Goal: Task Accomplishment & Management: Complete application form

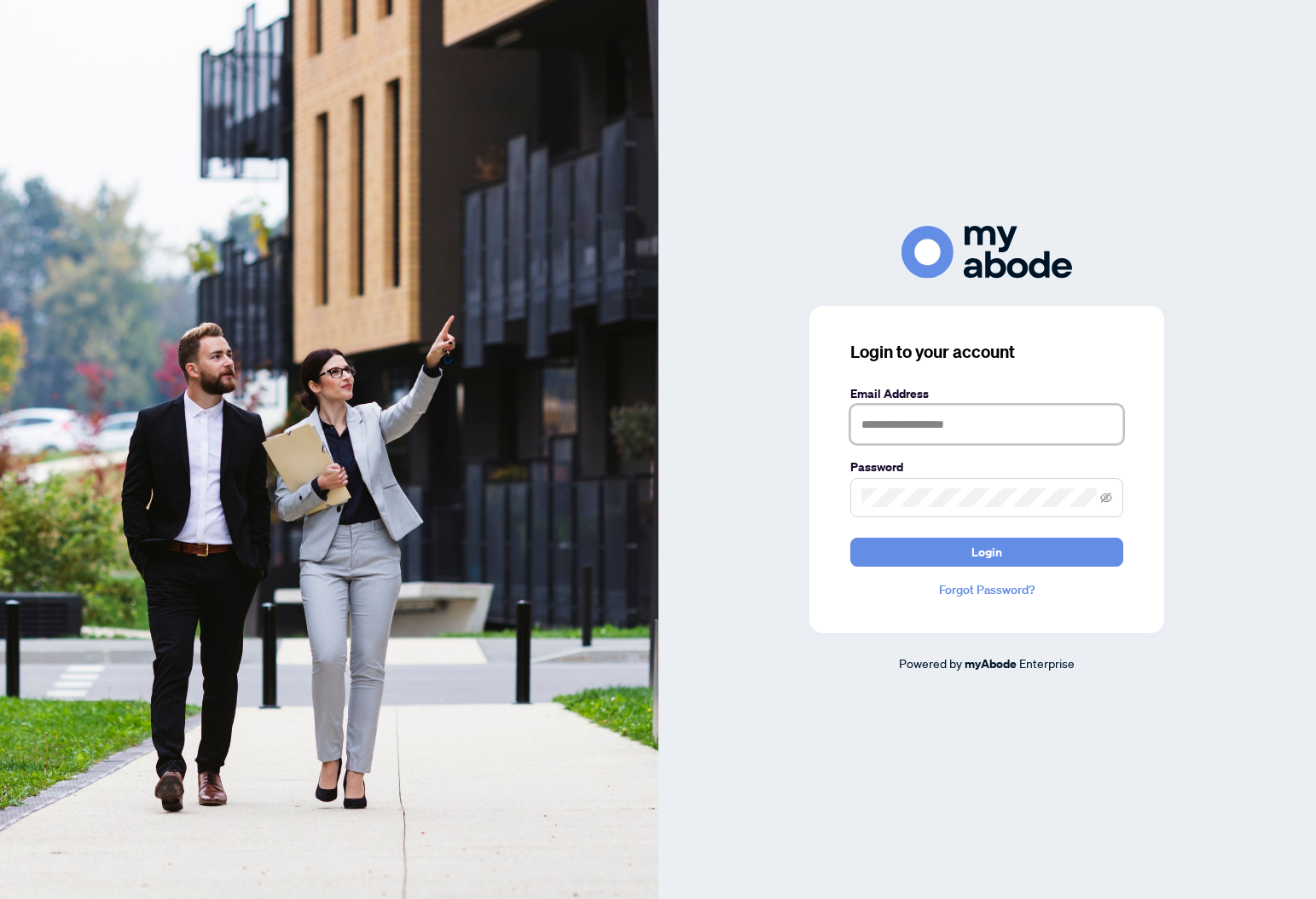
type input "**********"
click at [748, 492] on div "**********" at bounding box center [987, 449] width 658 height 447
click at [900, 550] on button "Login" at bounding box center [986, 552] width 273 height 29
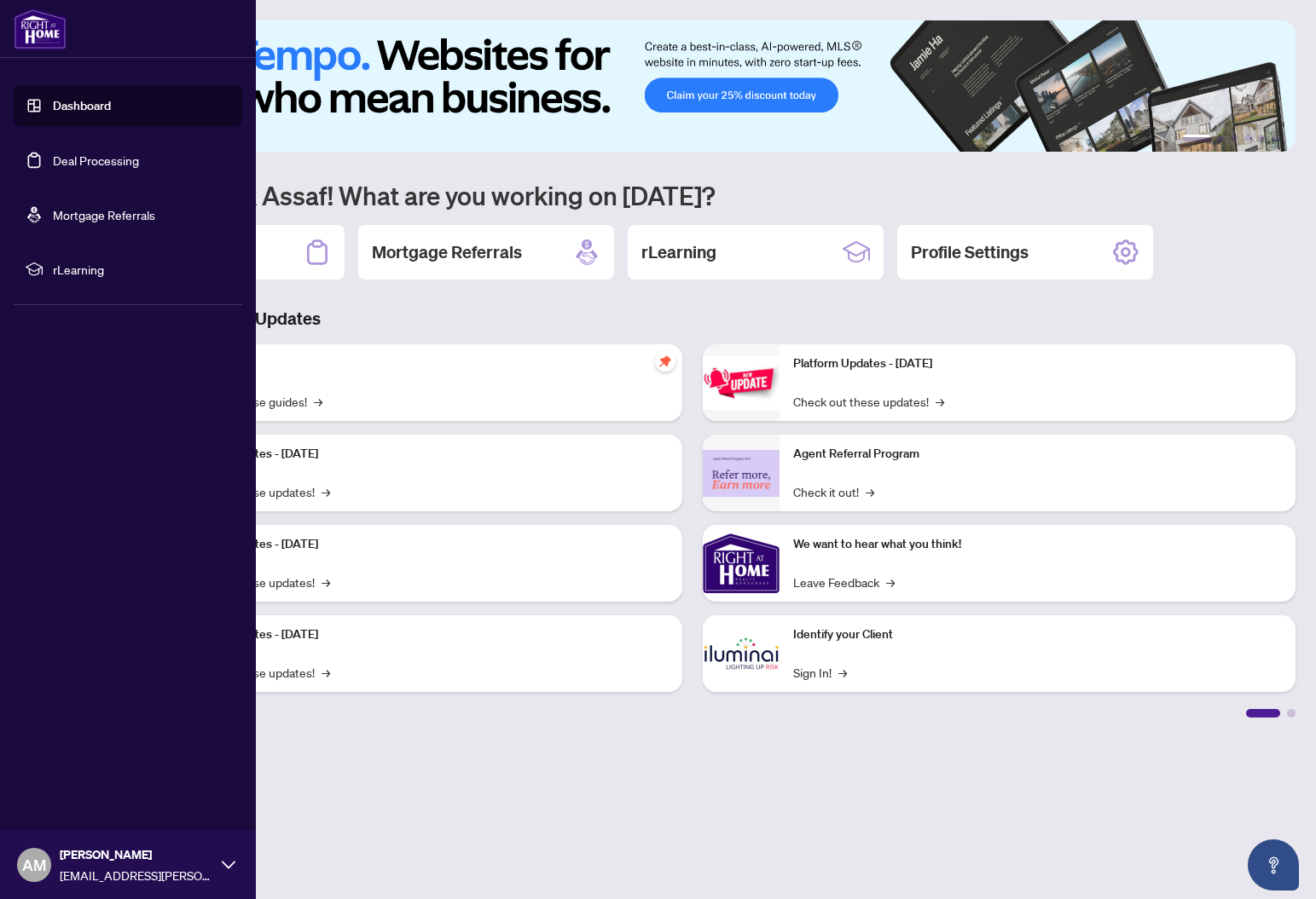
click at [56, 162] on link "Deal Processing" at bounding box center [95, 161] width 86 height 15
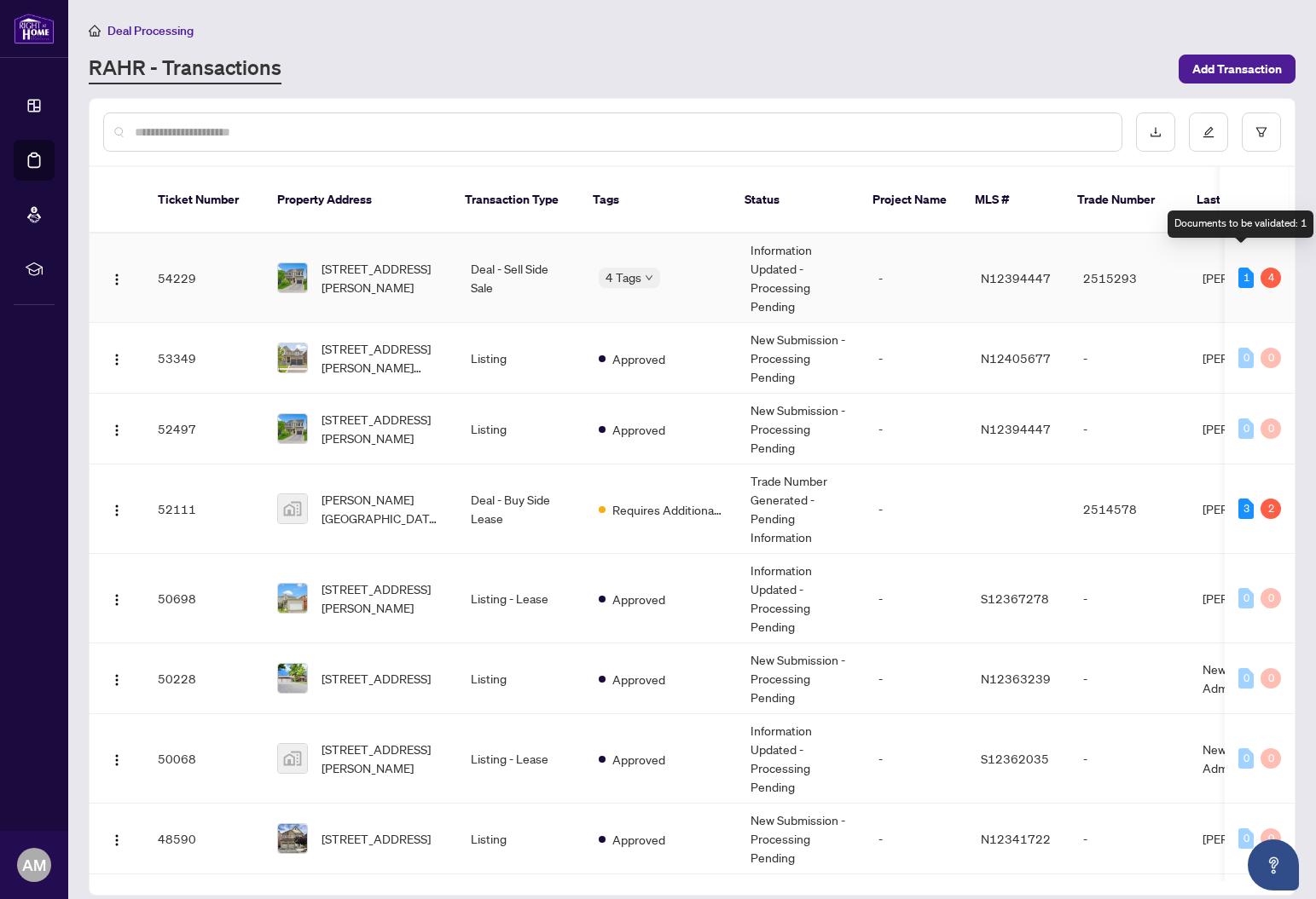
click at [1244, 267] on div "1" at bounding box center [1246, 278] width 15 height 21
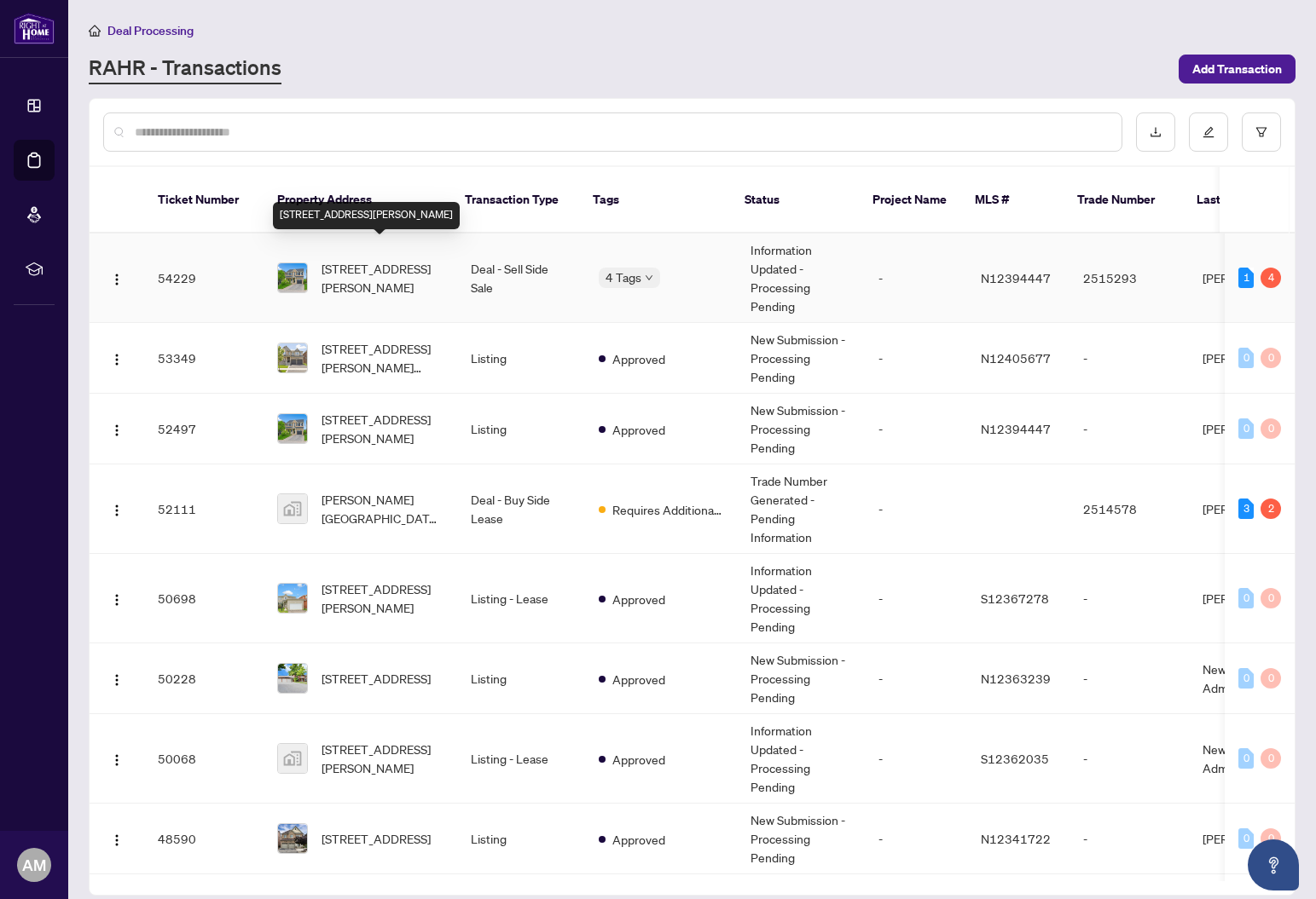
click at [350, 259] on span "12 John W Taylor Ave, New Tecumseth, Ontario L9B 0B3, Canada" at bounding box center [382, 278] width 122 height 38
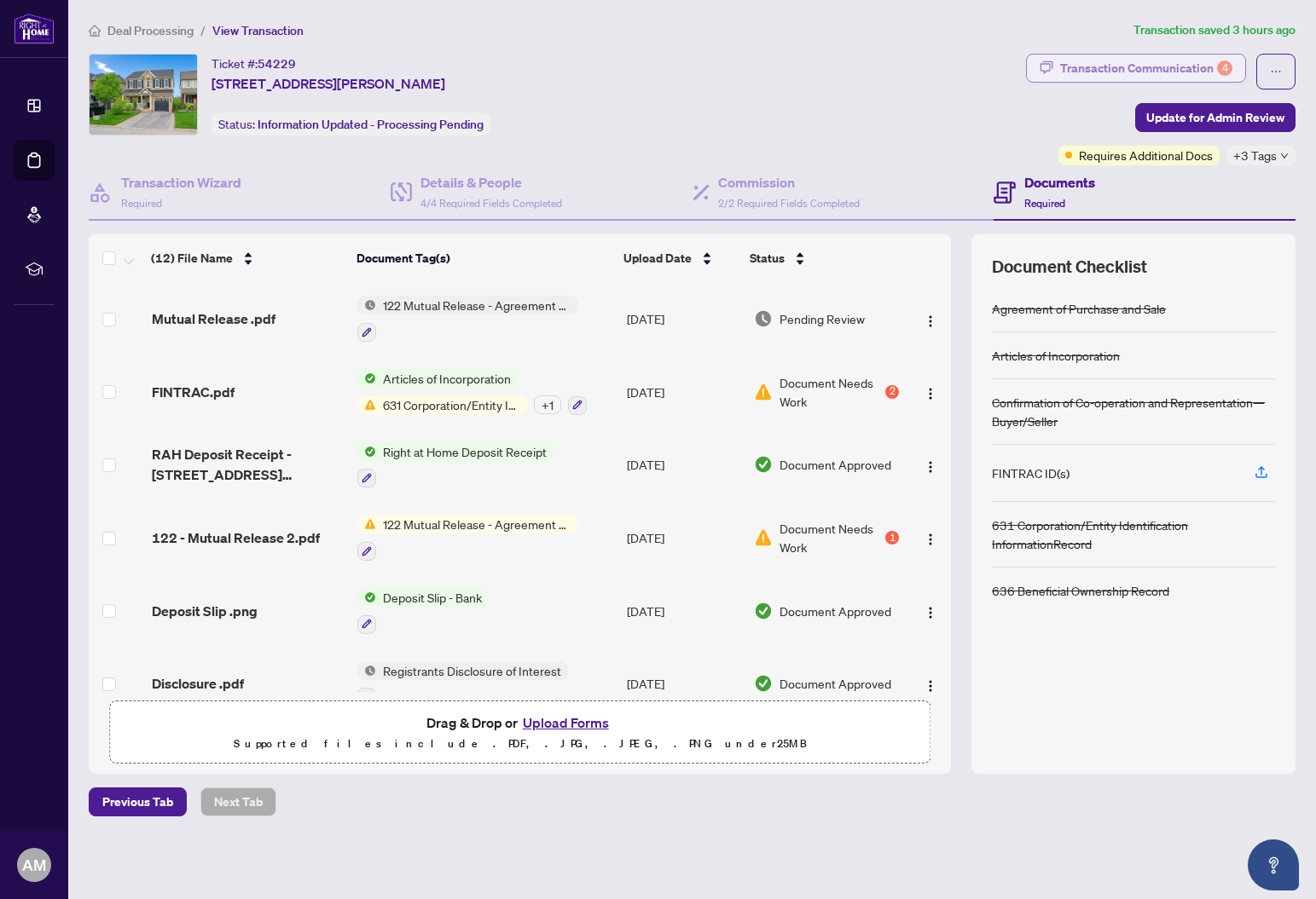
click at [1194, 72] on div "Transaction Communication 4" at bounding box center [1146, 68] width 172 height 27
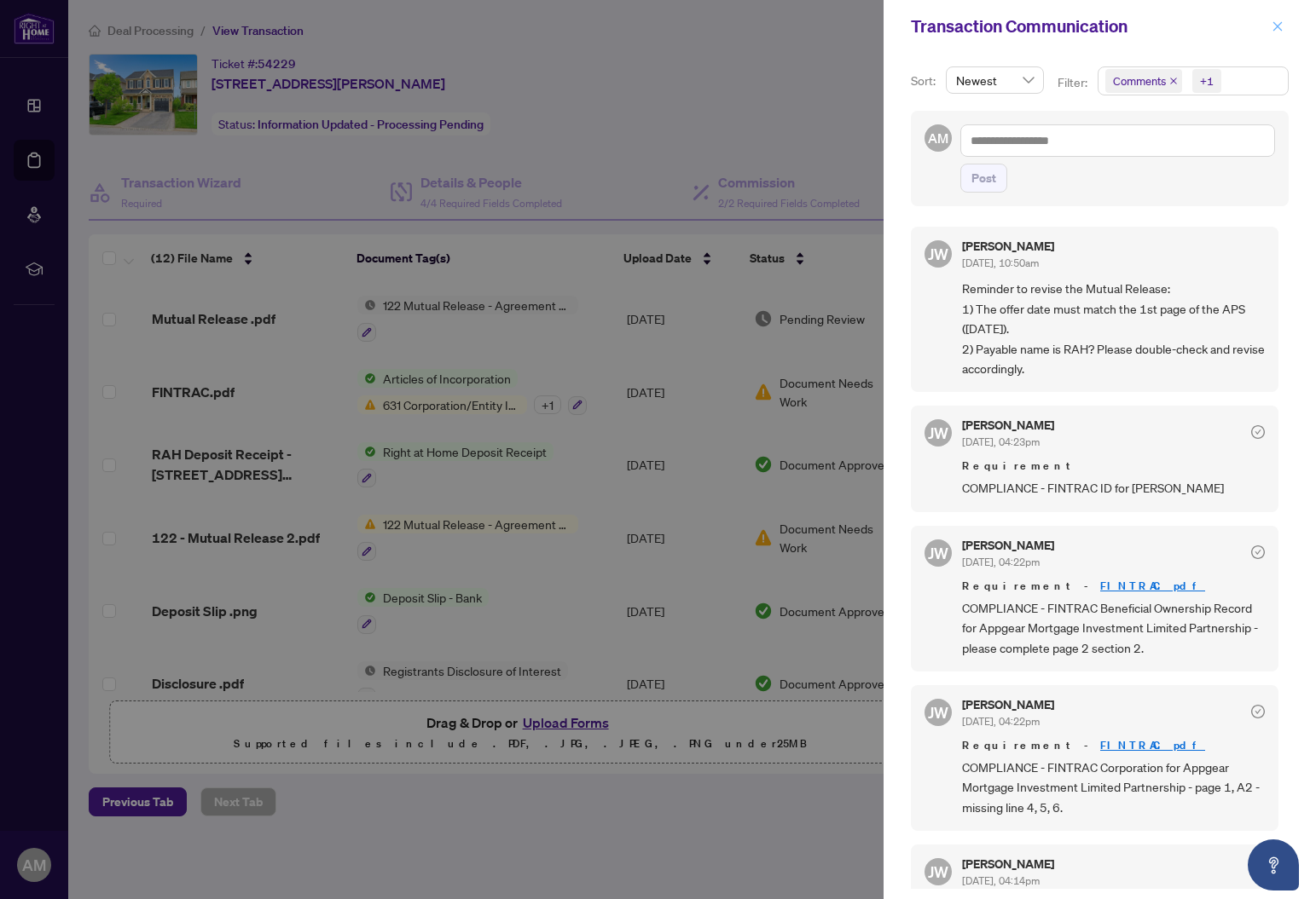
click at [1274, 29] on icon "close" at bounding box center [1278, 26] width 9 height 9
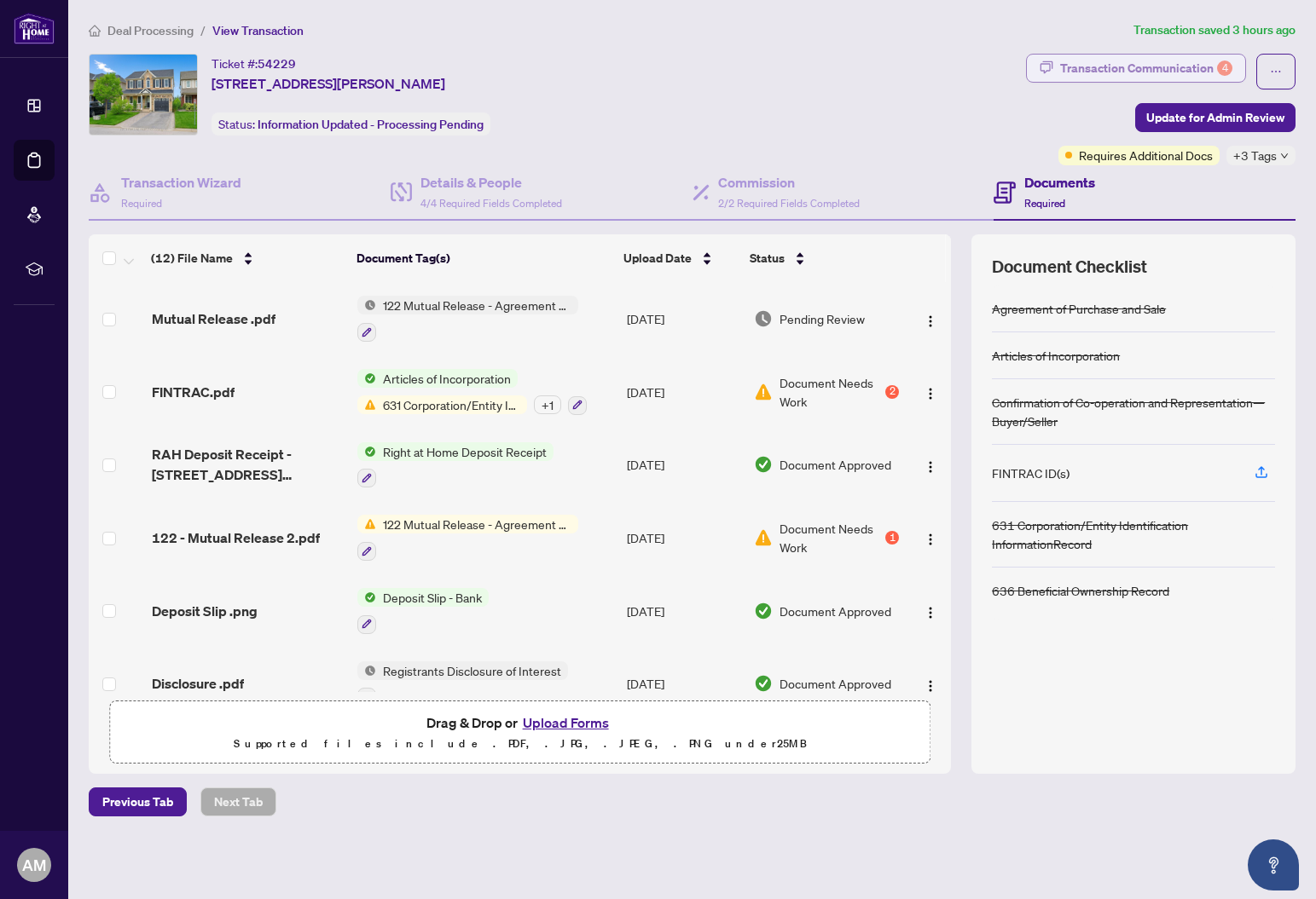
click at [1160, 66] on div "Transaction Communication 4" at bounding box center [1146, 68] width 172 height 27
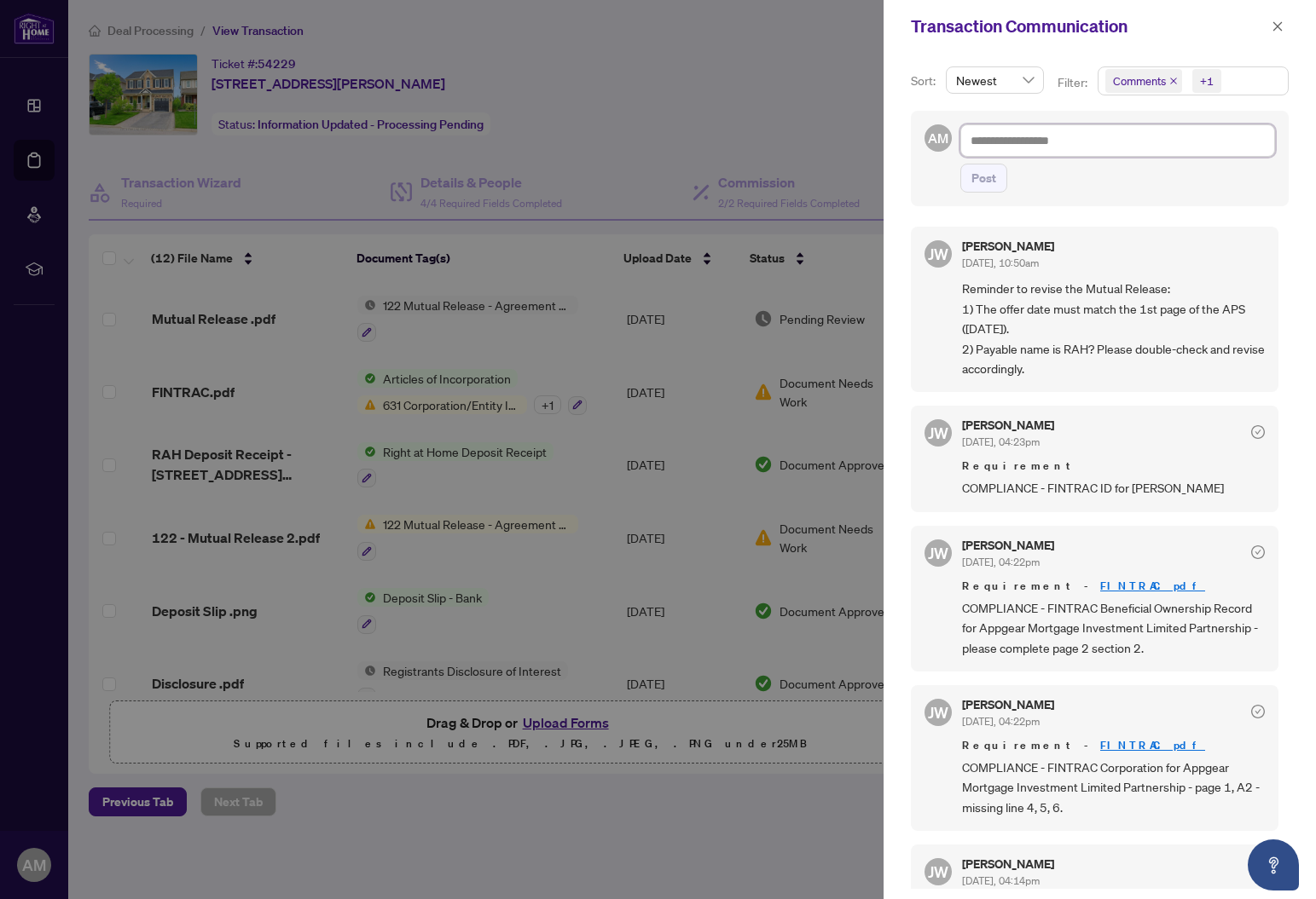
click at [1048, 143] on textarea at bounding box center [1117, 141] width 315 height 32
type textarea "*"
type textarea "**"
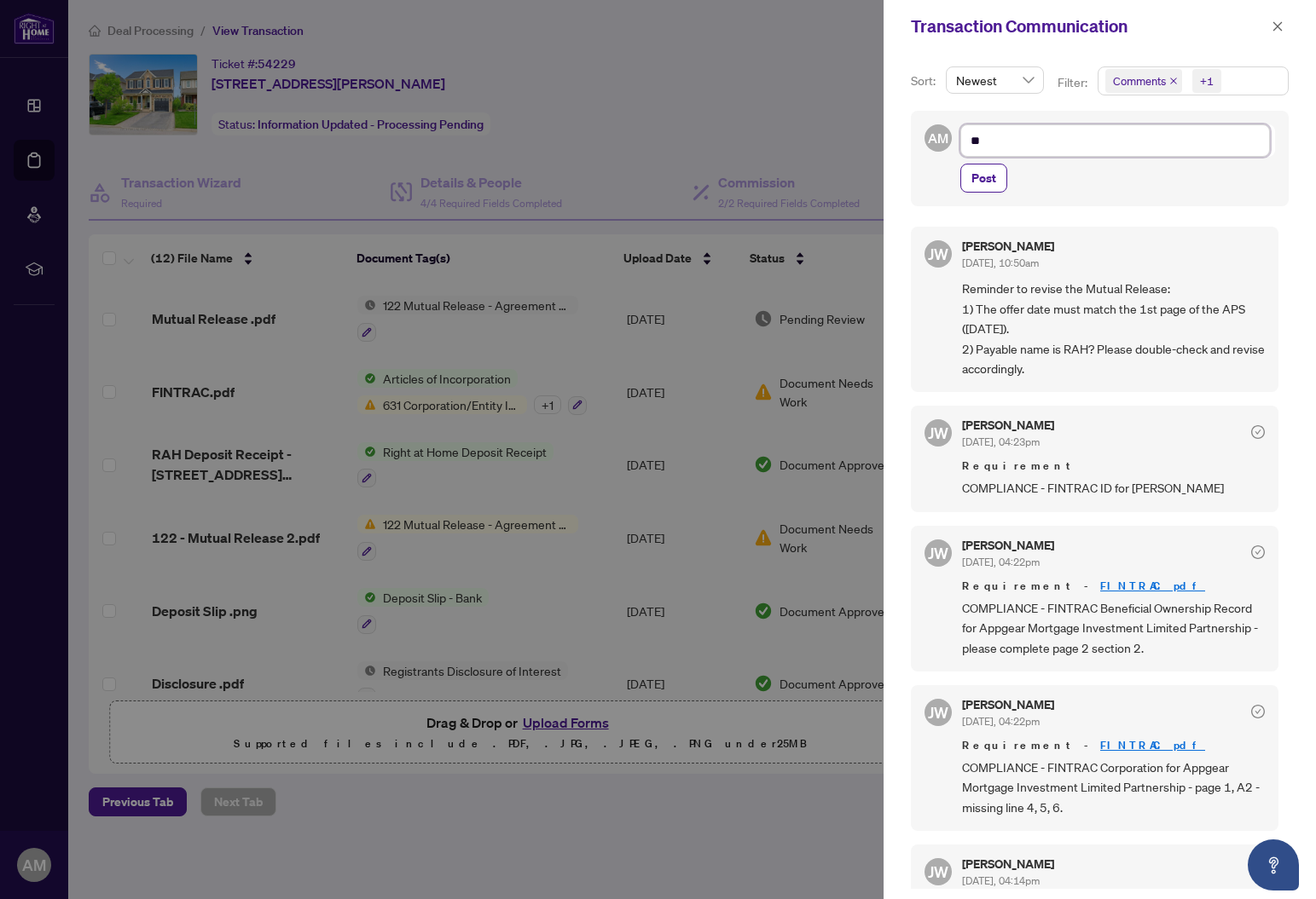
type textarea "***"
type textarea "****"
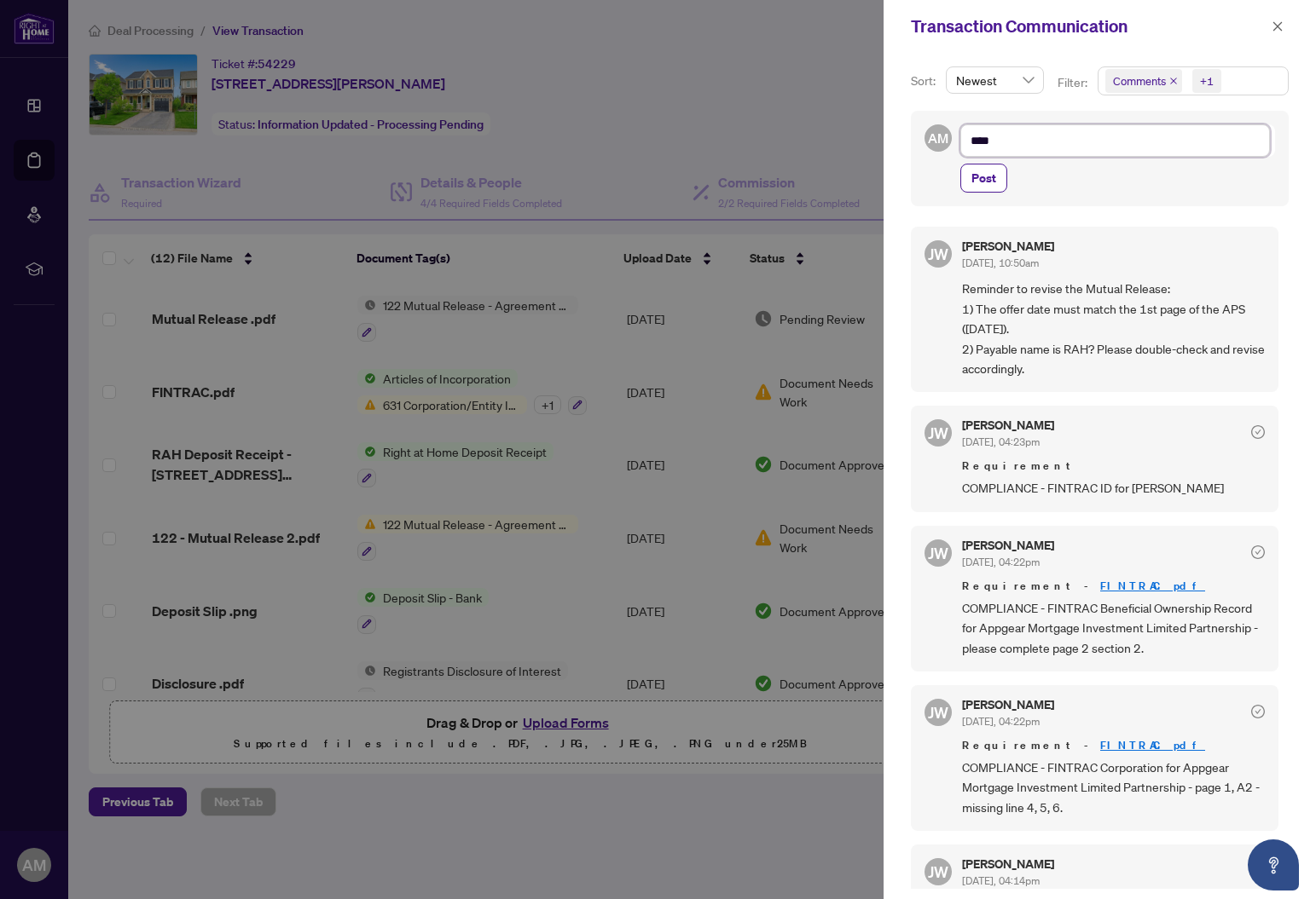
type textarea "****"
click at [983, 189] on span "Post" at bounding box center [983, 178] width 25 height 27
type textarea "**********"
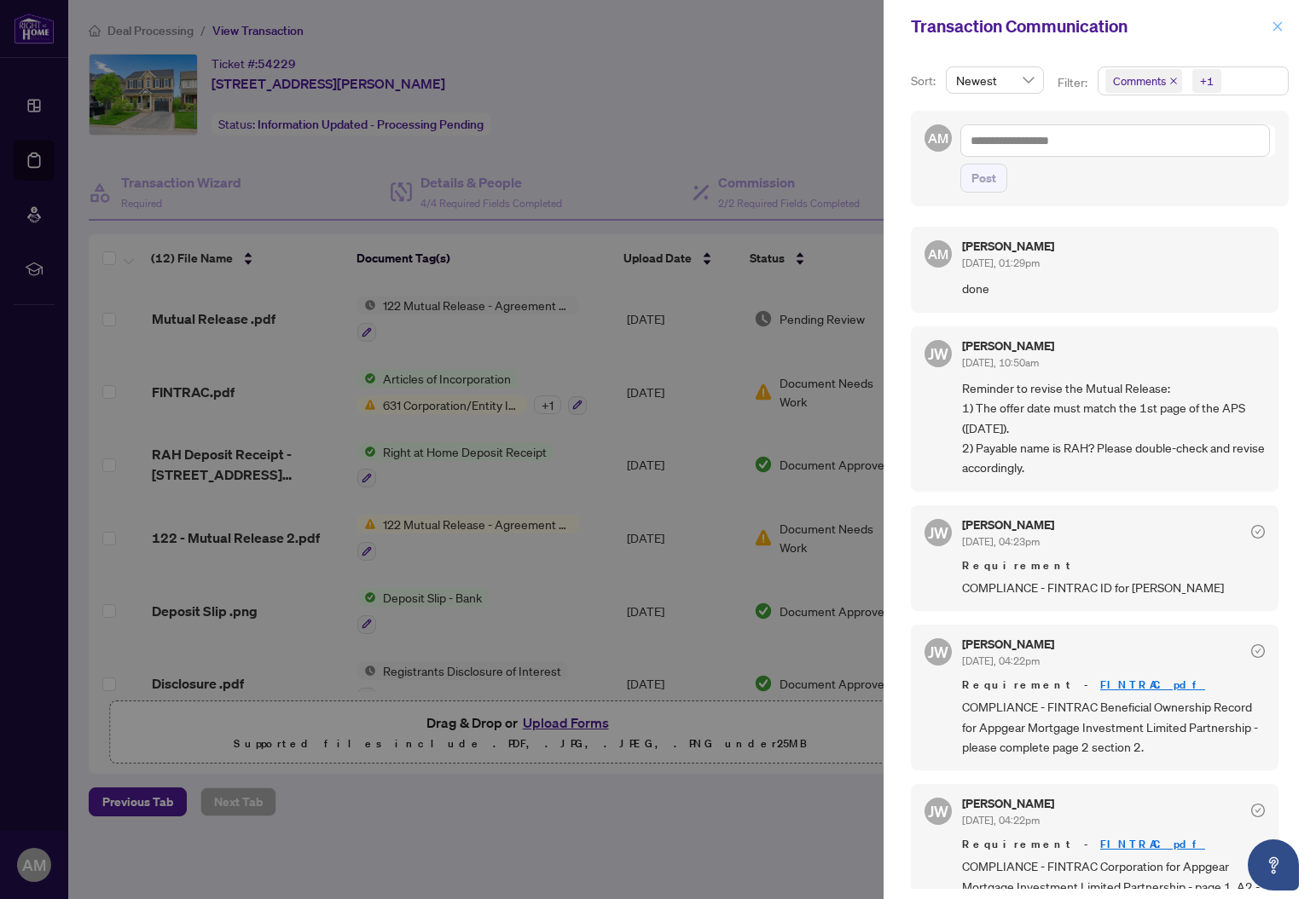
click at [1277, 29] on icon "close" at bounding box center [1277, 26] width 12 height 12
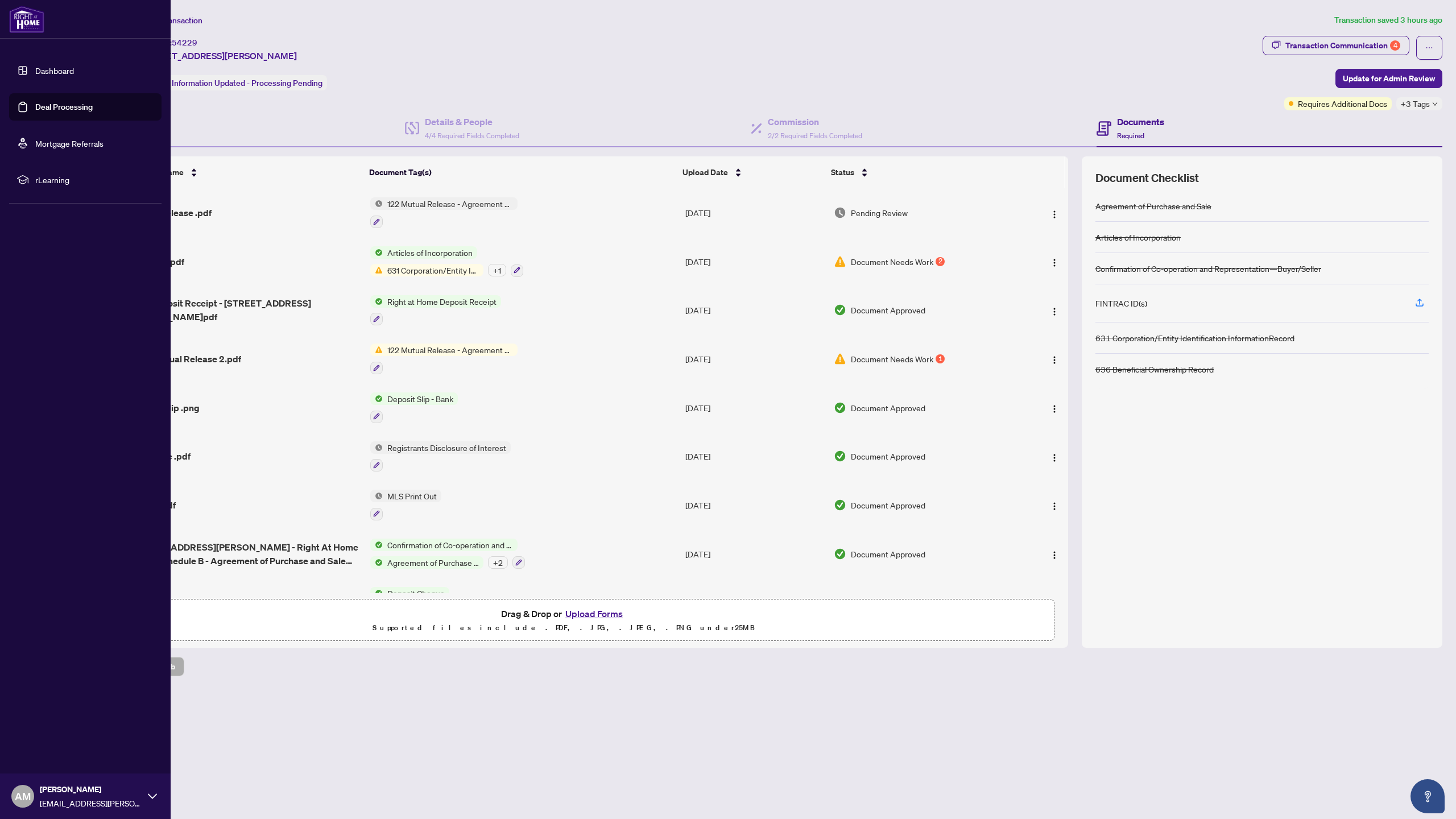
click at [35, 107] on link "Deal Processing" at bounding box center [64, 107] width 57 height 10
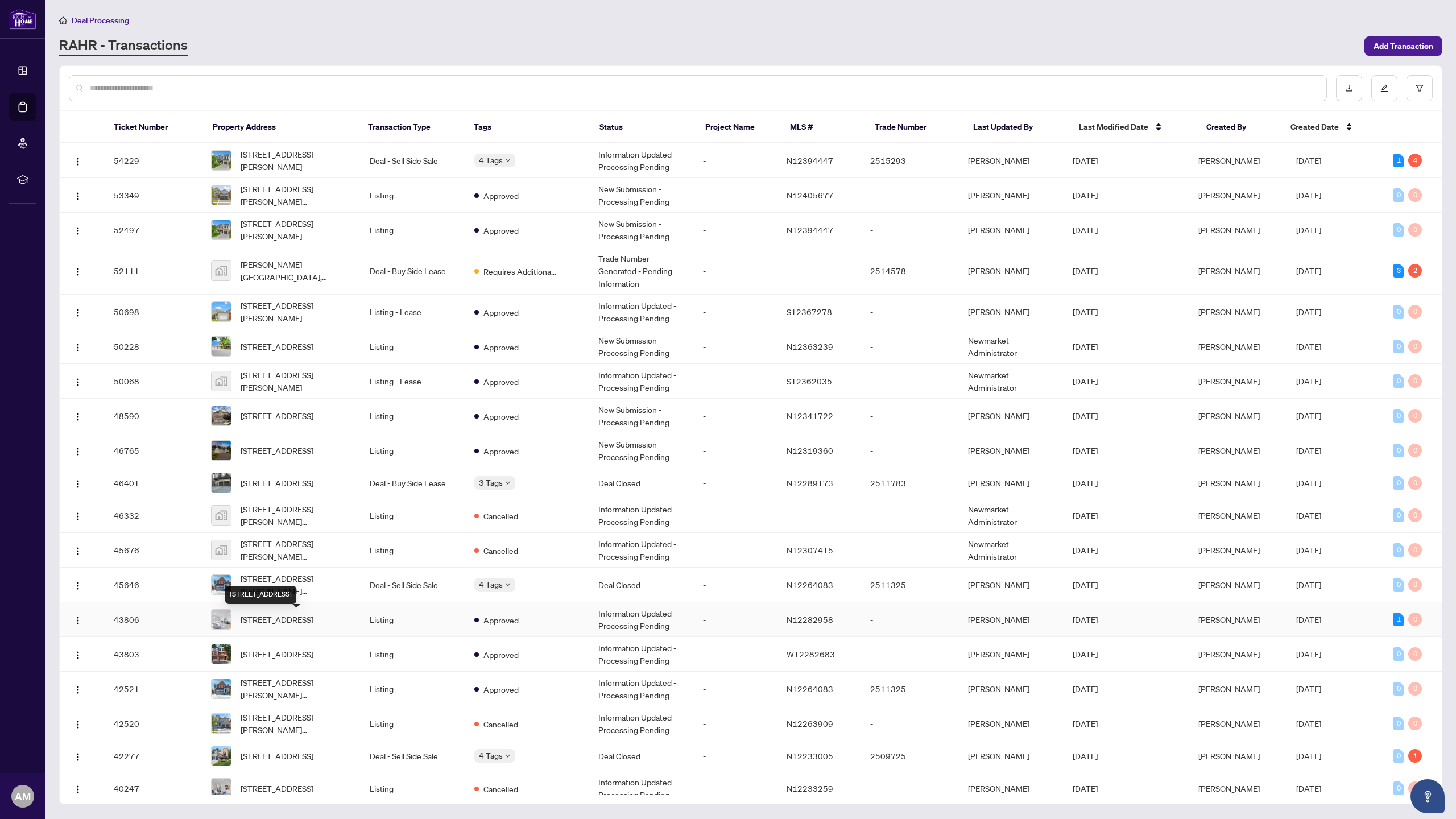
click at [273, 599] on span "21 Chestnut Crt, Aurora, Ontario L4G 4A4, Canada" at bounding box center [277, 619] width 73 height 13
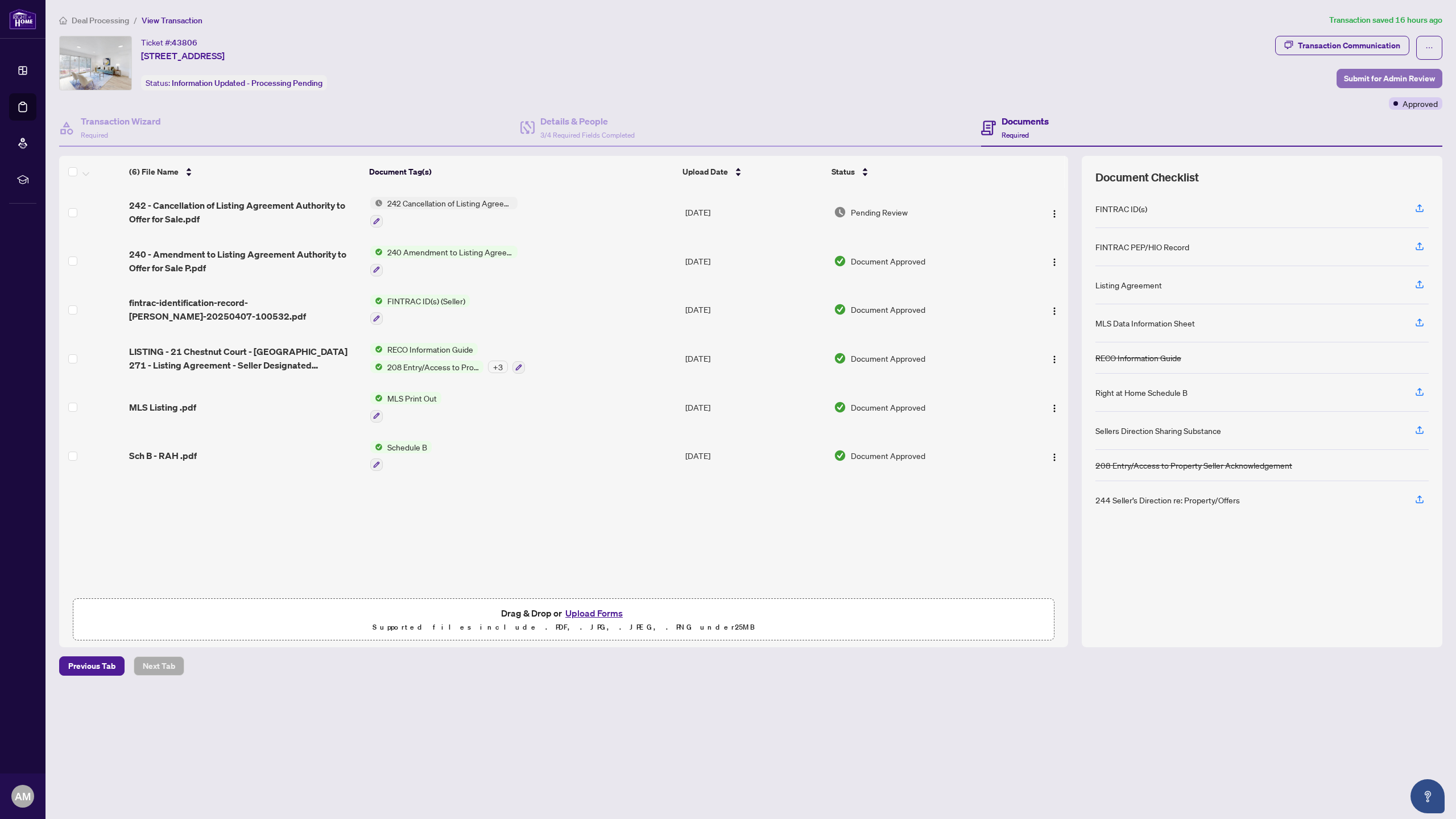
click at [877, 74] on span "Submit for Admin Review" at bounding box center [1389, 78] width 91 height 18
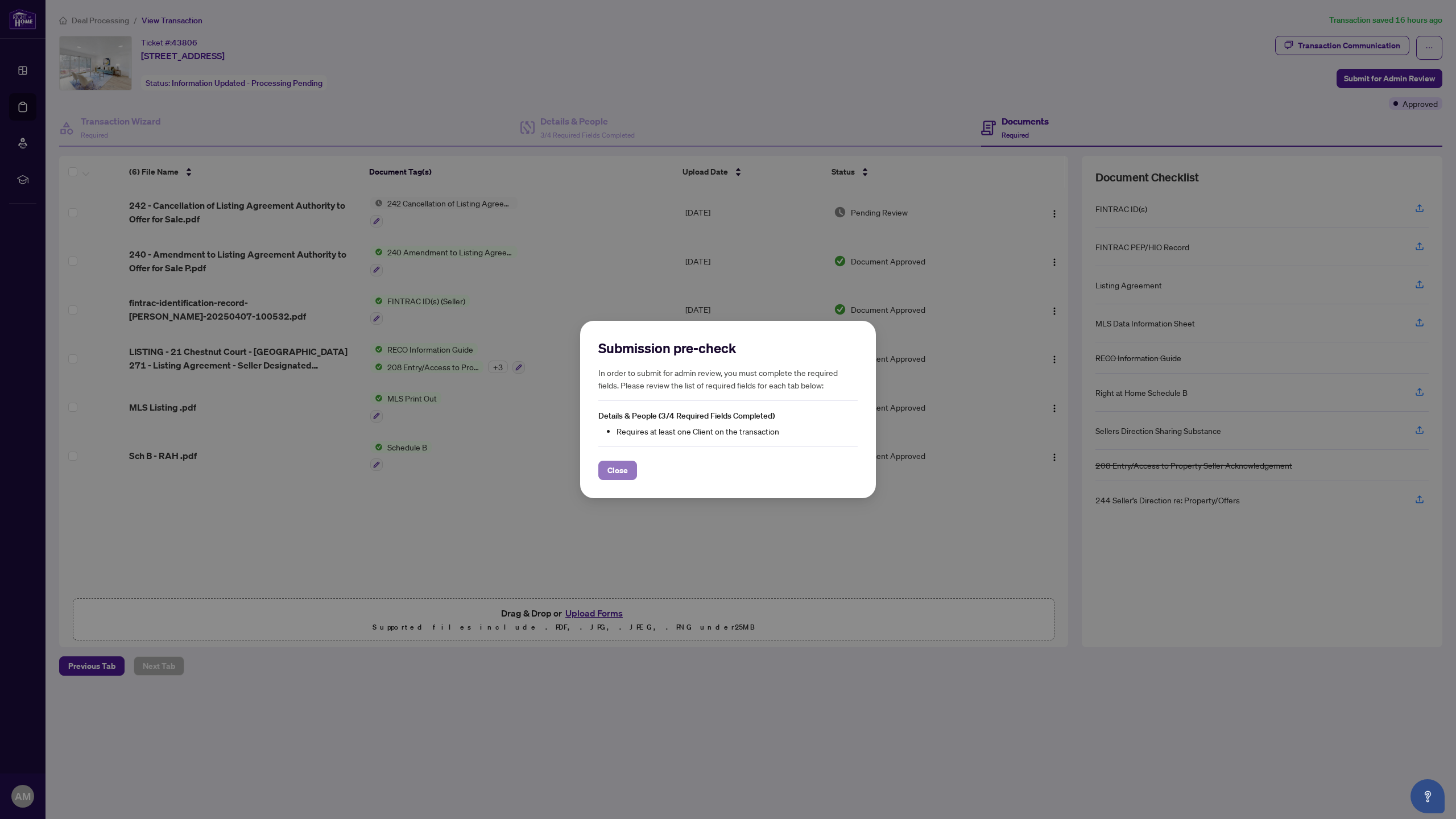
click at [614, 469] on span "Close" at bounding box center [617, 470] width 20 height 18
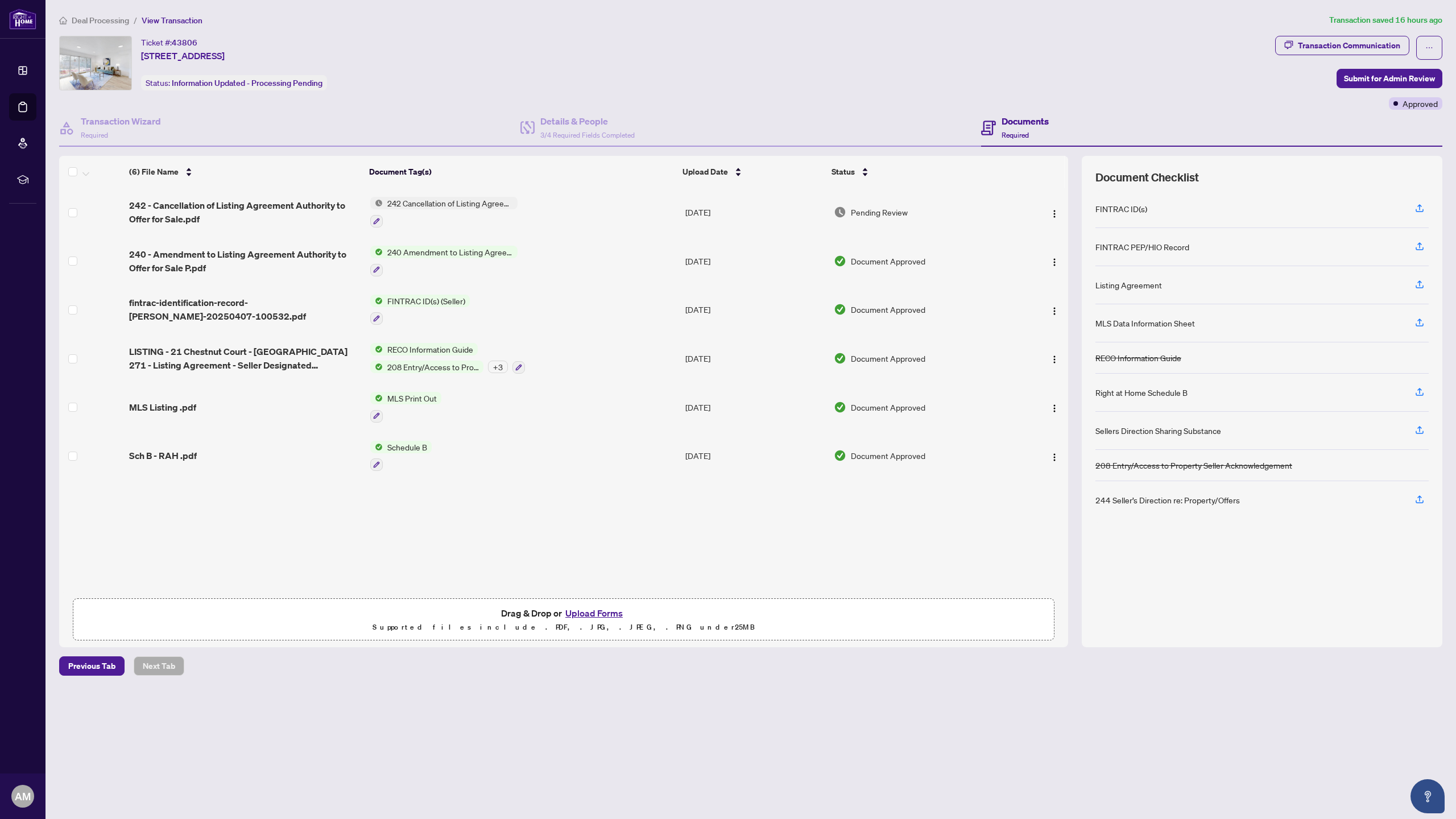
click at [877, 122] on h4 "Documents" at bounding box center [1025, 121] width 47 height 14
click at [877, 81] on span "Submit for Admin Review" at bounding box center [1389, 78] width 91 height 18
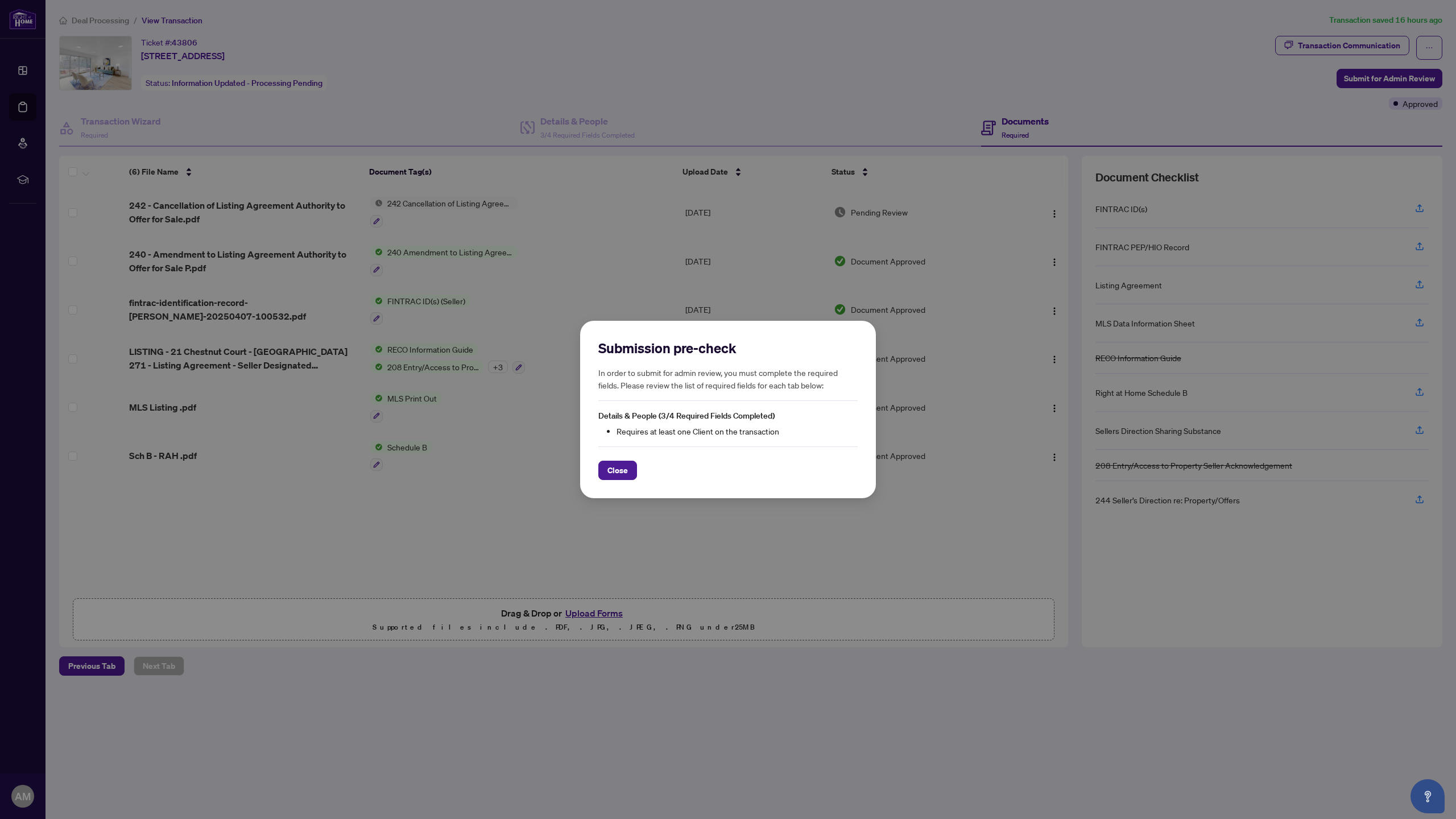
click at [619, 490] on div "Submission pre-check In order to submit for admin review, you must complete the…" at bounding box center [728, 410] width 295 height 178
click at [626, 485] on div "Submission pre-check In order to submit for admin review, you must complete the…" at bounding box center [728, 410] width 295 height 178
click at [617, 465] on span "Close" at bounding box center [617, 470] width 20 height 18
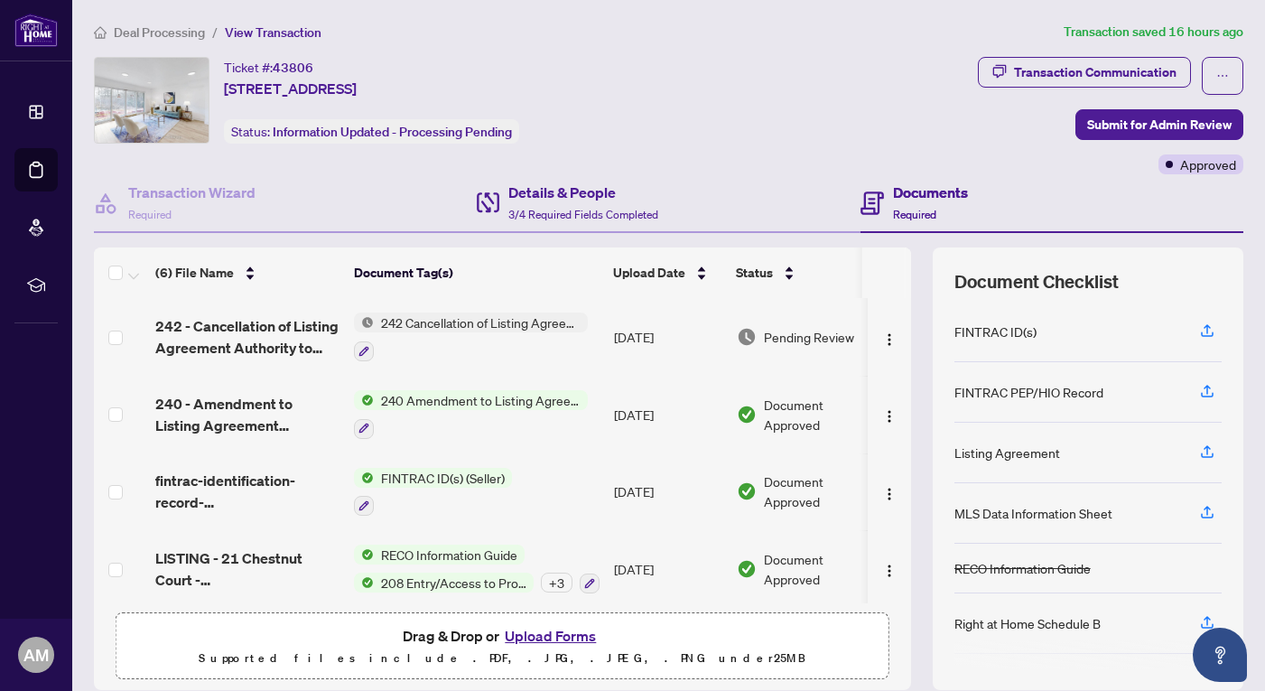
scroll to position [64, 0]
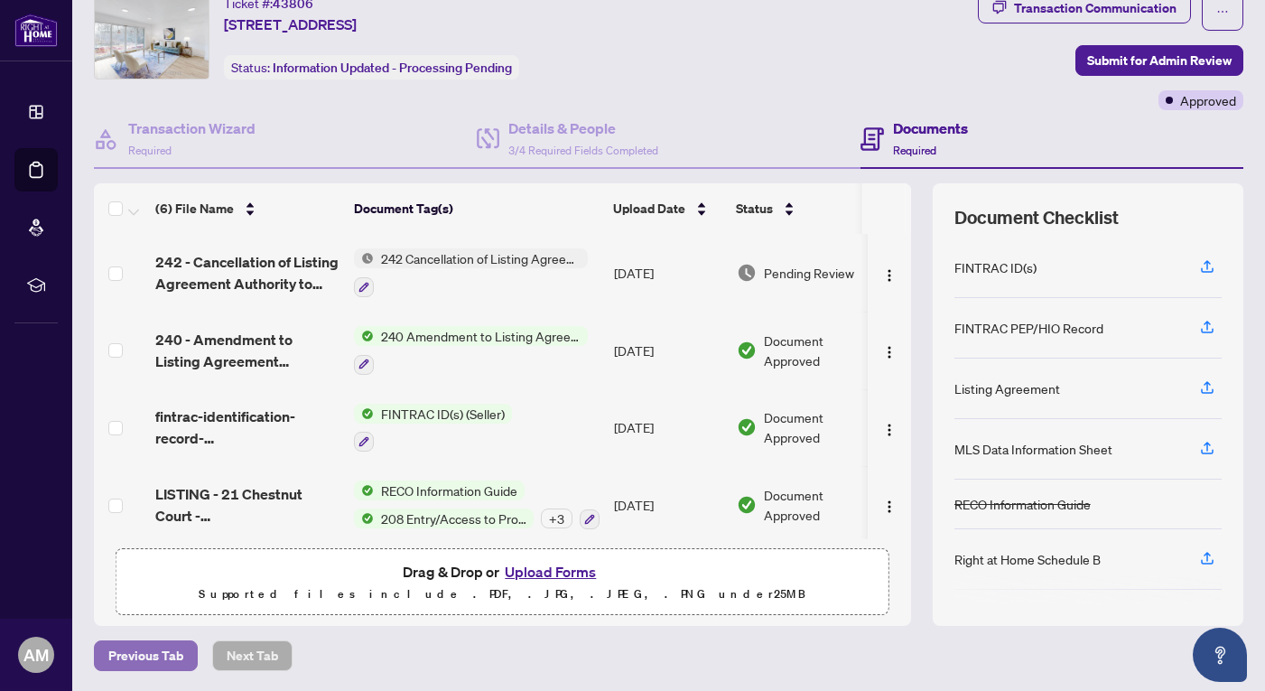
click at [146, 654] on span "Previous Tab" at bounding box center [145, 655] width 75 height 29
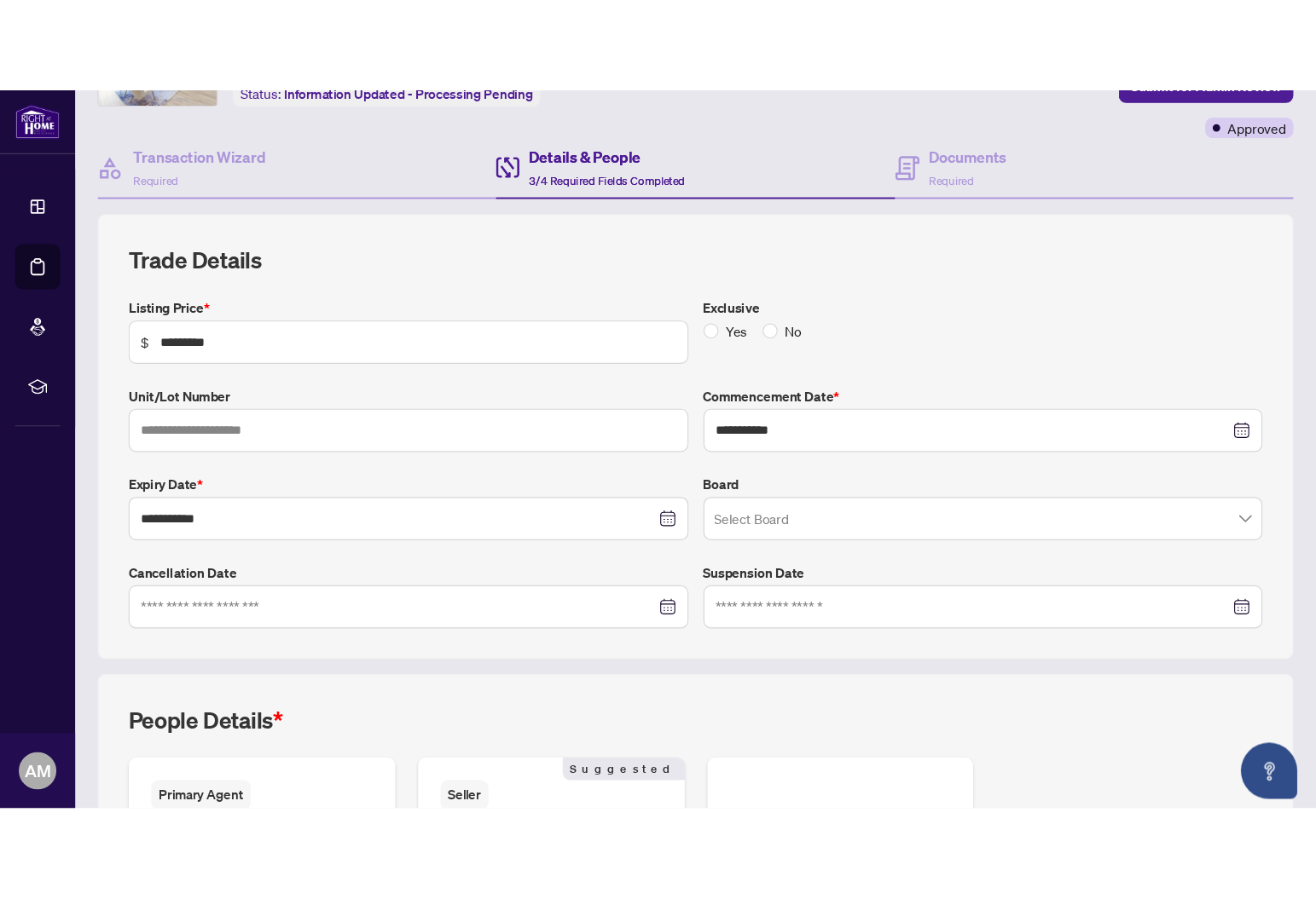
scroll to position [399, 0]
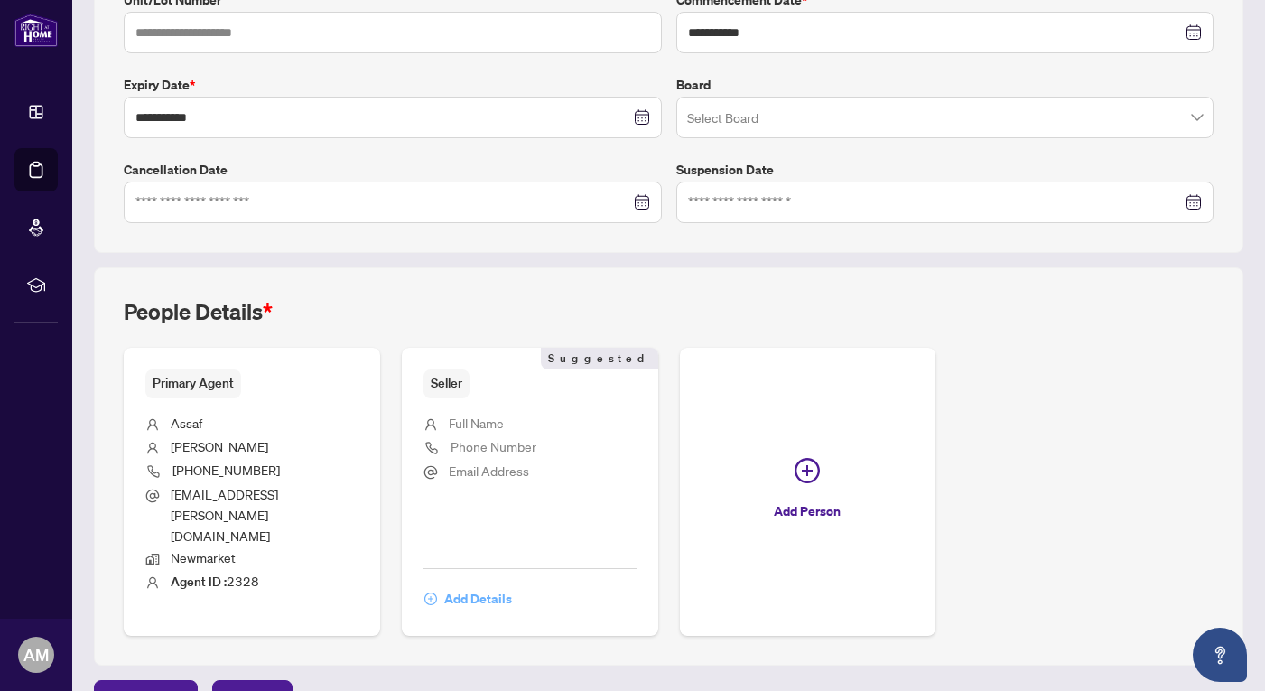
click at [455, 584] on span "Add Details" at bounding box center [478, 598] width 68 height 29
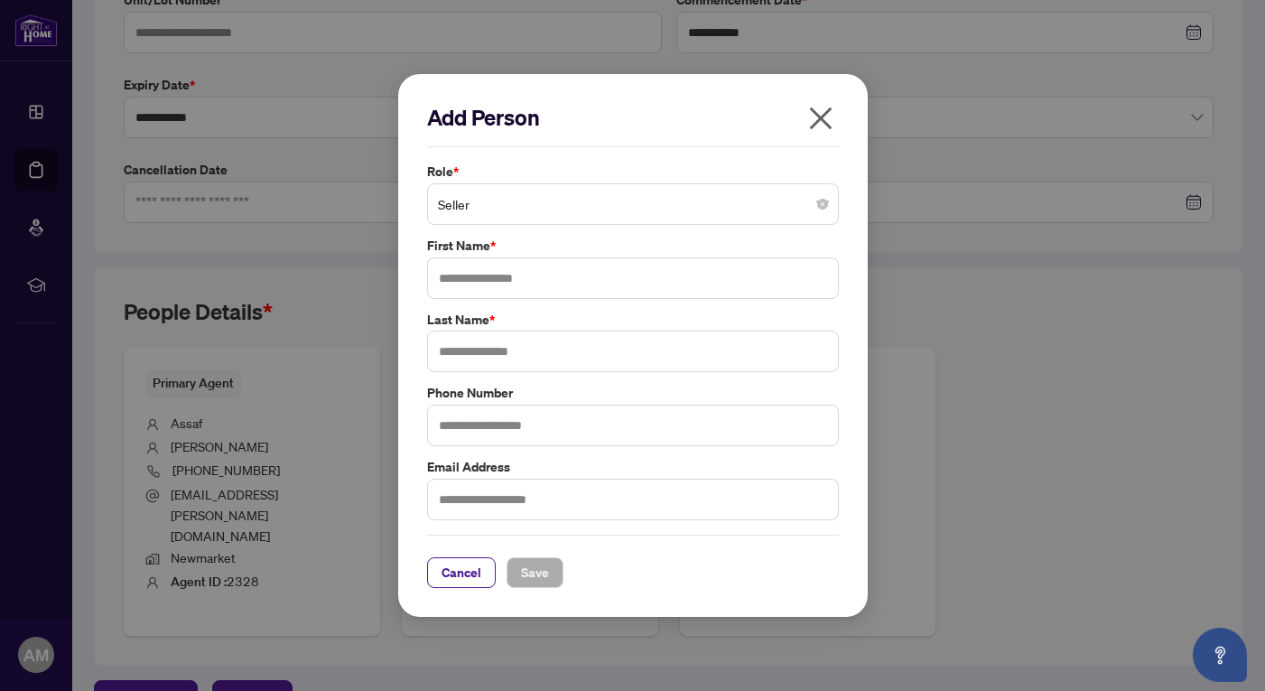
click at [478, 204] on span "Seller" at bounding box center [633, 204] width 390 height 34
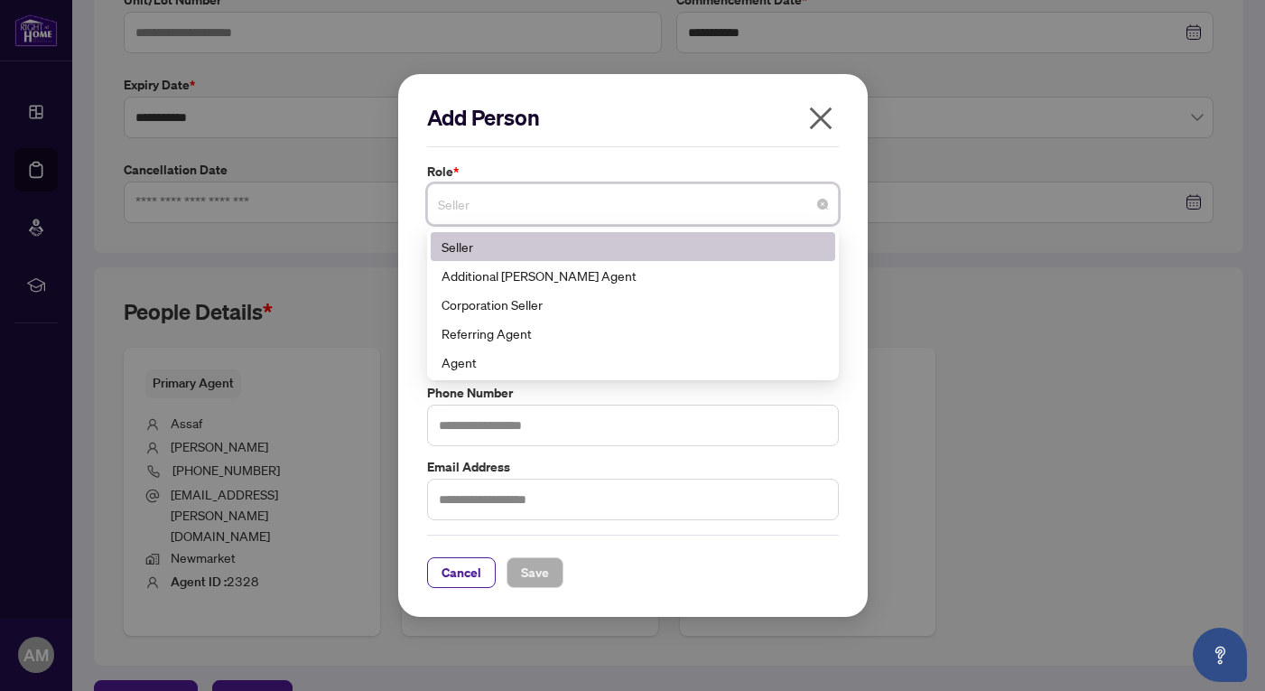
click at [346, 264] on div "Add Person Role * Seller 1 10 Seller Additional RAHR Agent Corporation Seller R…" at bounding box center [632, 345] width 1265 height 691
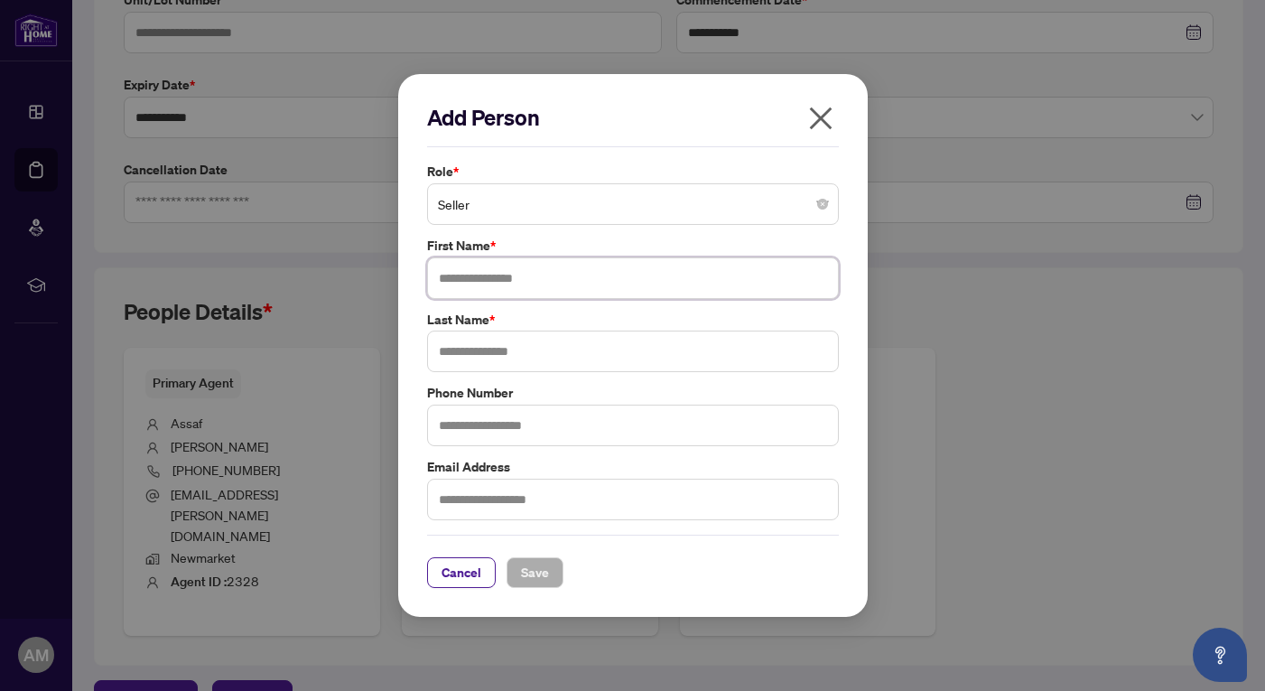
click at [492, 283] on input "text" at bounding box center [633, 278] width 412 height 42
type input "***"
click at [491, 360] on input "text" at bounding box center [633, 351] width 412 height 42
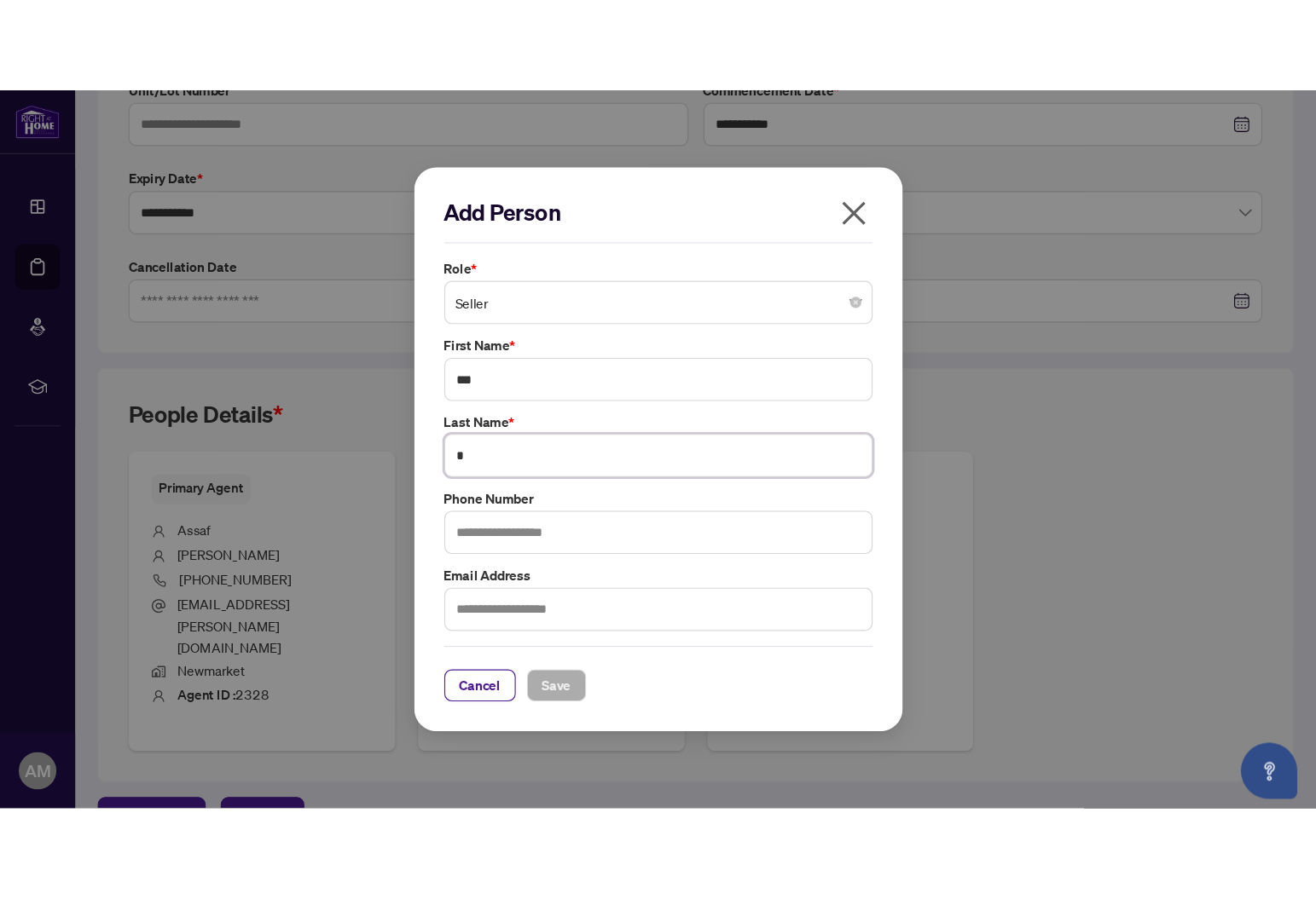
scroll to position [152, 0]
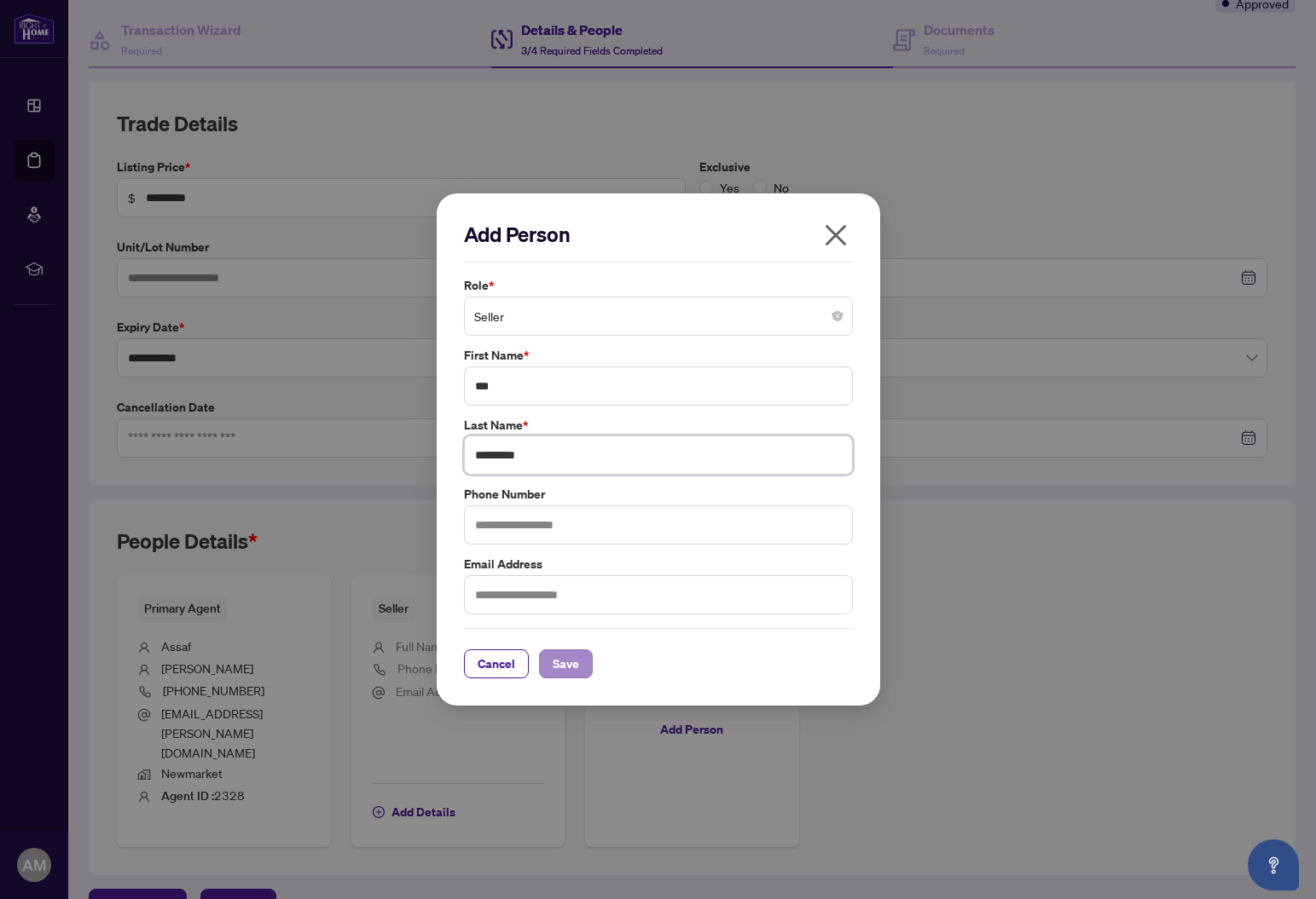
type input "********"
click at [566, 664] on span "Save" at bounding box center [566, 664] width 26 height 27
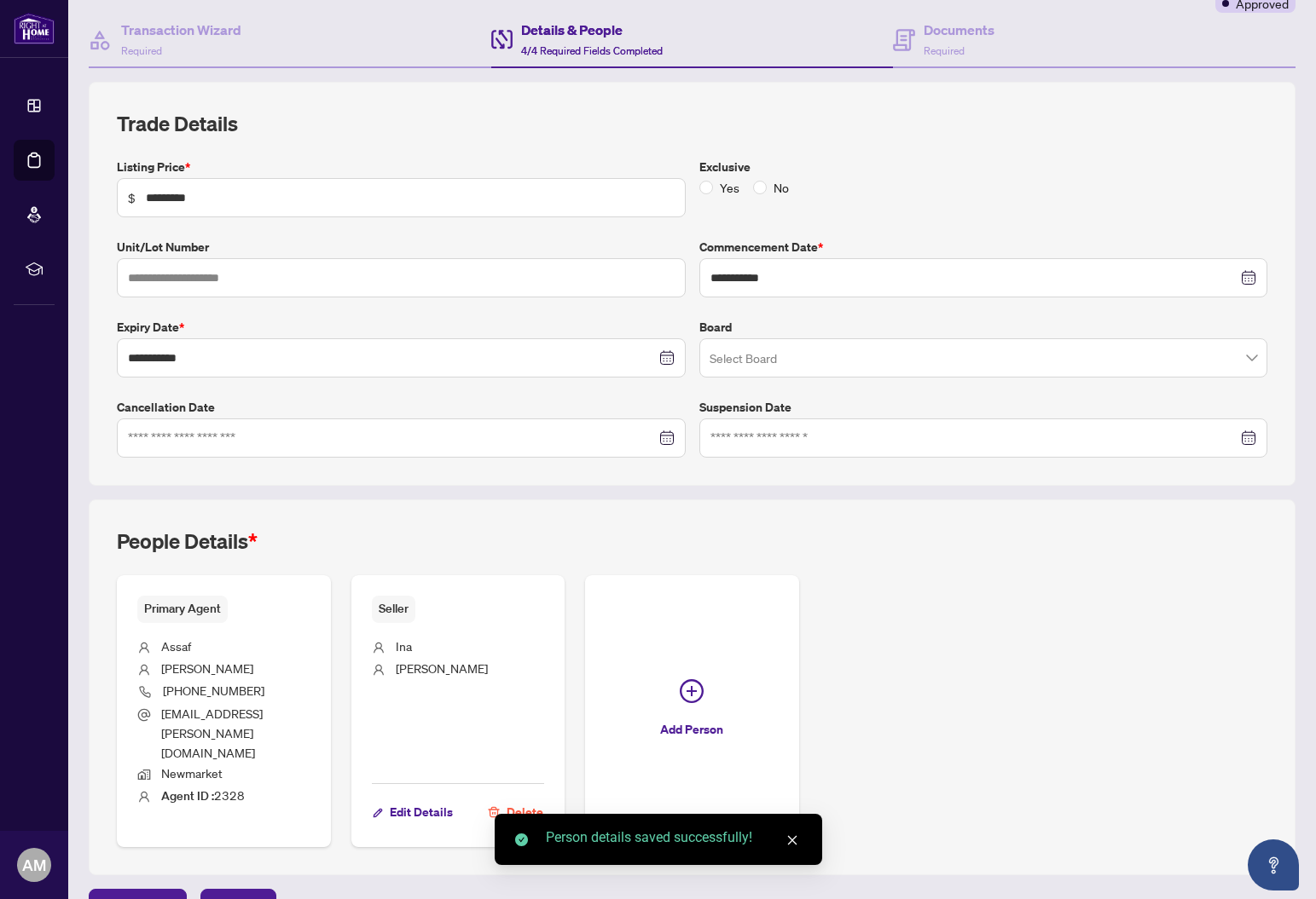
scroll to position [153, 0]
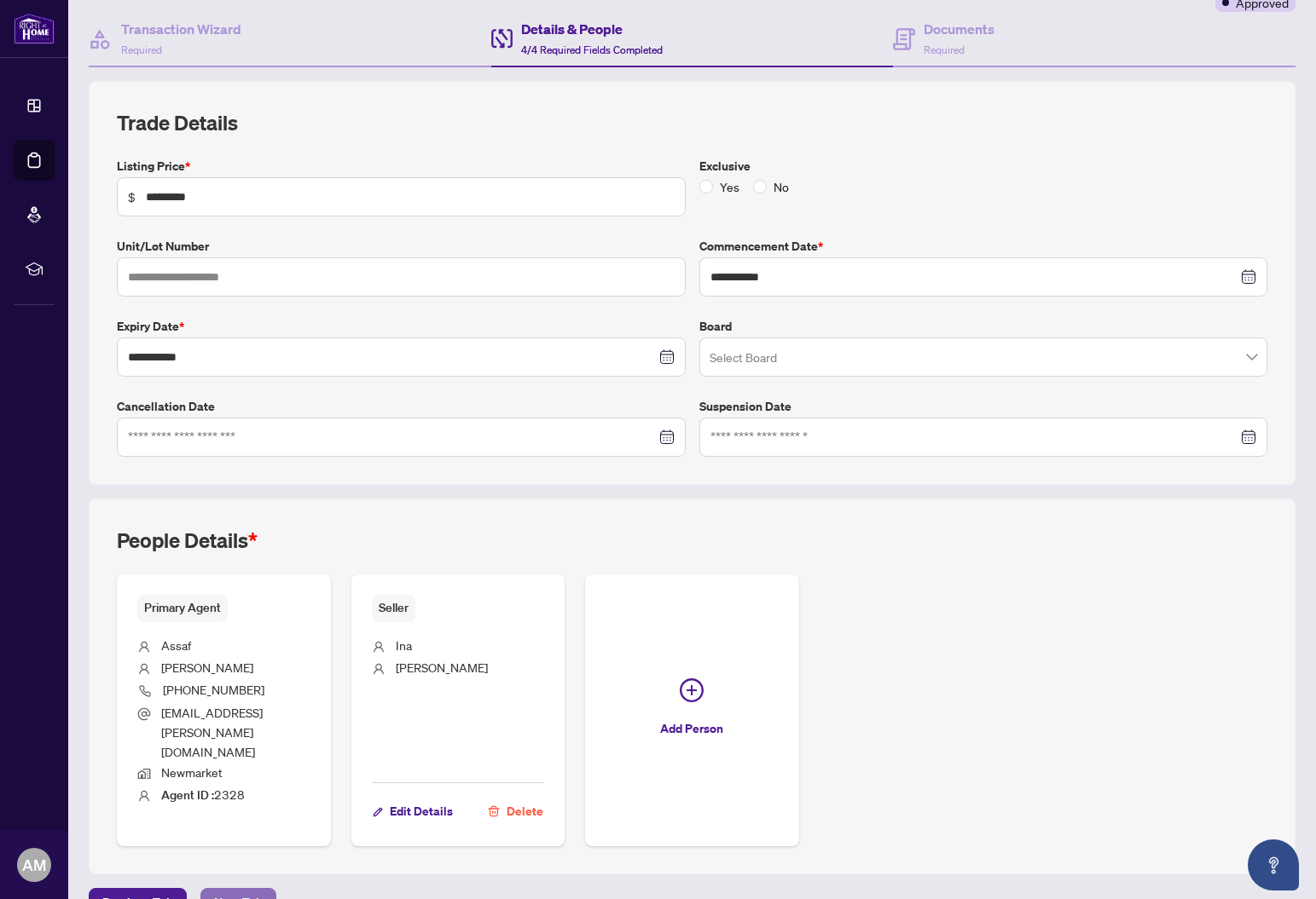
click at [244, 890] on span "Next Tab" at bounding box center [238, 903] width 48 height 27
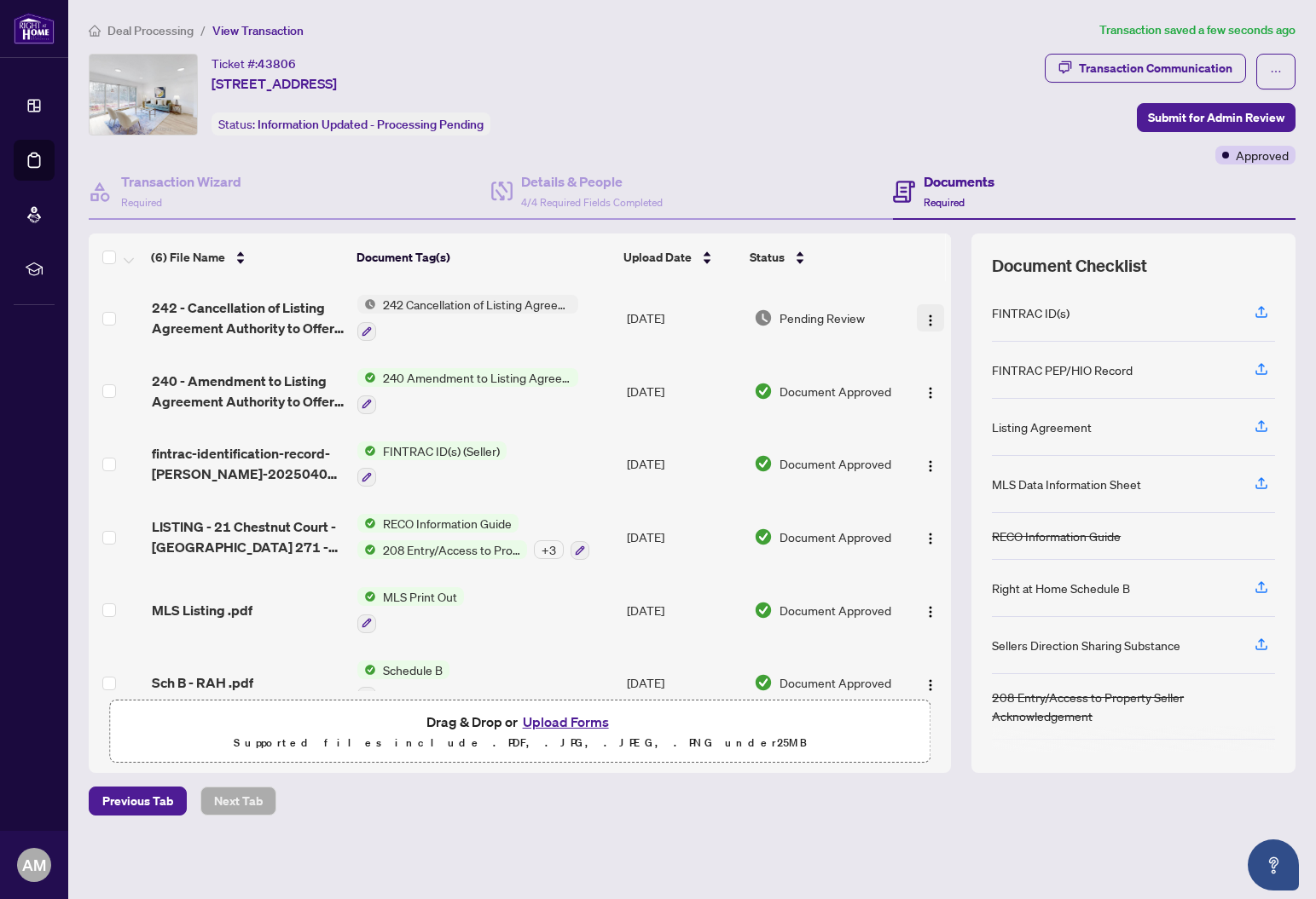
scroll to position [32, 0]
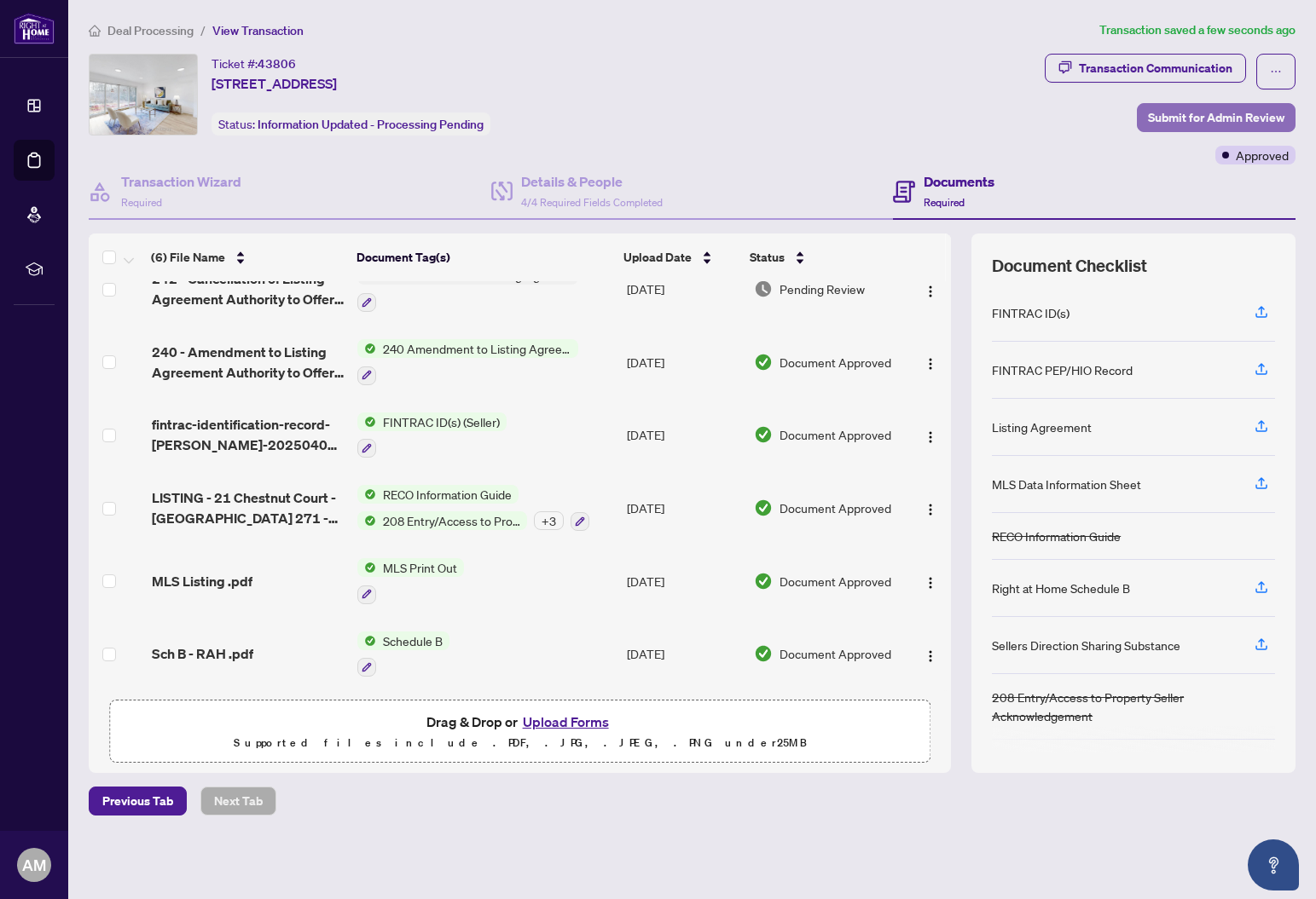
click at [1247, 120] on span "Submit for Admin Review" at bounding box center [1216, 117] width 136 height 27
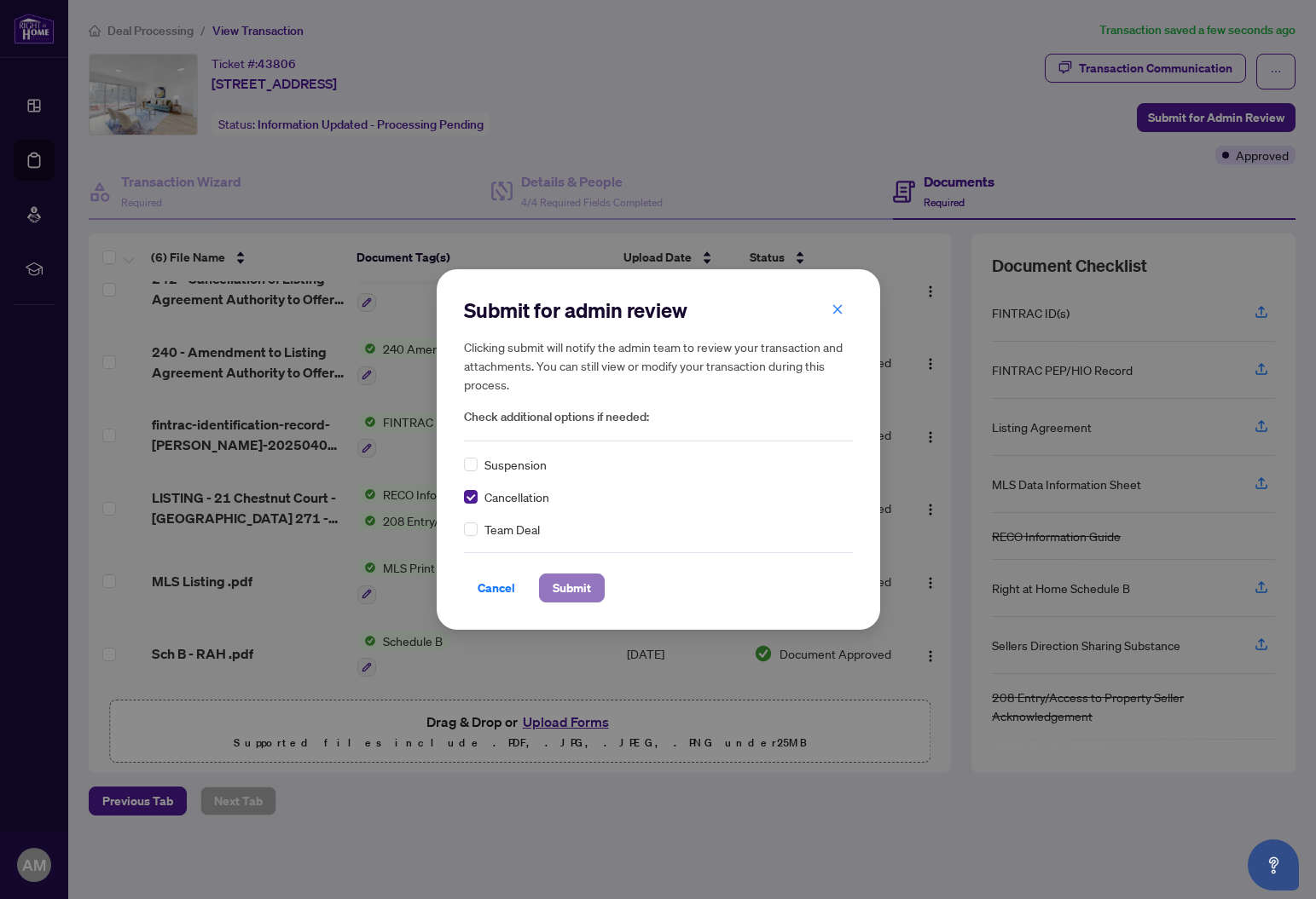
click at [584, 591] on span "Submit" at bounding box center [572, 587] width 39 height 27
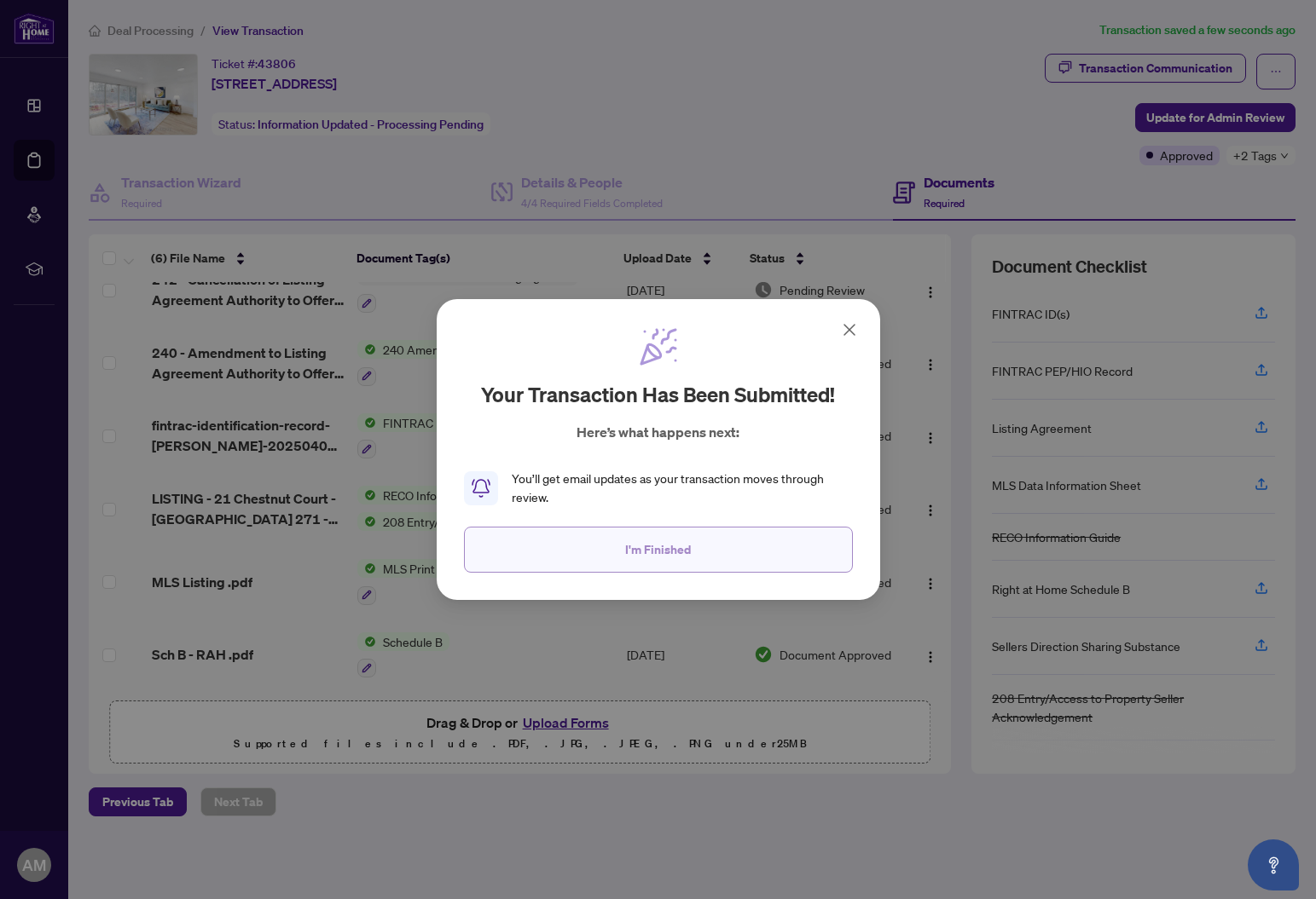
click at [681, 553] on span "I'm Finished" at bounding box center [658, 550] width 66 height 27
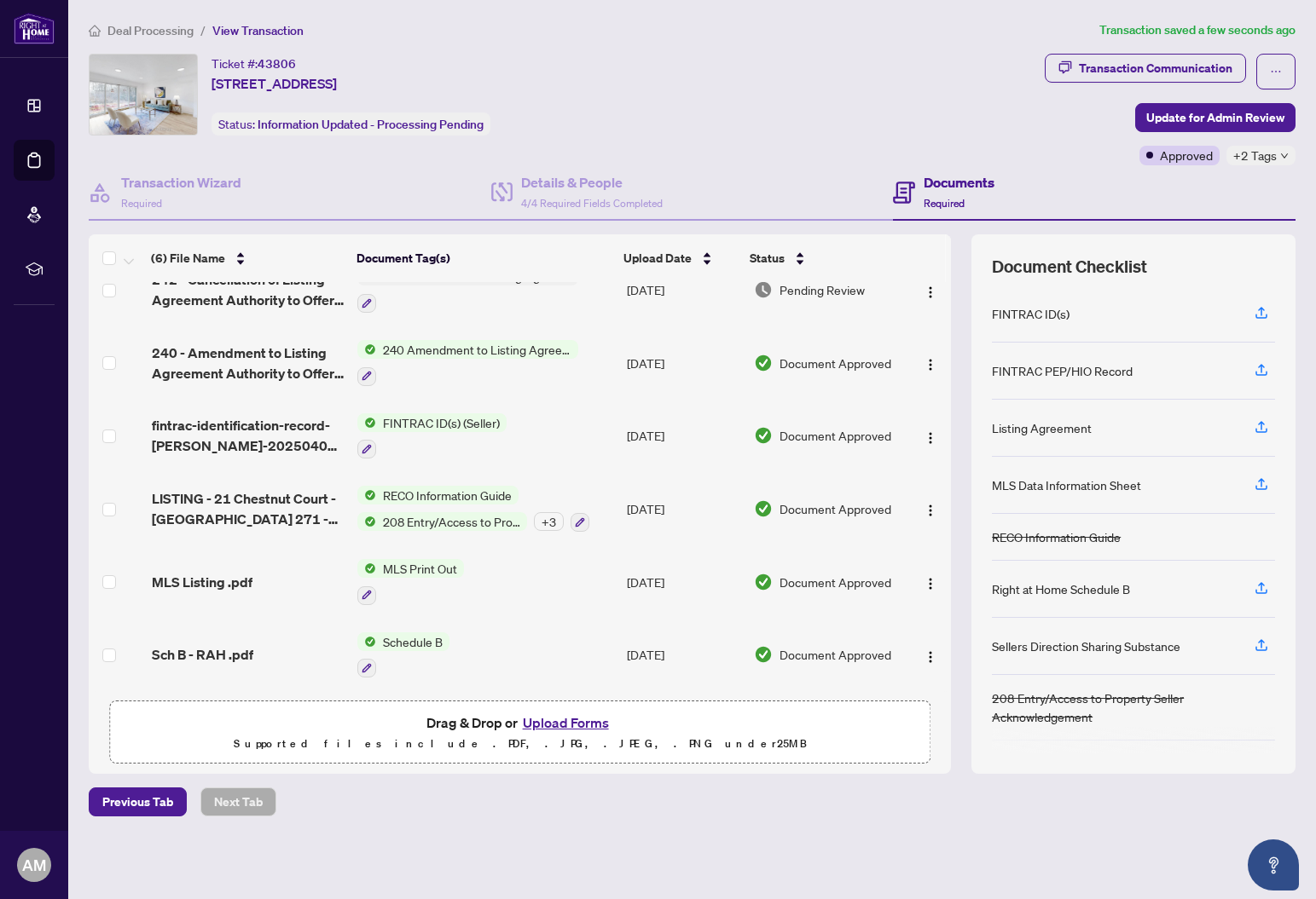
scroll to position [0, 0]
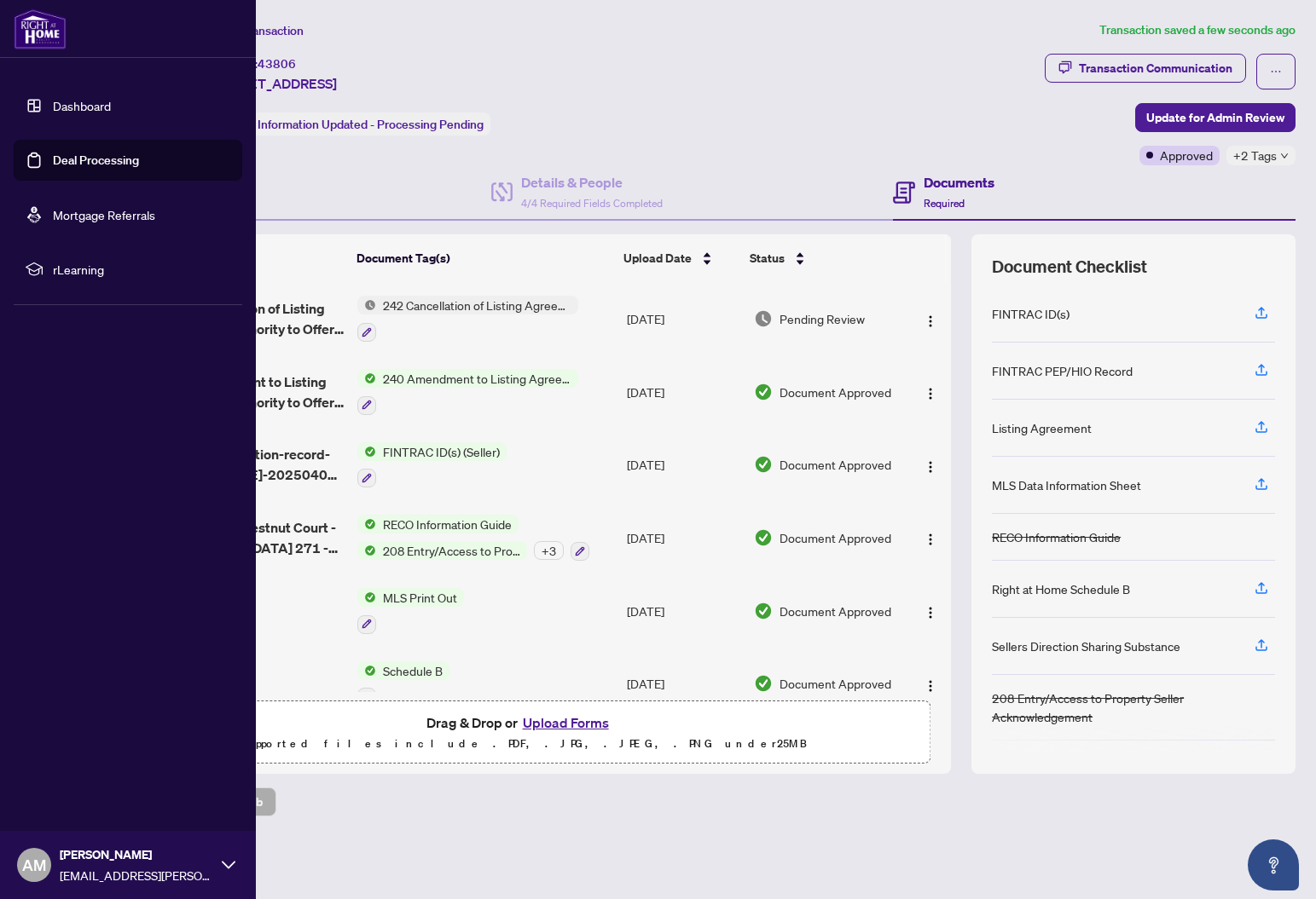
click at [62, 157] on link "Deal Processing" at bounding box center [95, 161] width 86 height 15
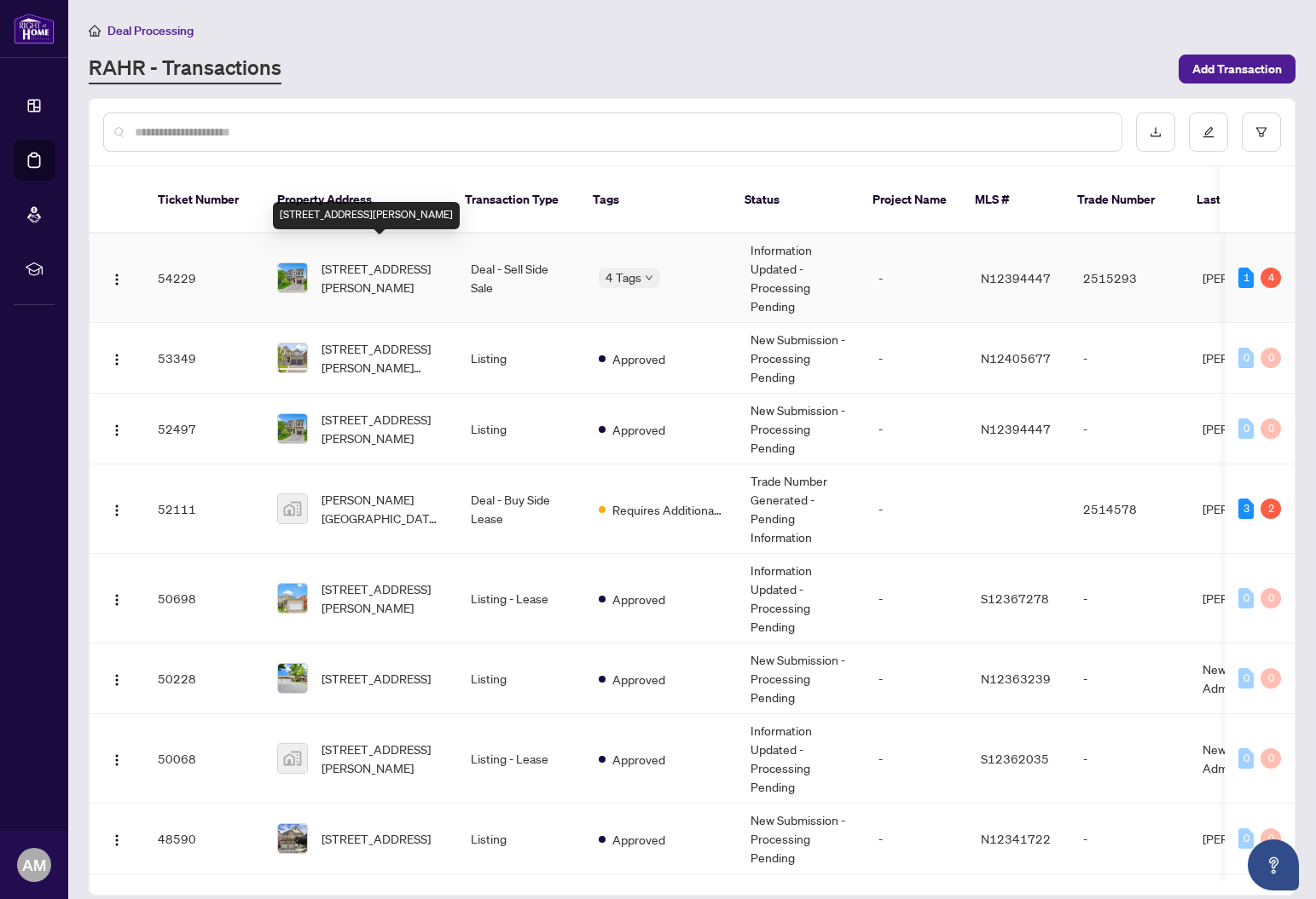
click at [382, 259] on span "12 John W Taylor Ave, New Tecumseth, Ontario L9B 0B3, Canada" at bounding box center [382, 278] width 122 height 38
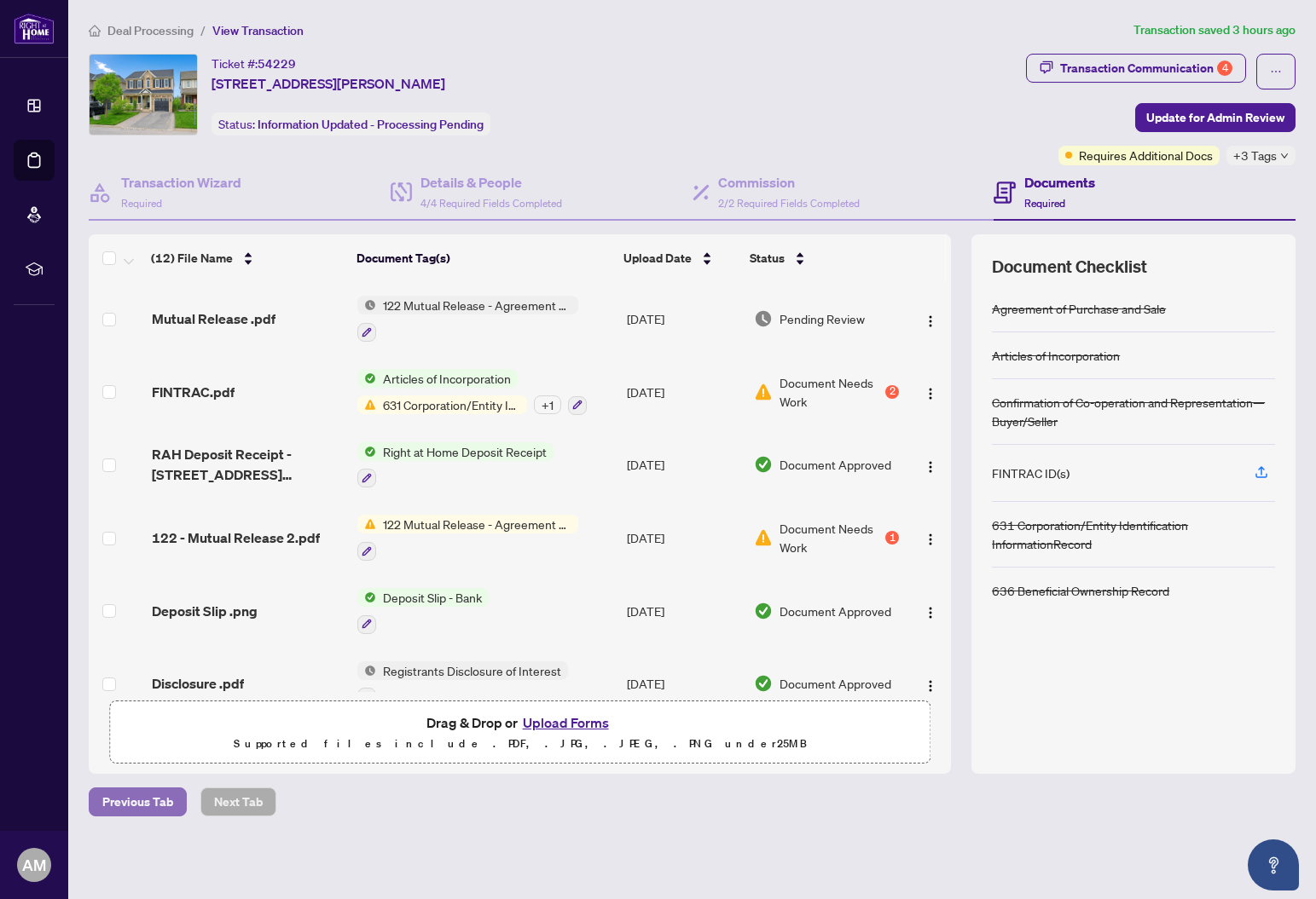
click at [153, 805] on span "Previous Tab" at bounding box center [137, 802] width 71 height 27
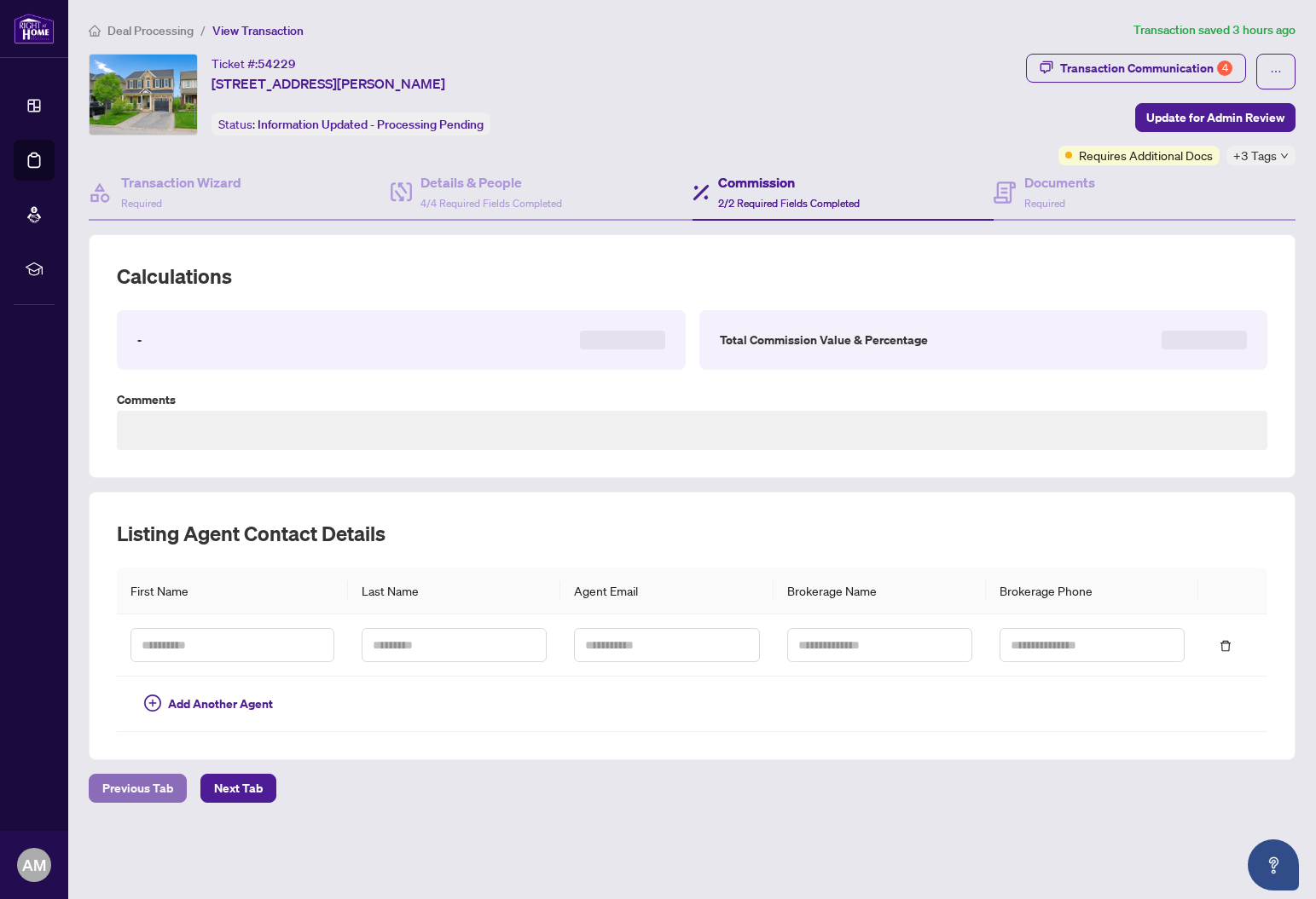
type textarea "**********"
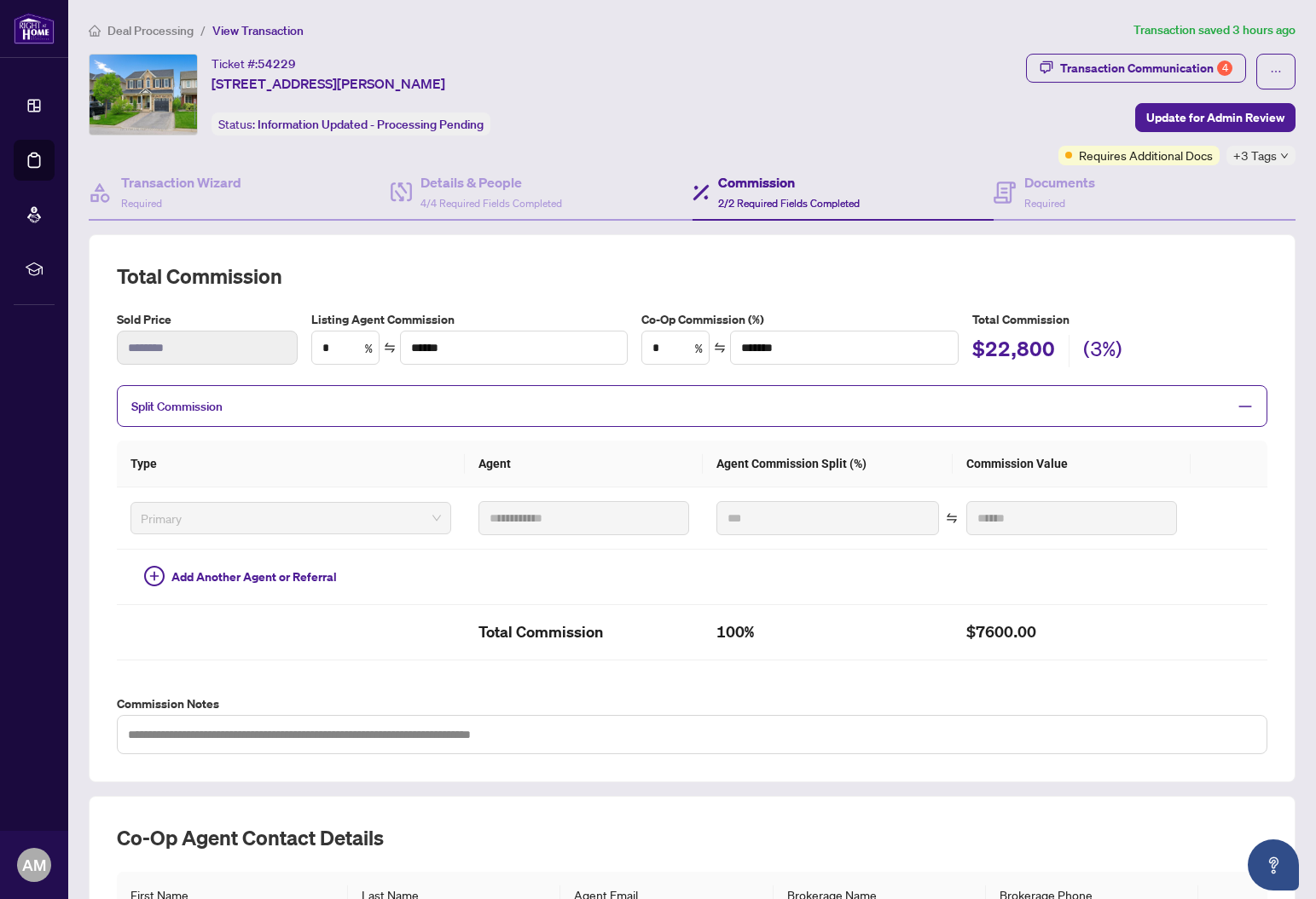
scroll to position [227, 0]
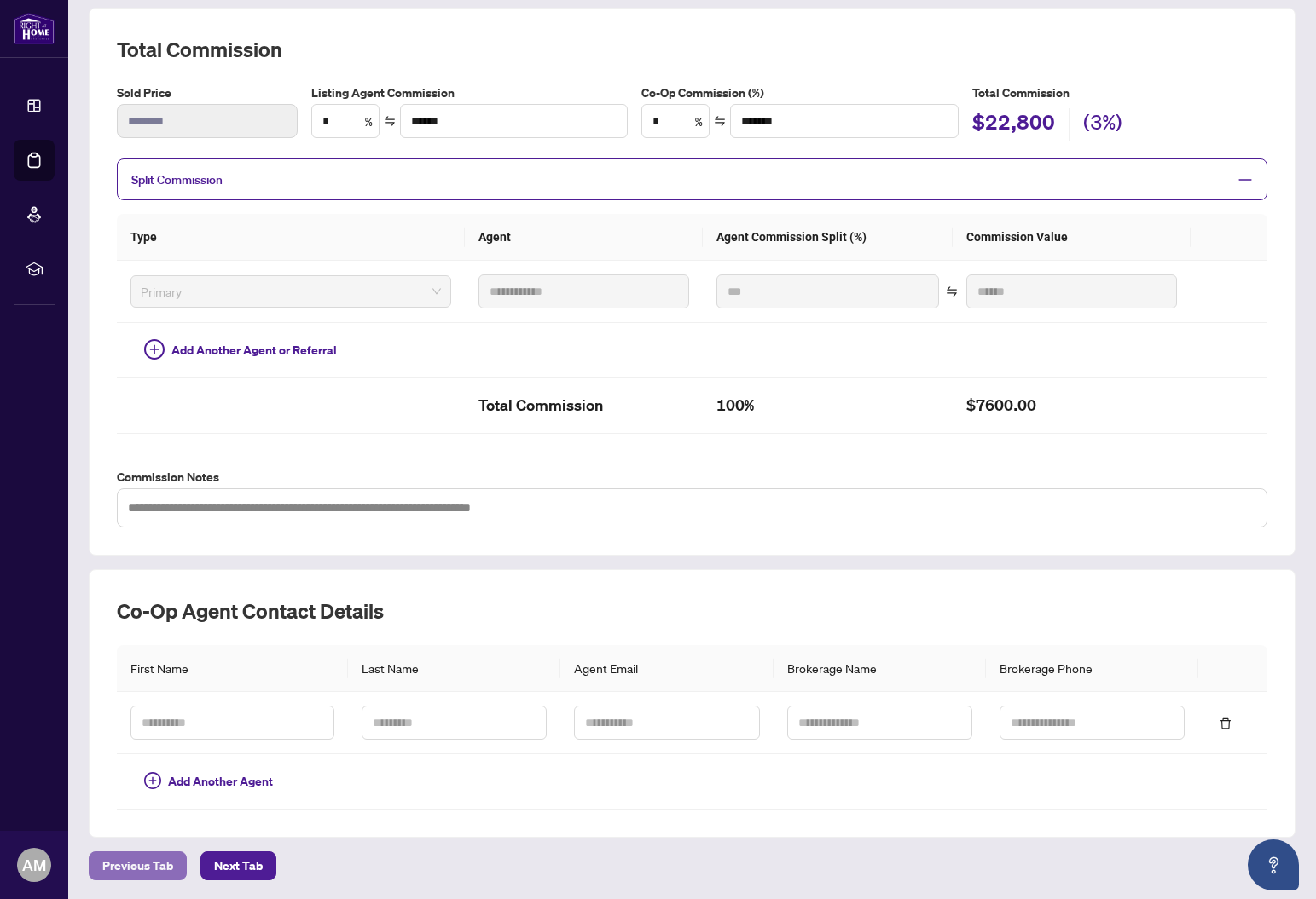
click at [151, 871] on span "Previous Tab" at bounding box center [137, 866] width 71 height 27
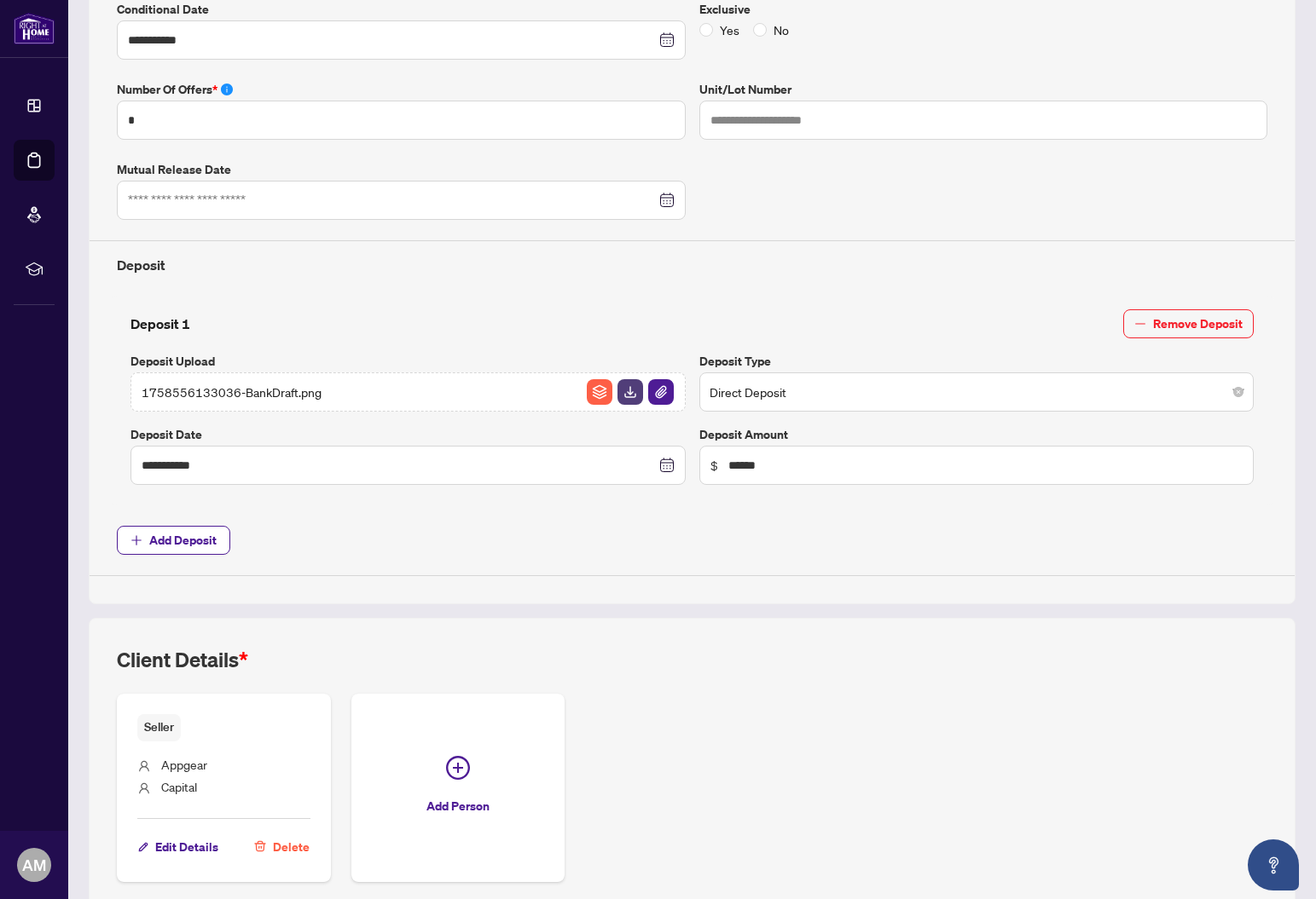
scroll to position [544, 0]
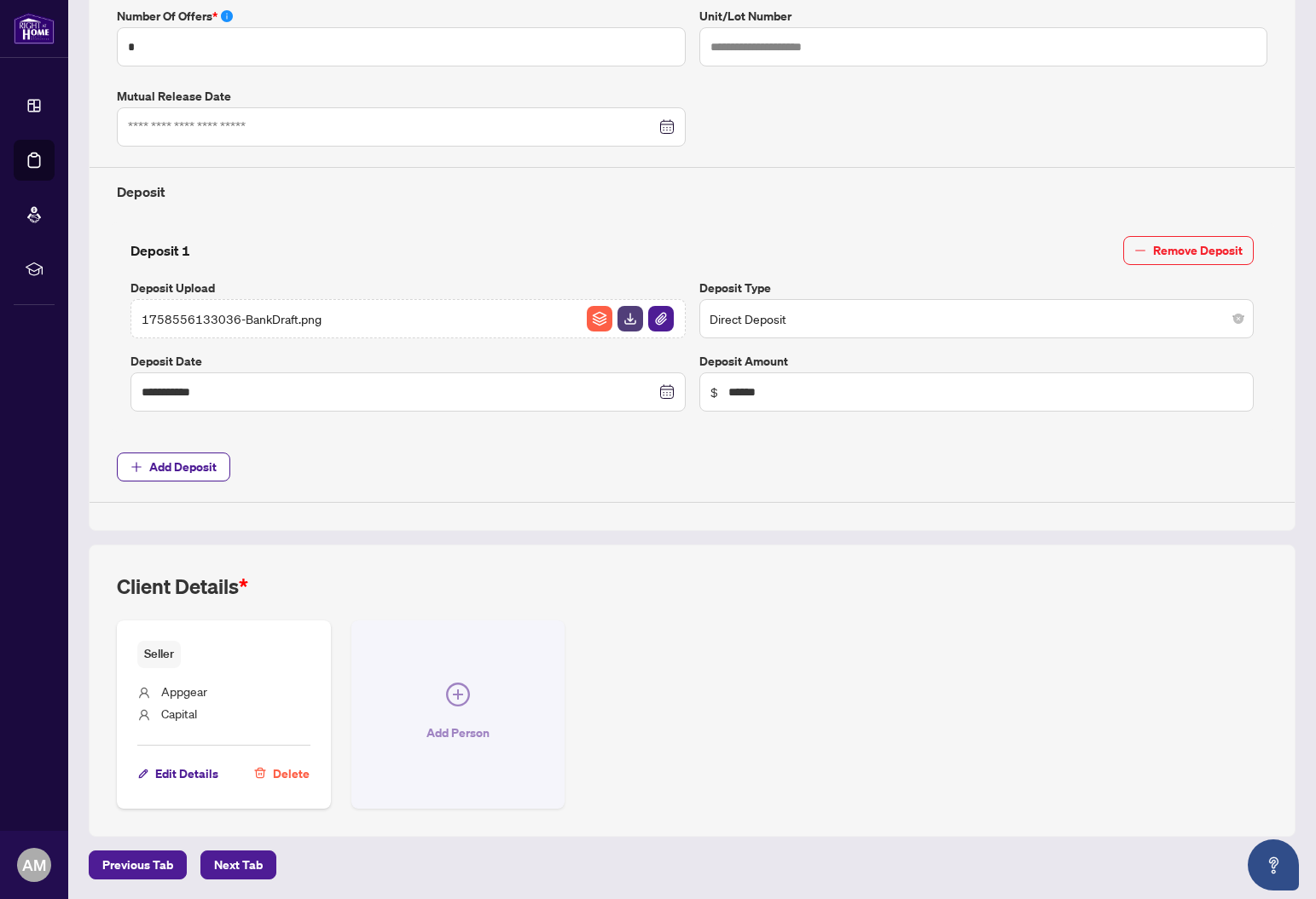
click at [452, 683] on icon "plus-circle" at bounding box center [457, 694] width 24 height 24
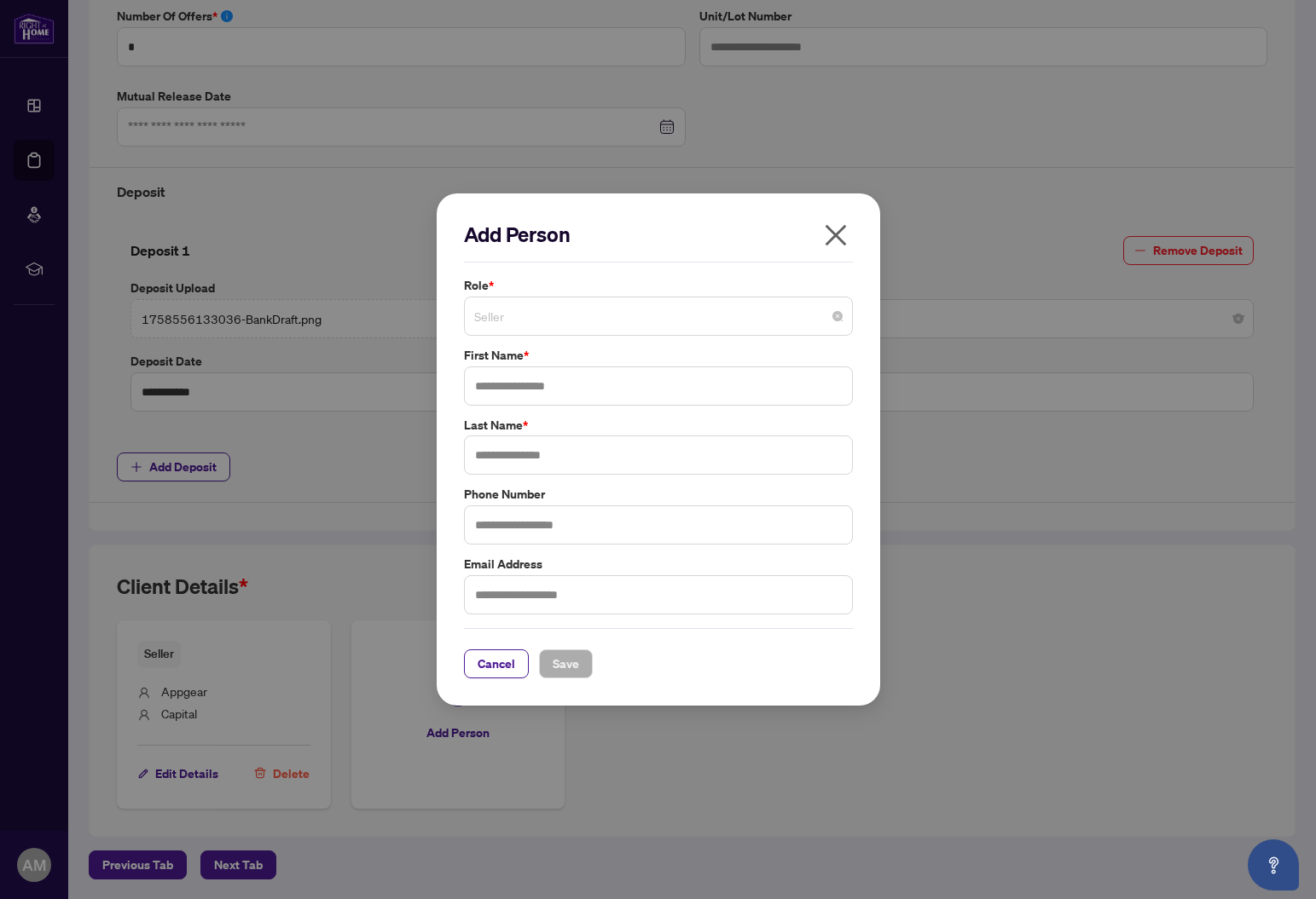
click at [538, 316] on span "Seller" at bounding box center [658, 316] width 368 height 32
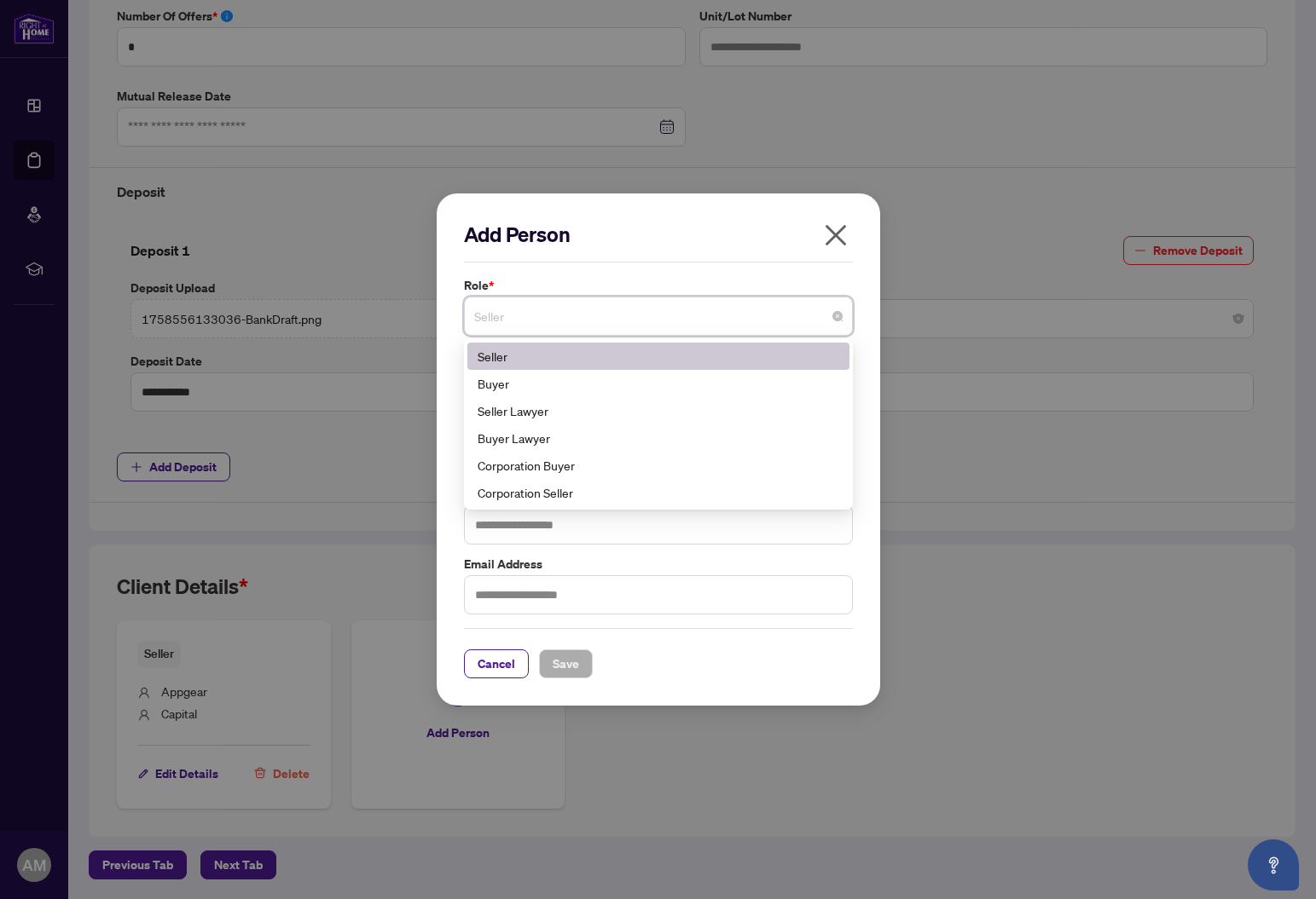
click at [838, 233] on icon "close" at bounding box center [835, 235] width 27 height 27
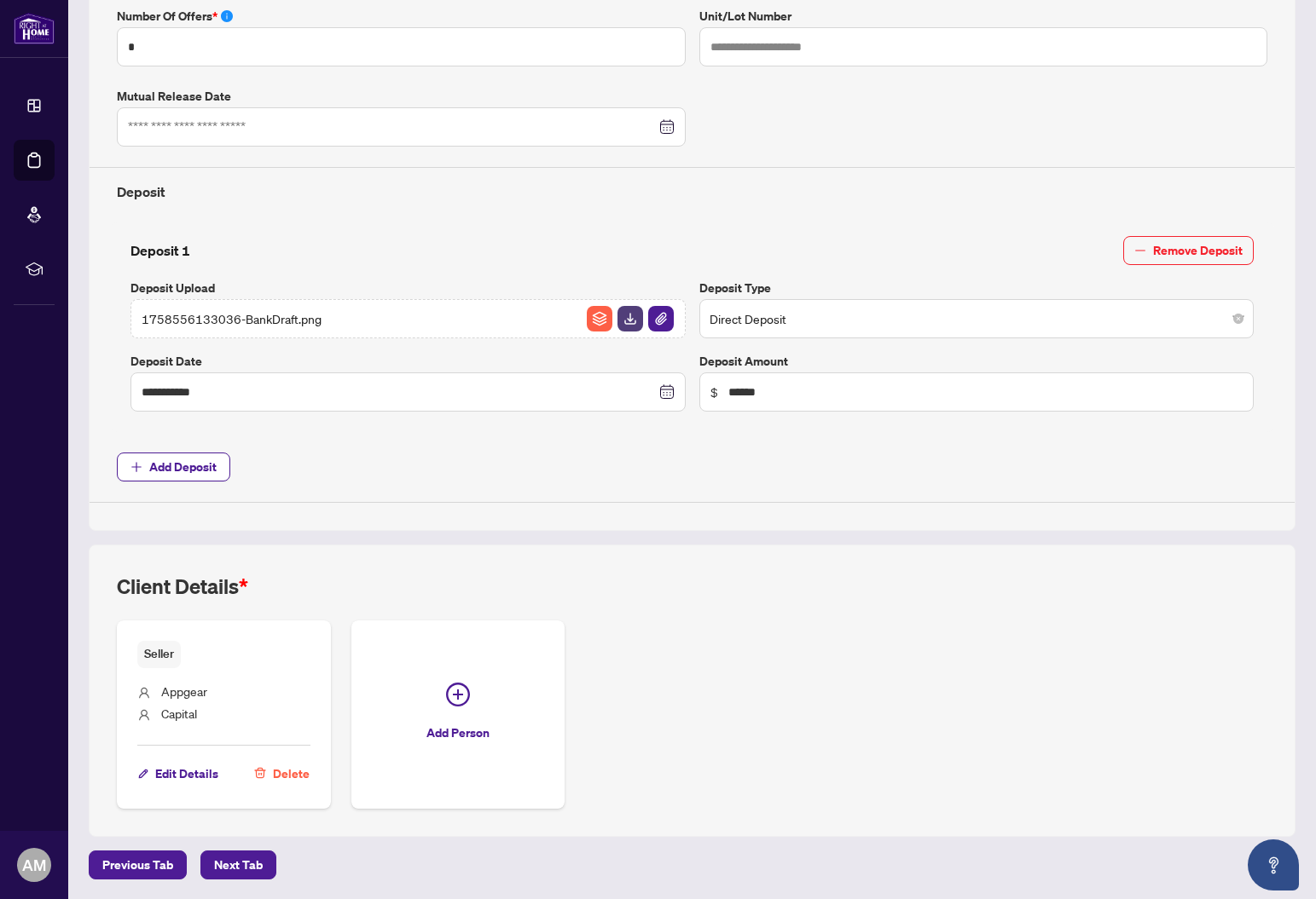
scroll to position [541, 0]
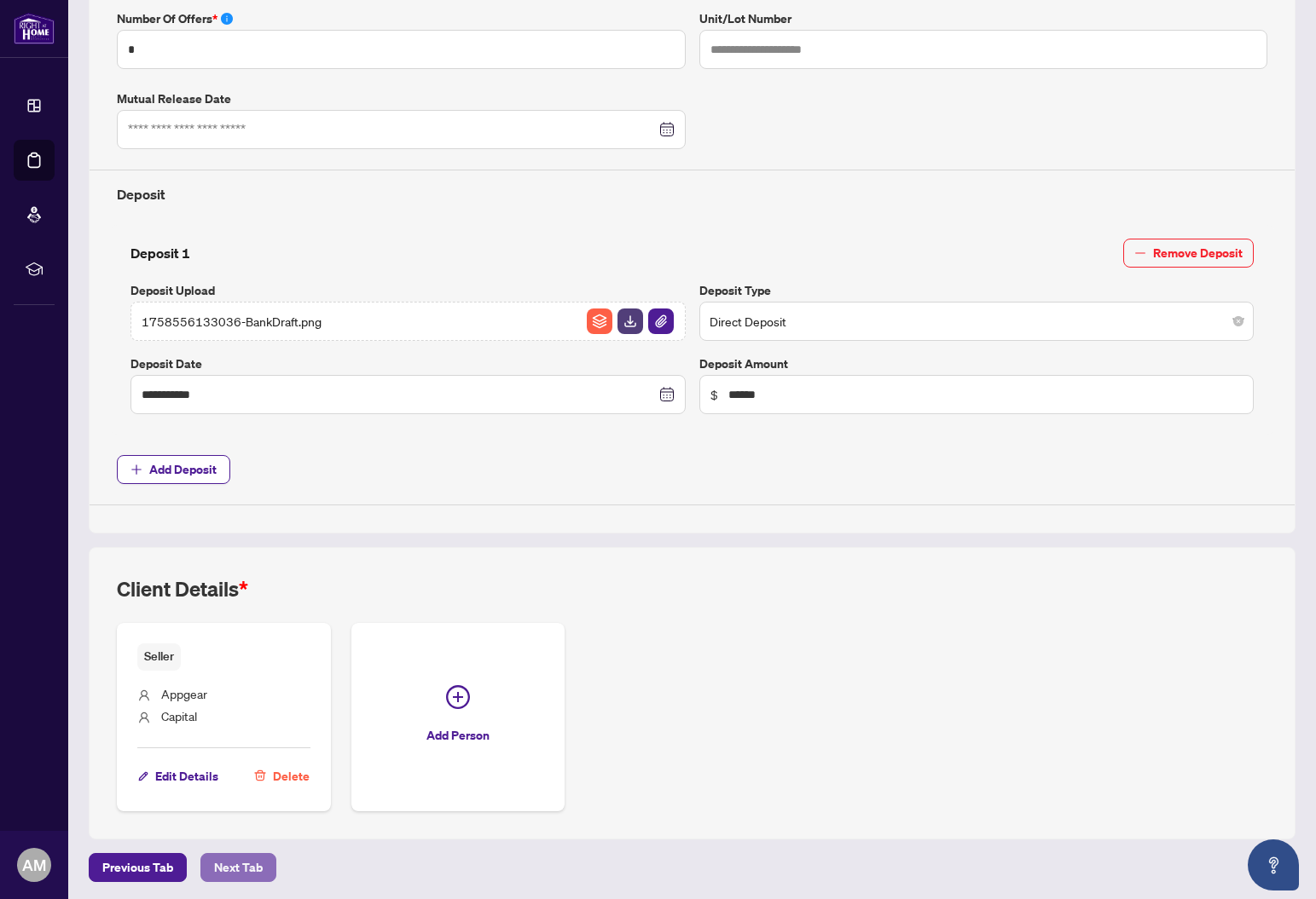
click at [249, 863] on span "Next Tab" at bounding box center [238, 868] width 48 height 27
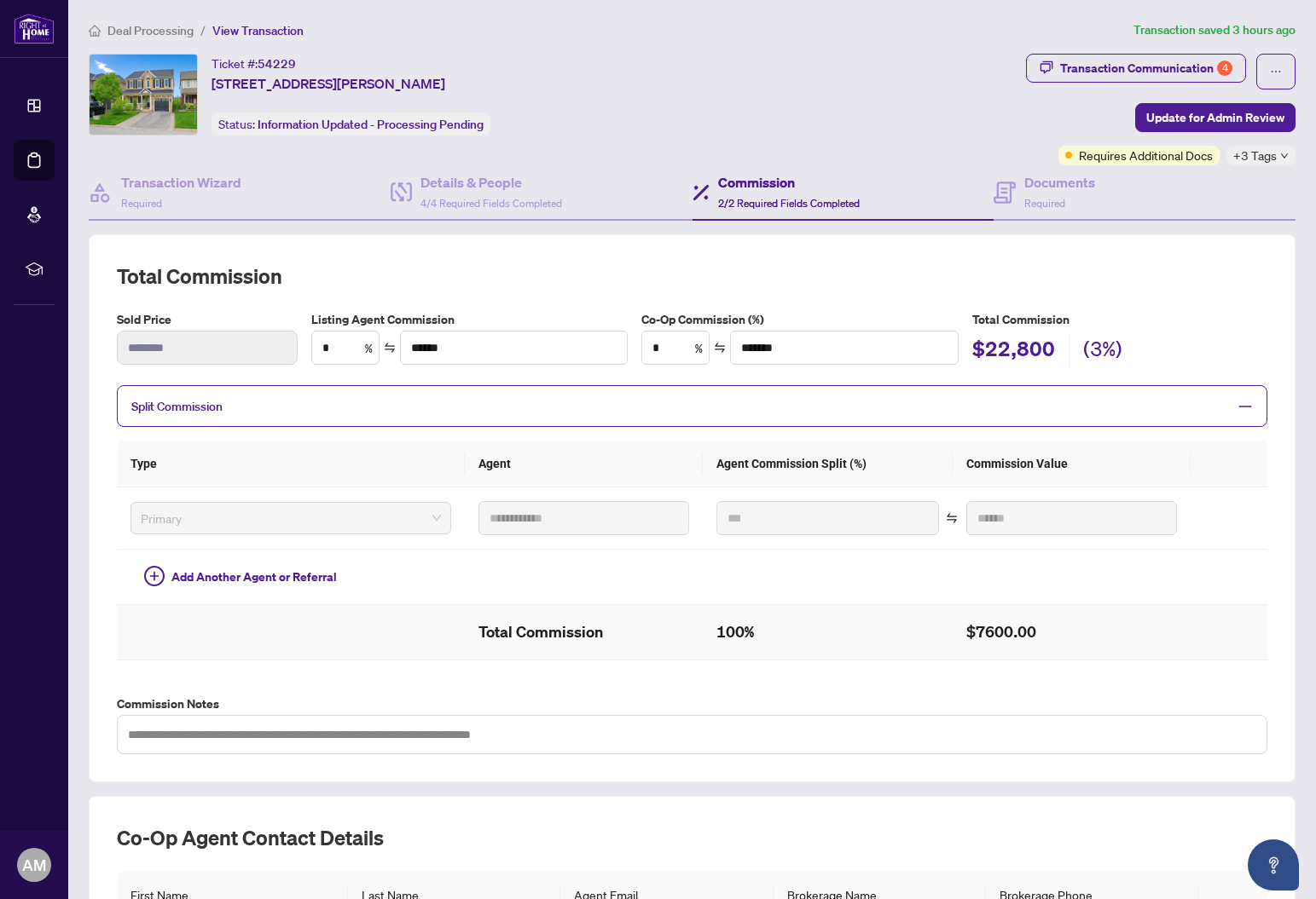
scroll to position [227, 0]
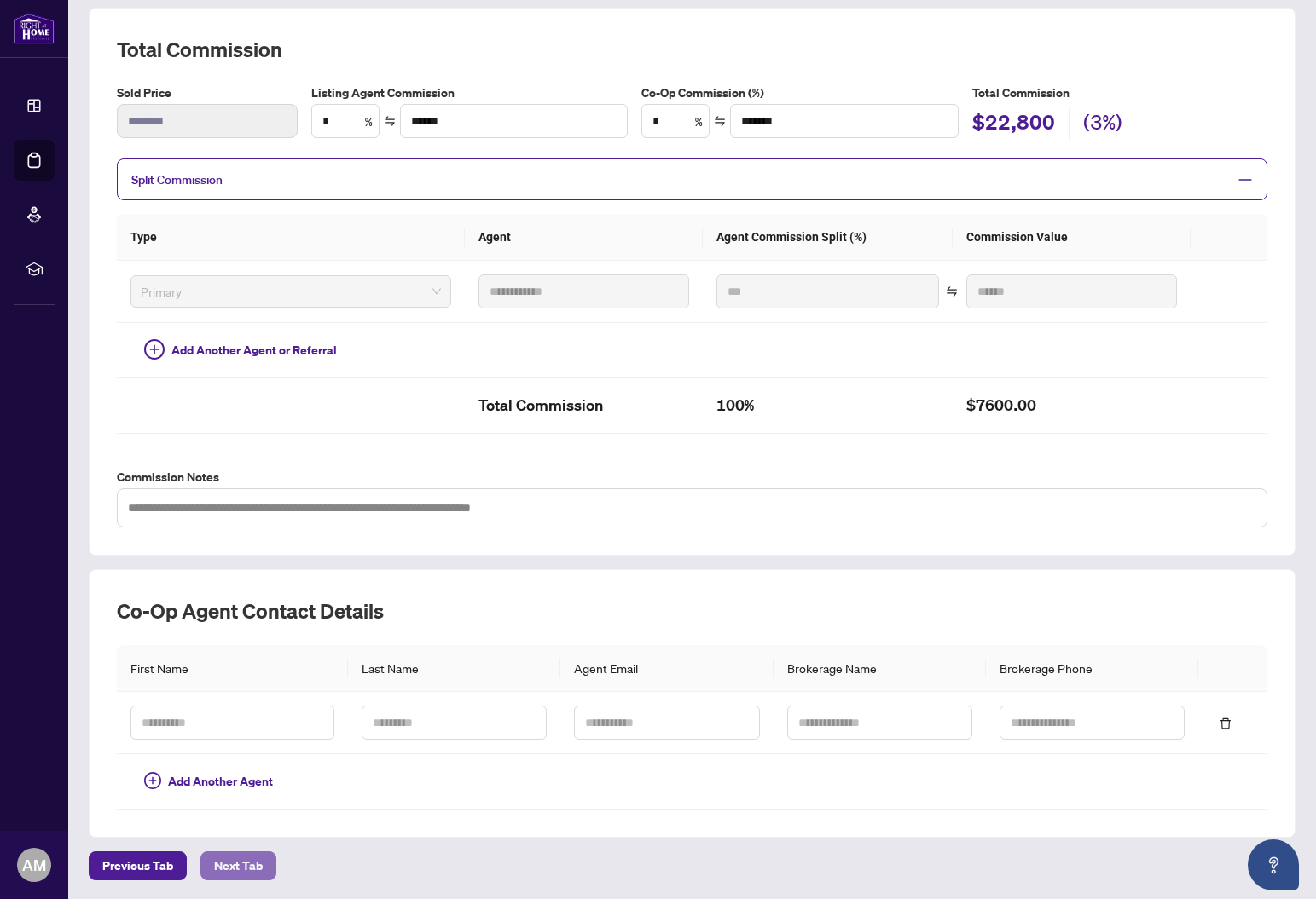
click at [228, 863] on span "Next Tab" at bounding box center [238, 866] width 48 height 27
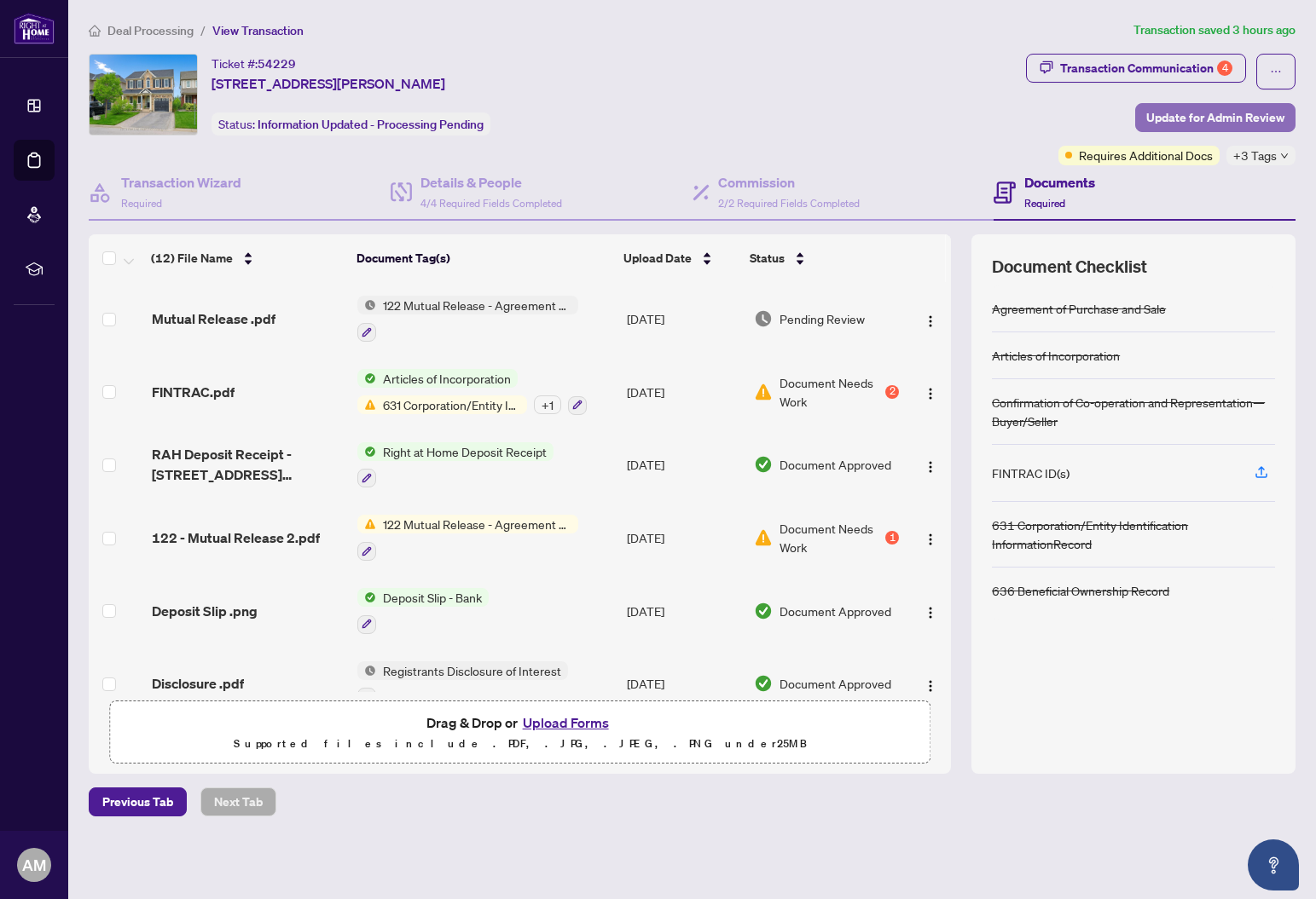
click at [1231, 125] on span "Update for Admin Review" at bounding box center [1215, 117] width 138 height 27
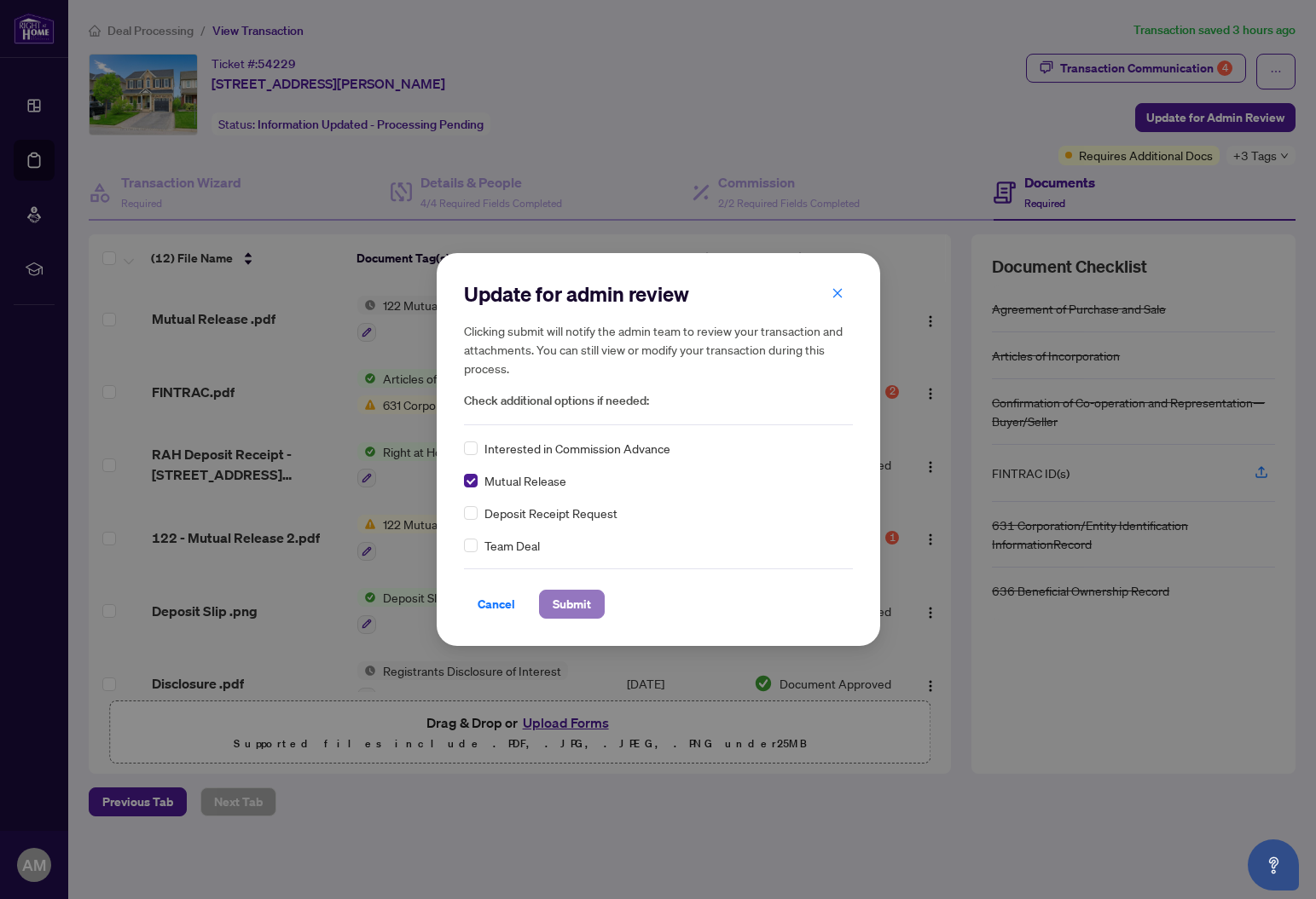
click at [591, 618] on button "Submit" at bounding box center [573, 604] width 66 height 29
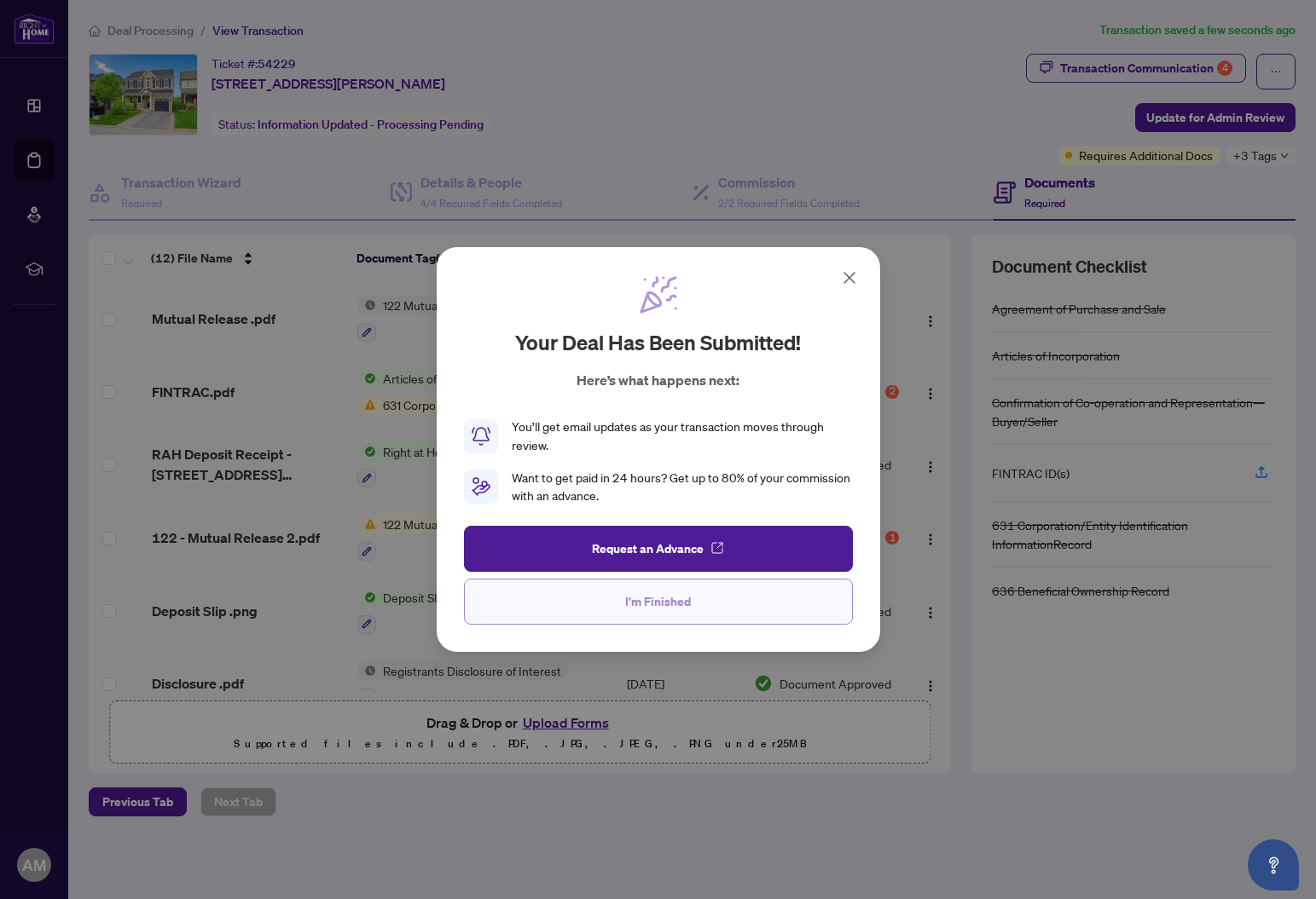
click at [620, 602] on button "I'm Finished" at bounding box center [658, 602] width 389 height 46
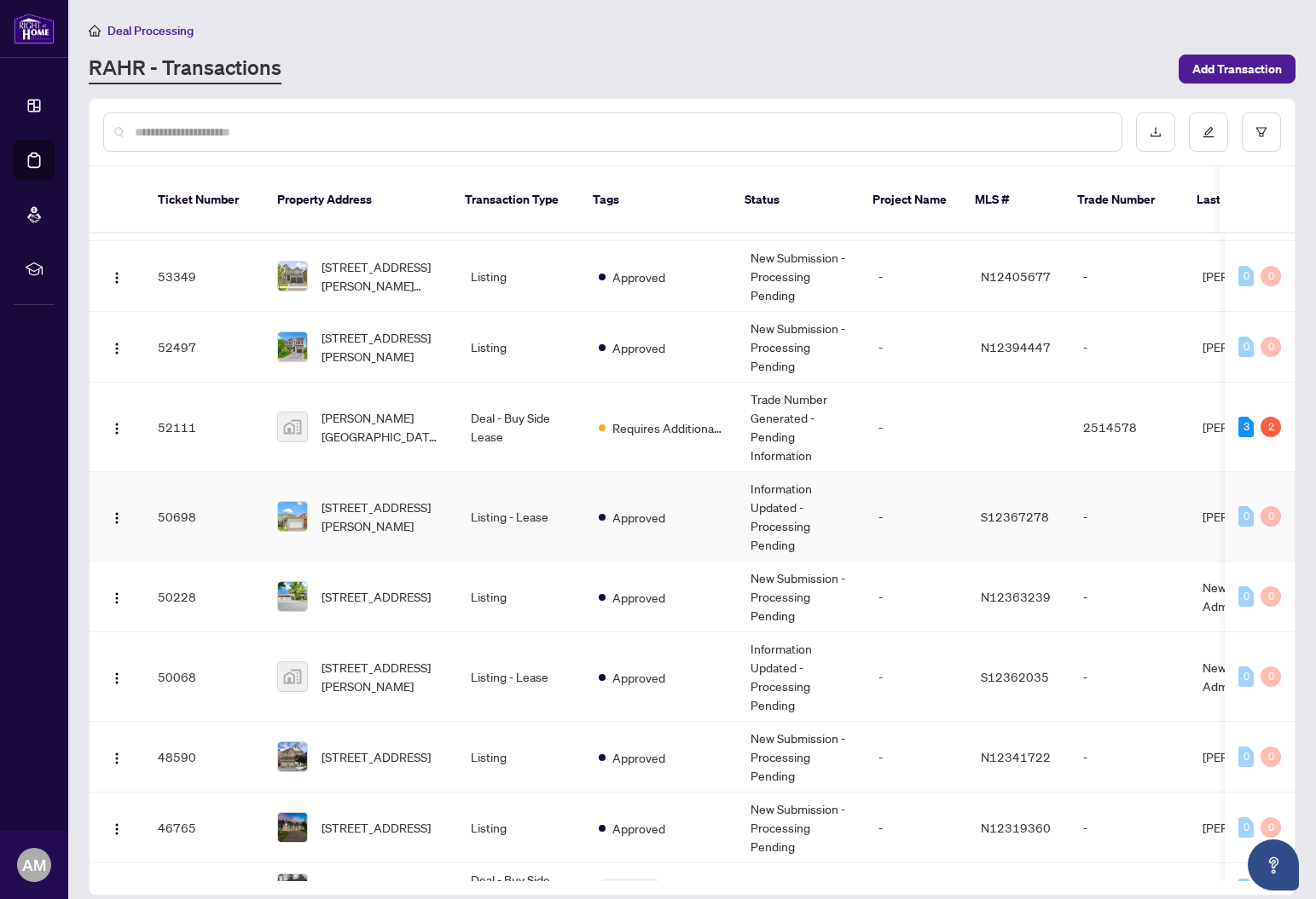
scroll to position [90, 0]
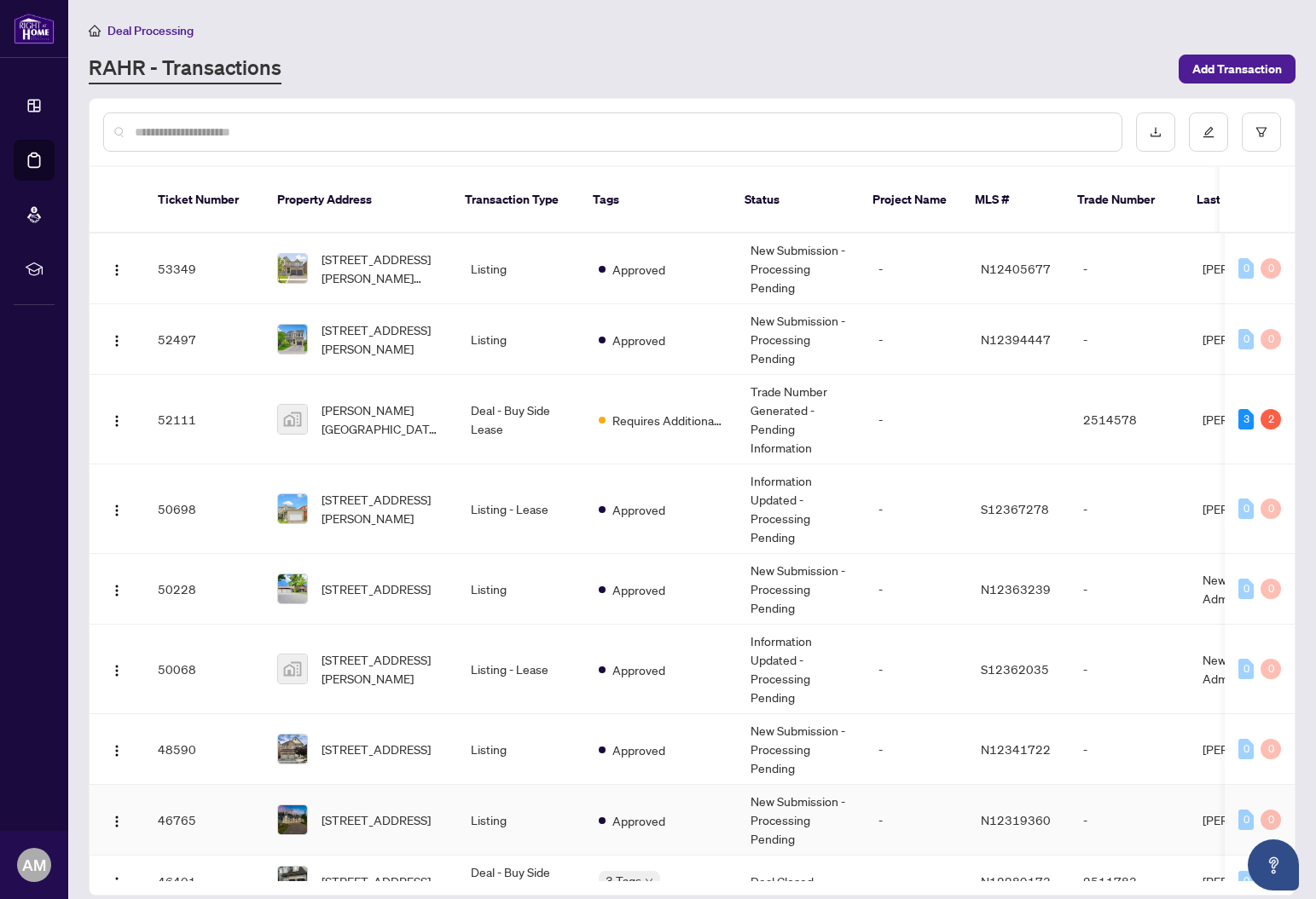
click at [372, 810] on span "3500 Crescent Harbour Rd, Innisfil, Ontario L9S 2Y8, Canada" at bounding box center [376, 820] width 110 height 19
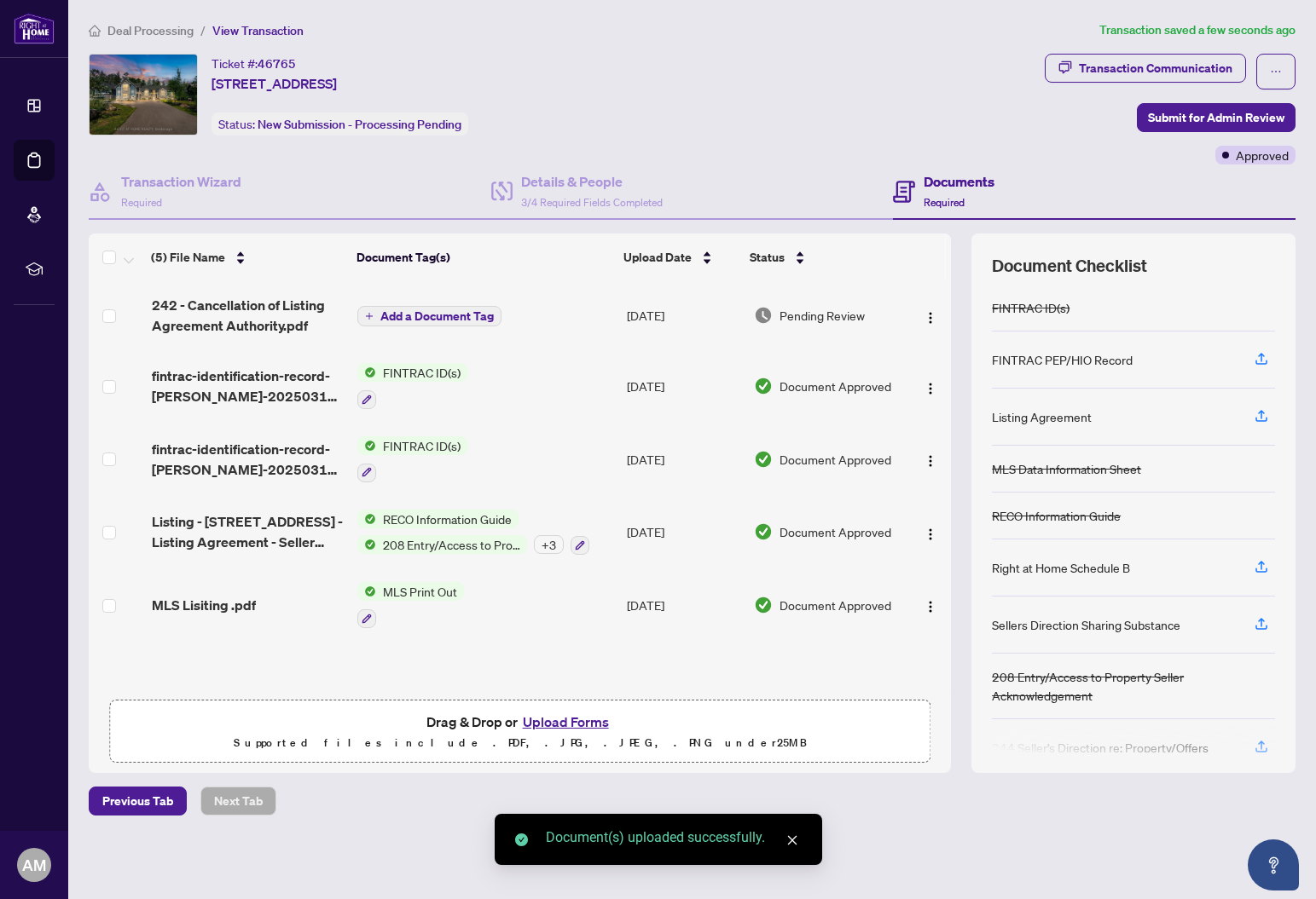
click at [433, 314] on span "Add a Document Tag" at bounding box center [437, 316] width 113 height 12
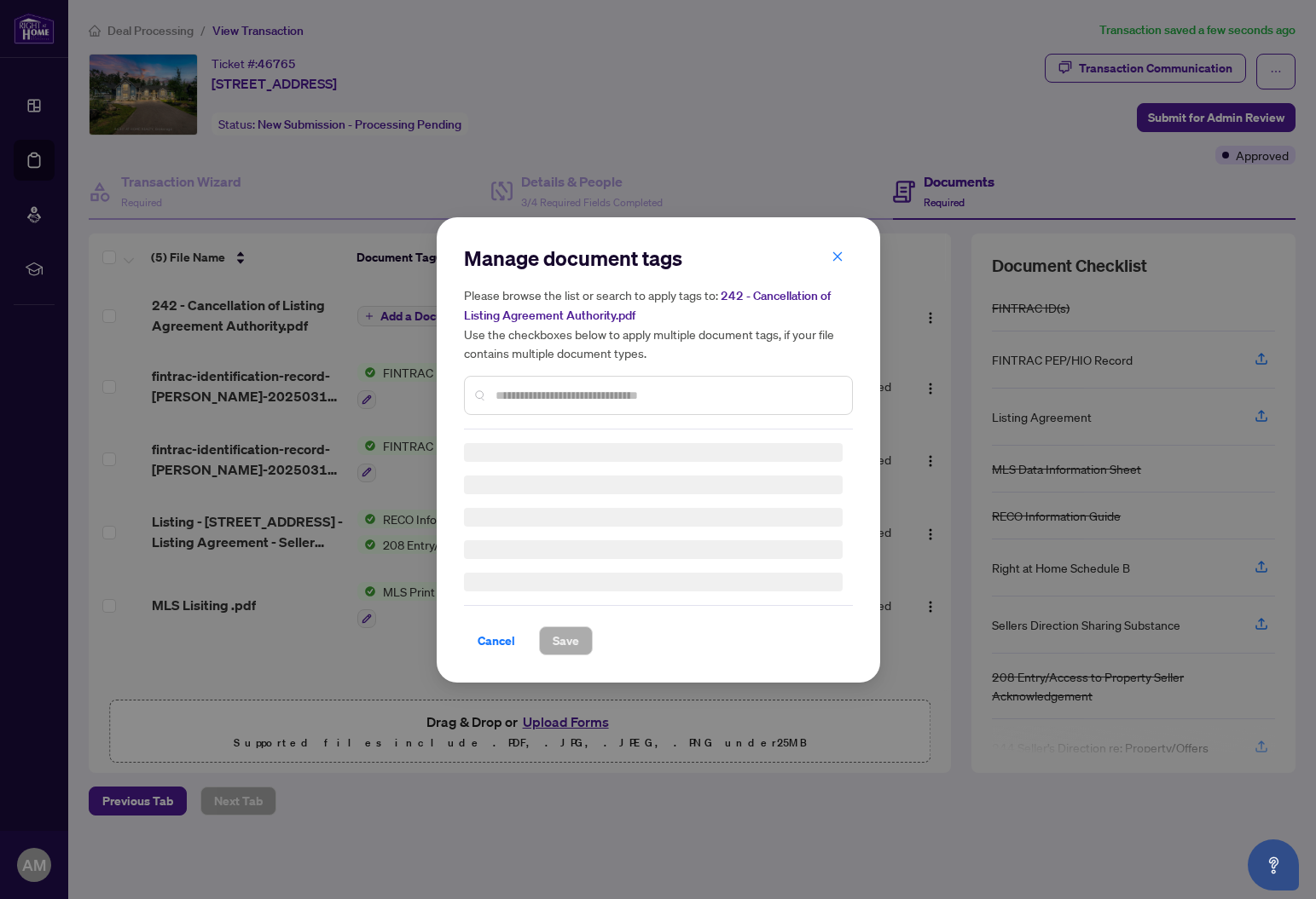
click at [561, 399] on input "text" at bounding box center [666, 396] width 343 height 19
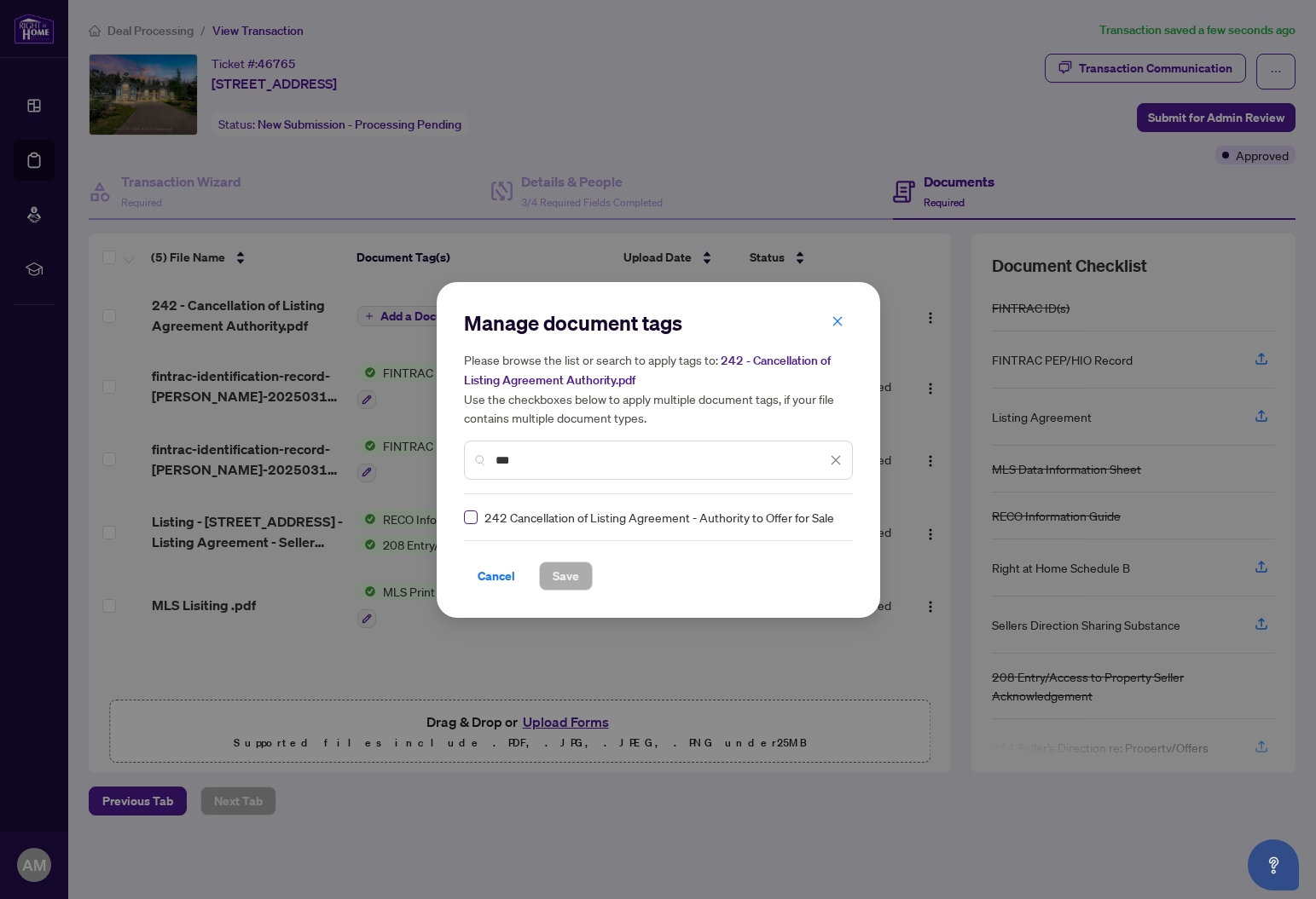
type input "***"
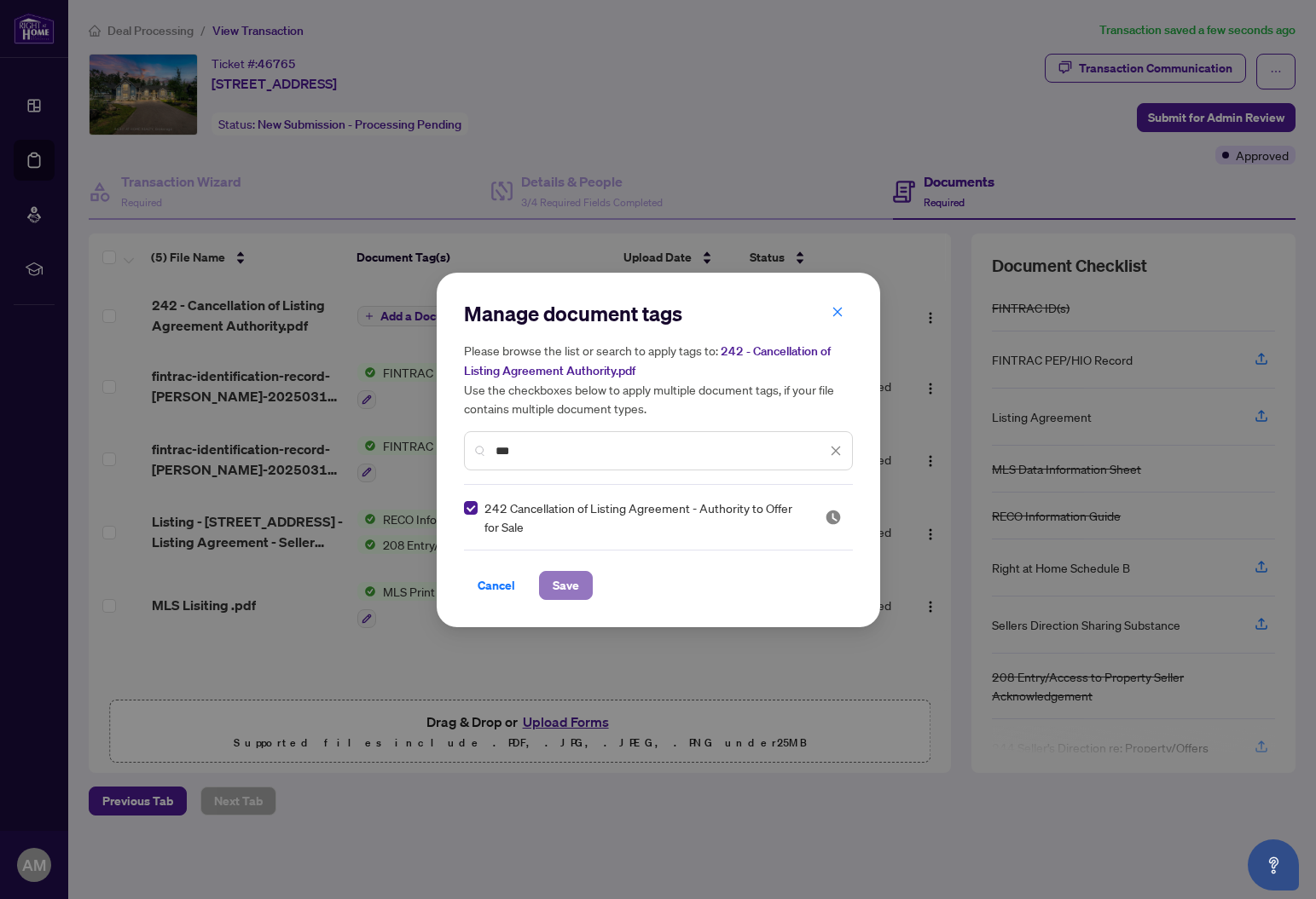
click at [558, 589] on span "Save" at bounding box center [566, 585] width 26 height 27
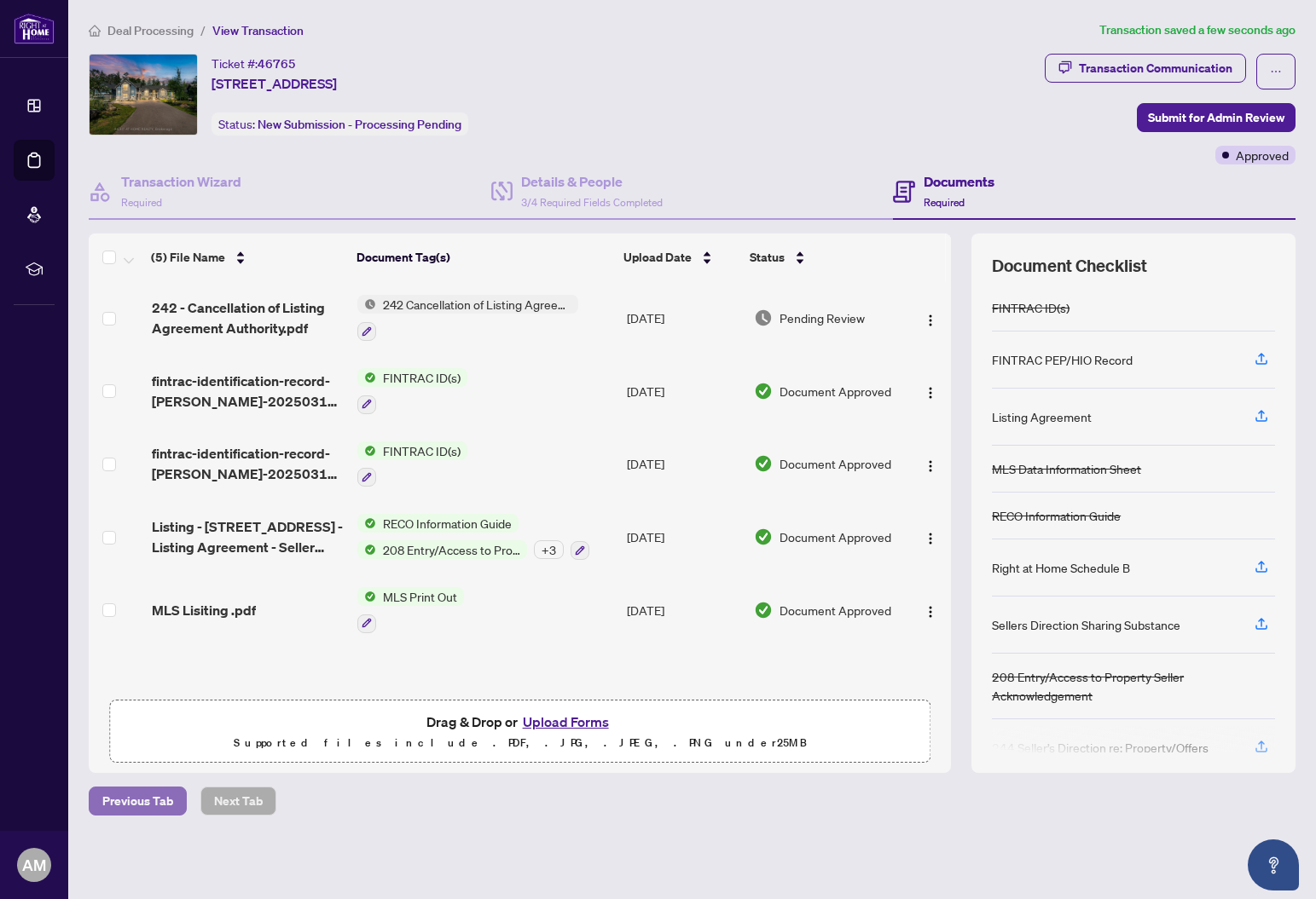
click at [129, 802] on span "Previous Tab" at bounding box center [137, 801] width 71 height 27
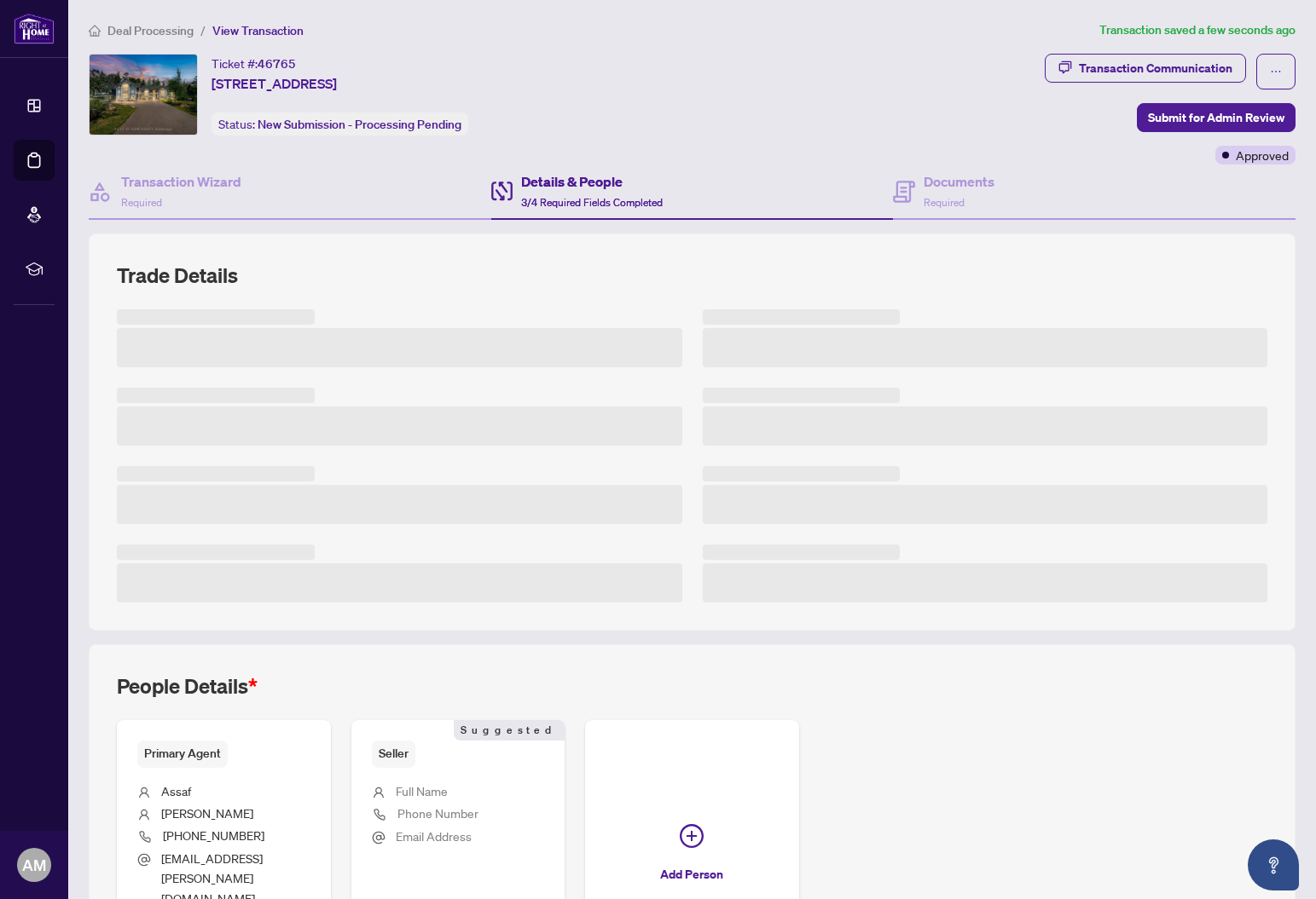
scroll to position [145, 0]
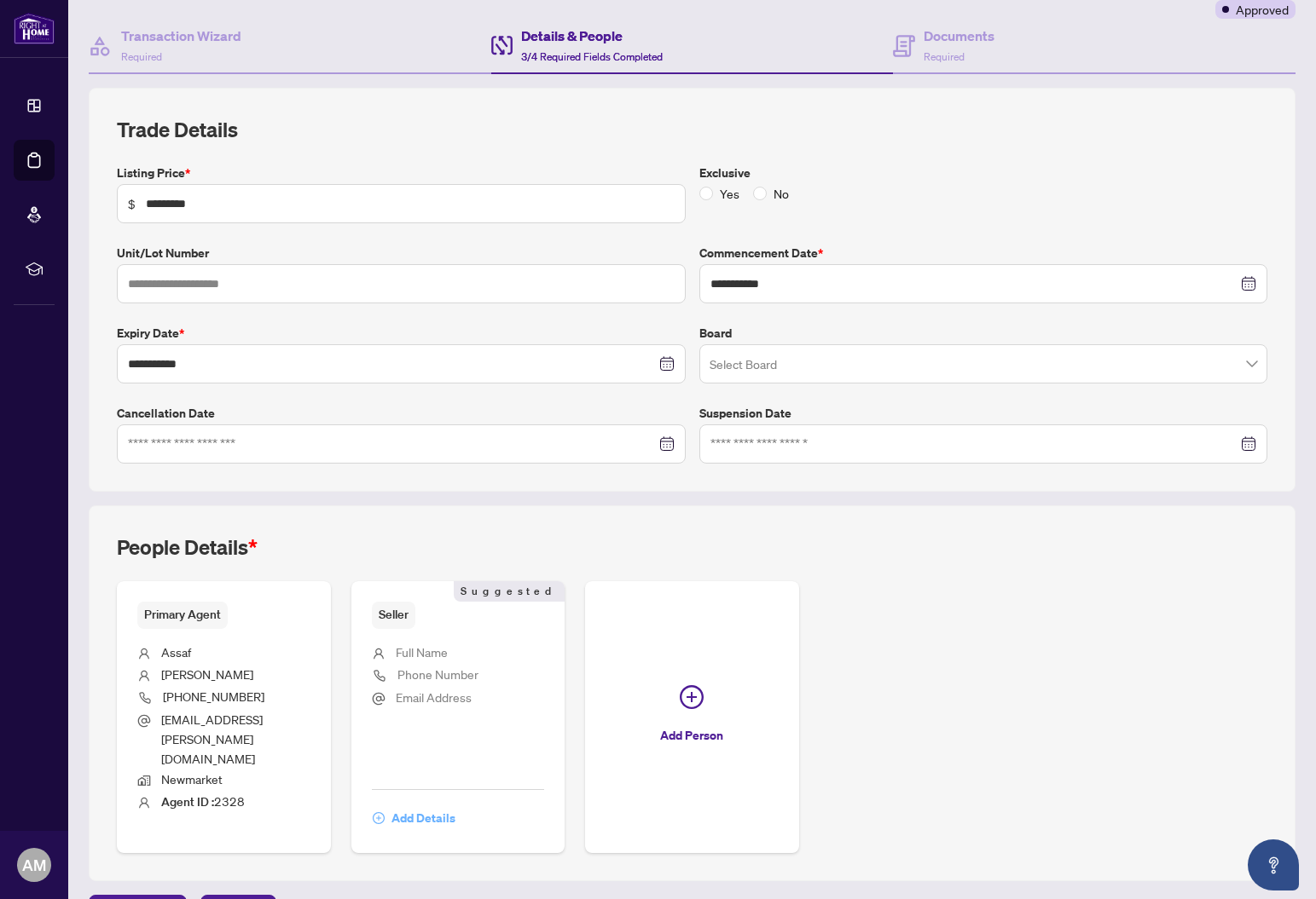
click at [420, 805] on span "Add Details" at bounding box center [423, 818] width 64 height 27
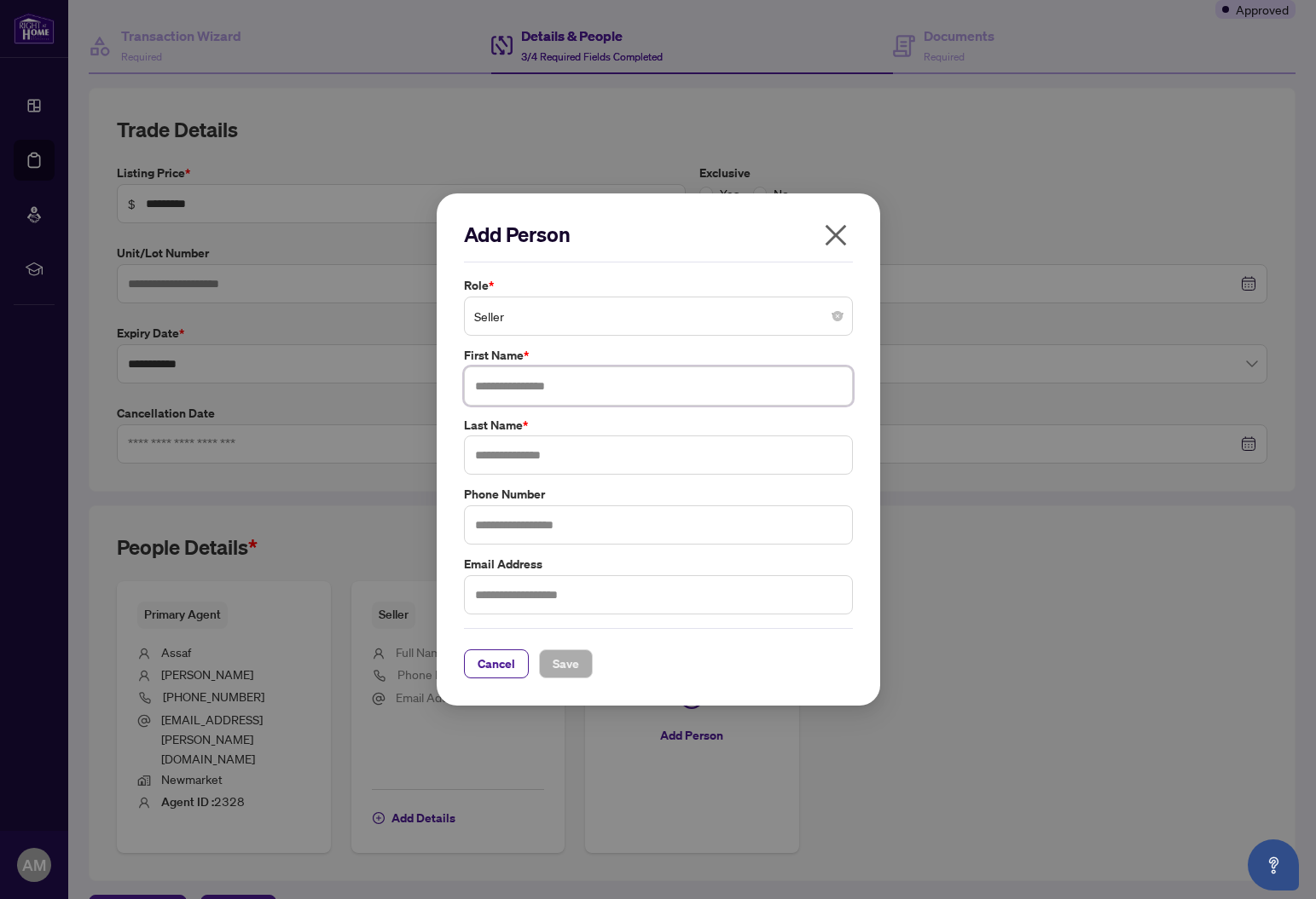
click at [527, 393] on input "text" at bounding box center [658, 386] width 389 height 40
click at [521, 387] on input "***" at bounding box center [658, 386] width 389 height 40
paste input "**********"
drag, startPoint x: 539, startPoint y: 384, endPoint x: 468, endPoint y: 388, distance: 71.1
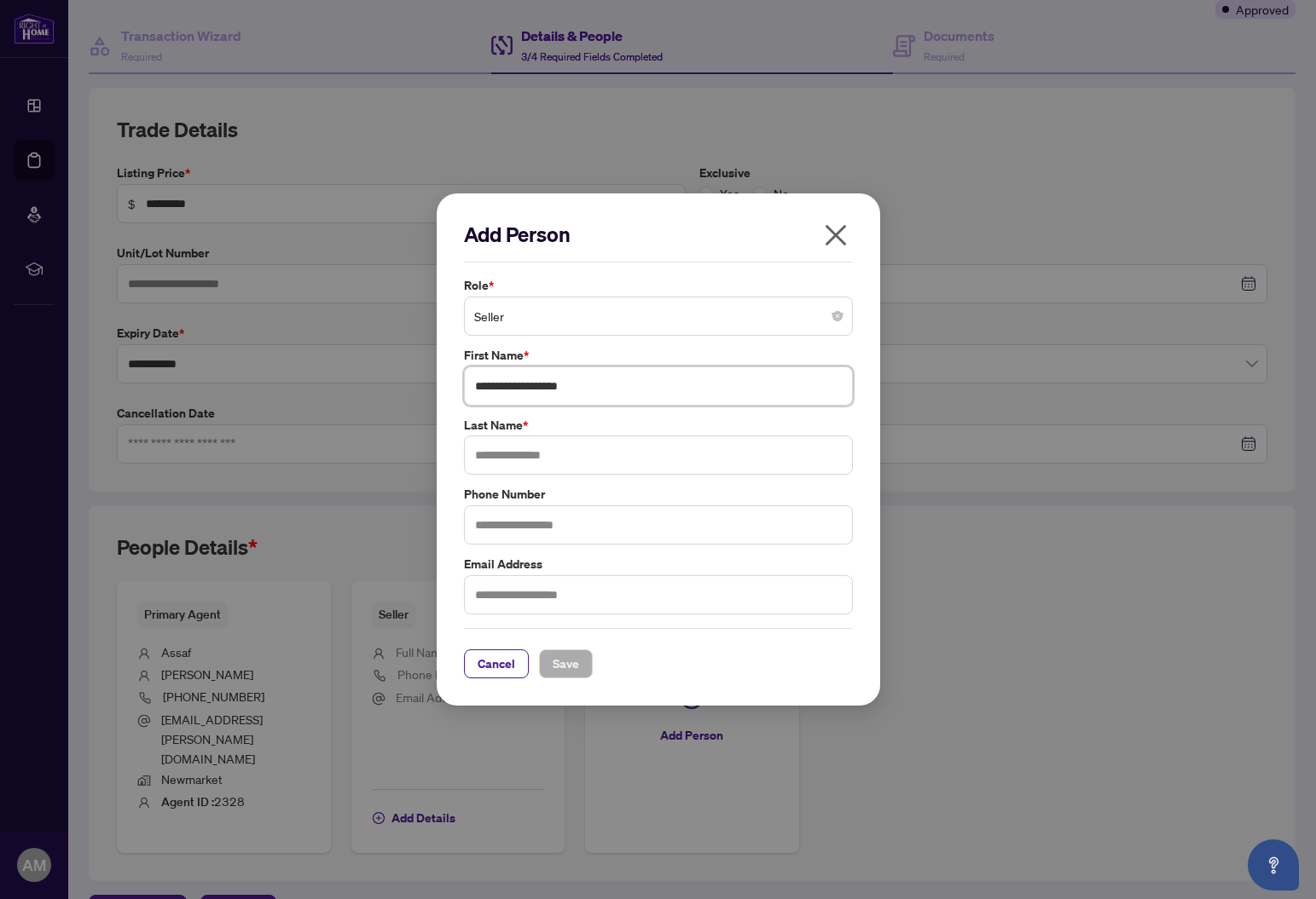
click at [468, 388] on input "**********" at bounding box center [658, 386] width 389 height 40
type input "********"
click at [502, 460] on input "text" at bounding box center [658, 455] width 389 height 40
paste input "*********"
type input "*********"
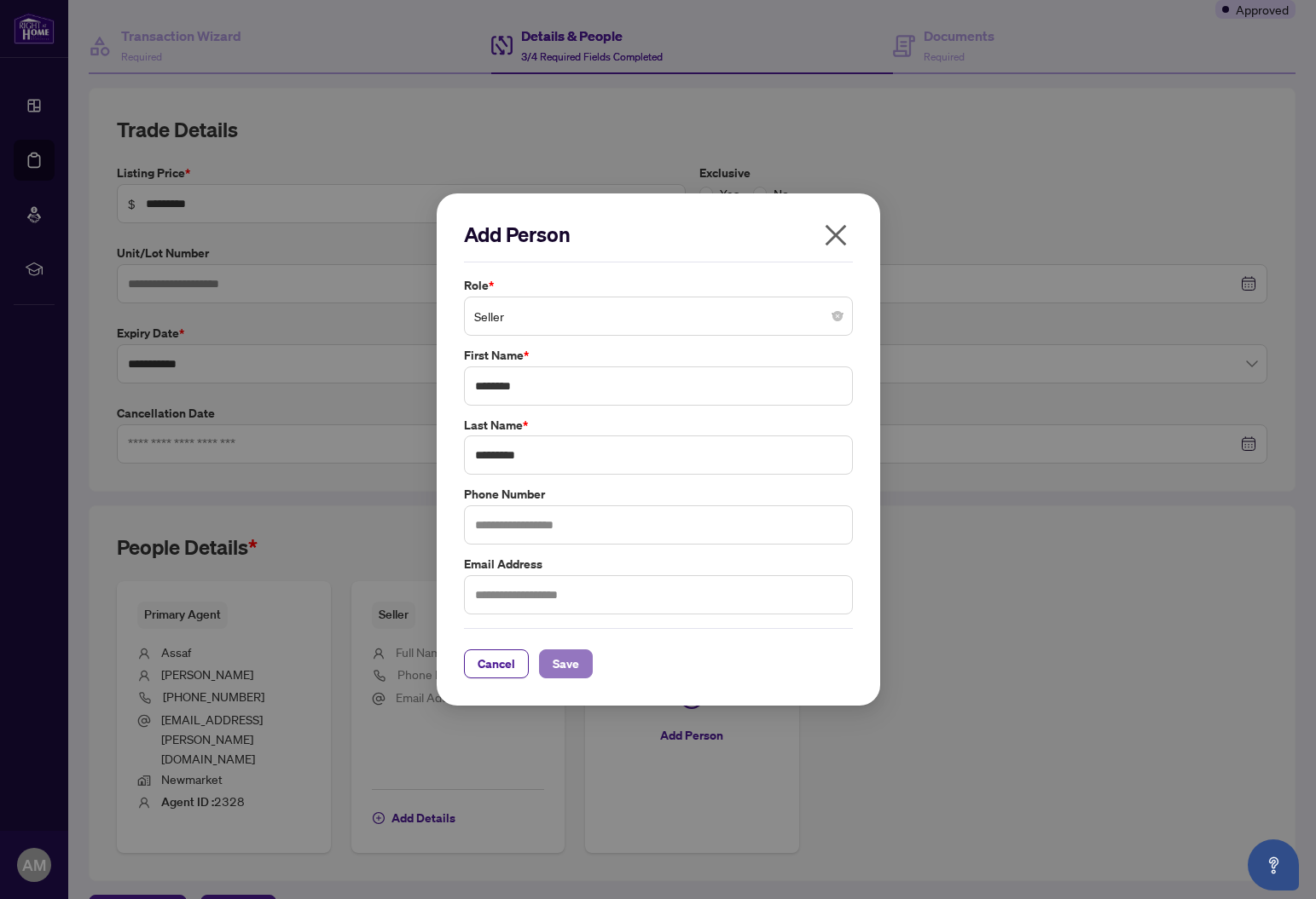
click at [569, 670] on span "Save" at bounding box center [566, 664] width 26 height 27
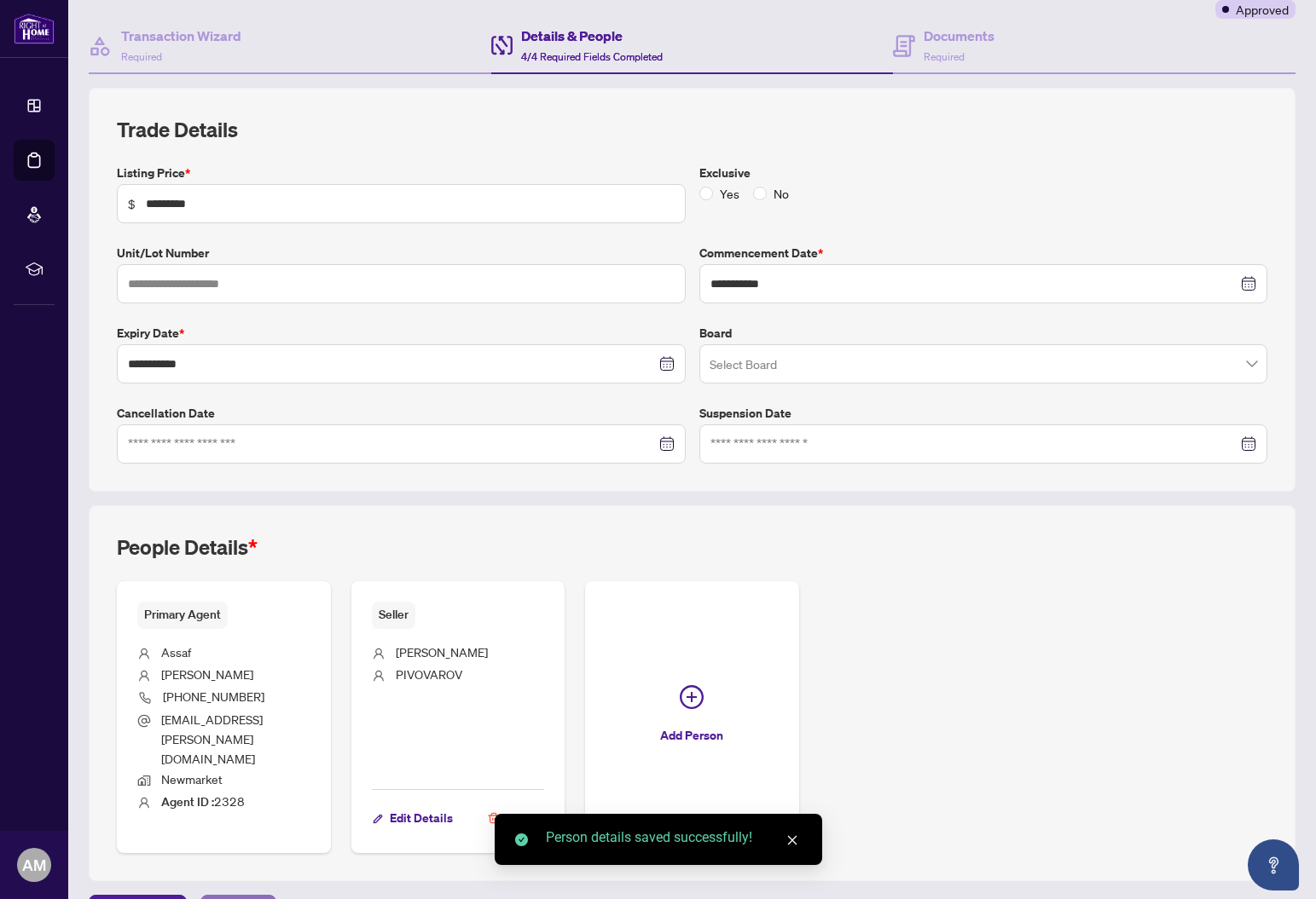
click at [249, 896] on span "Next Tab" at bounding box center [238, 909] width 48 height 27
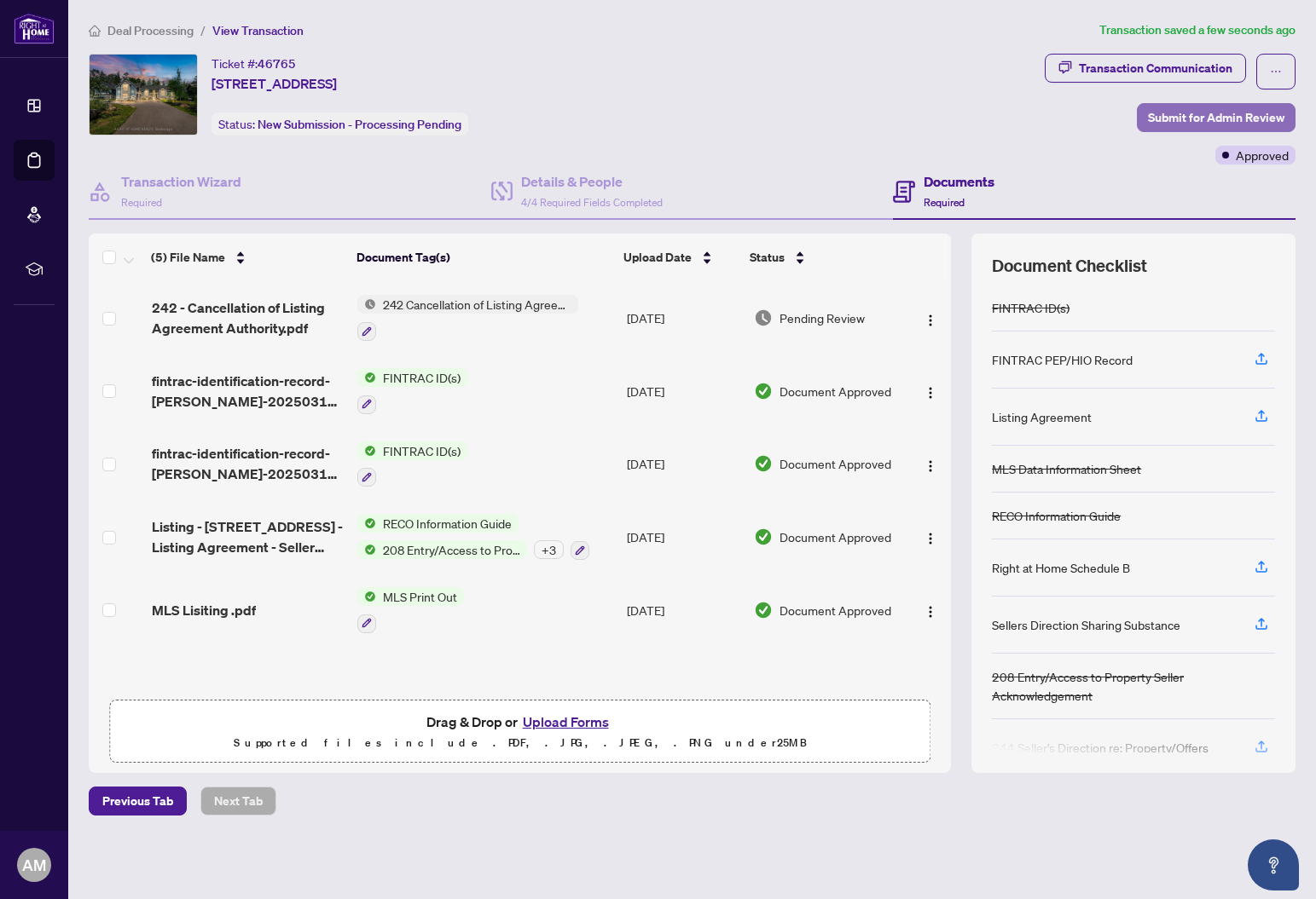
click at [1228, 115] on span "Submit for Admin Review" at bounding box center [1216, 117] width 136 height 27
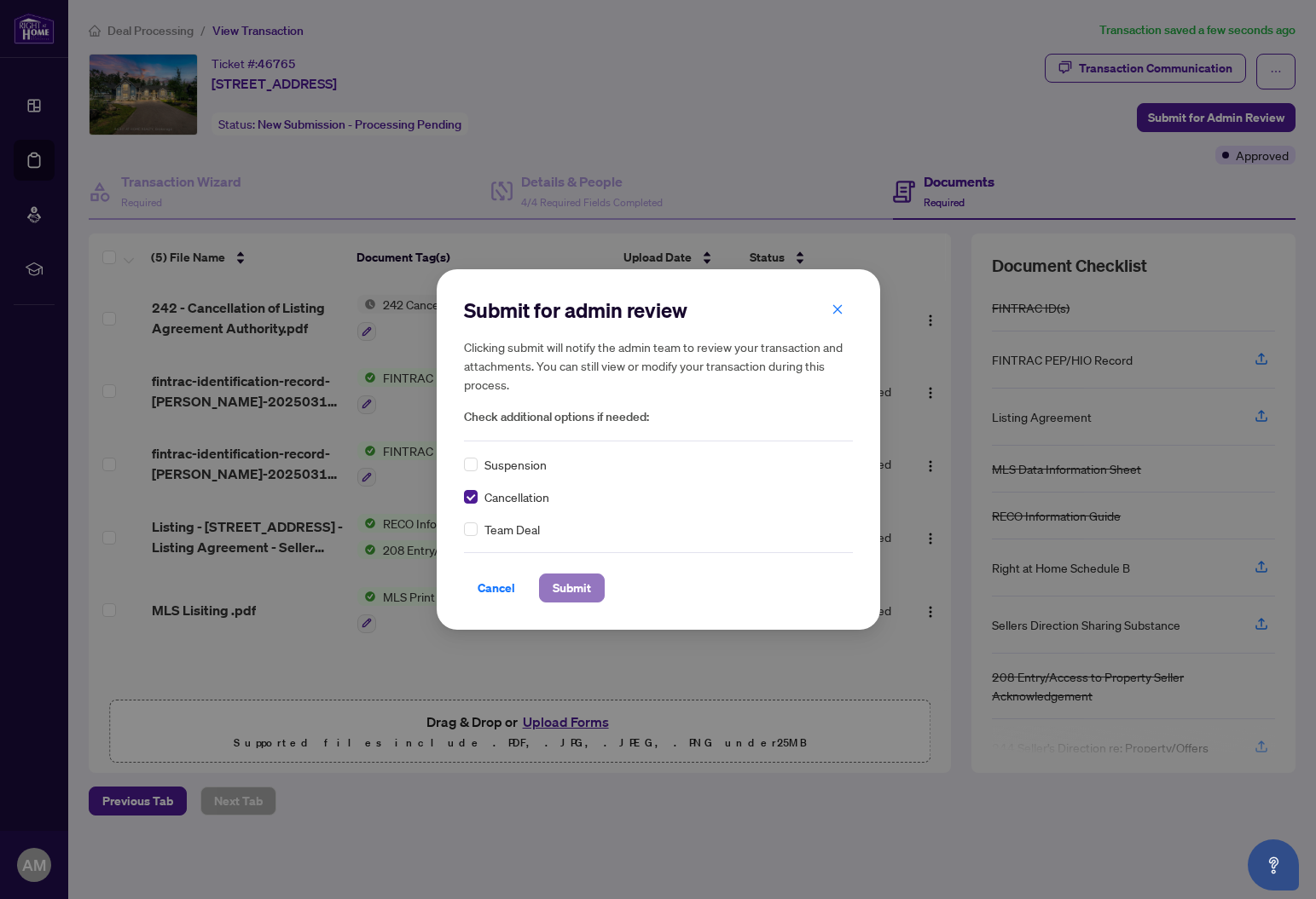
click at [573, 586] on span "Submit" at bounding box center [572, 587] width 39 height 27
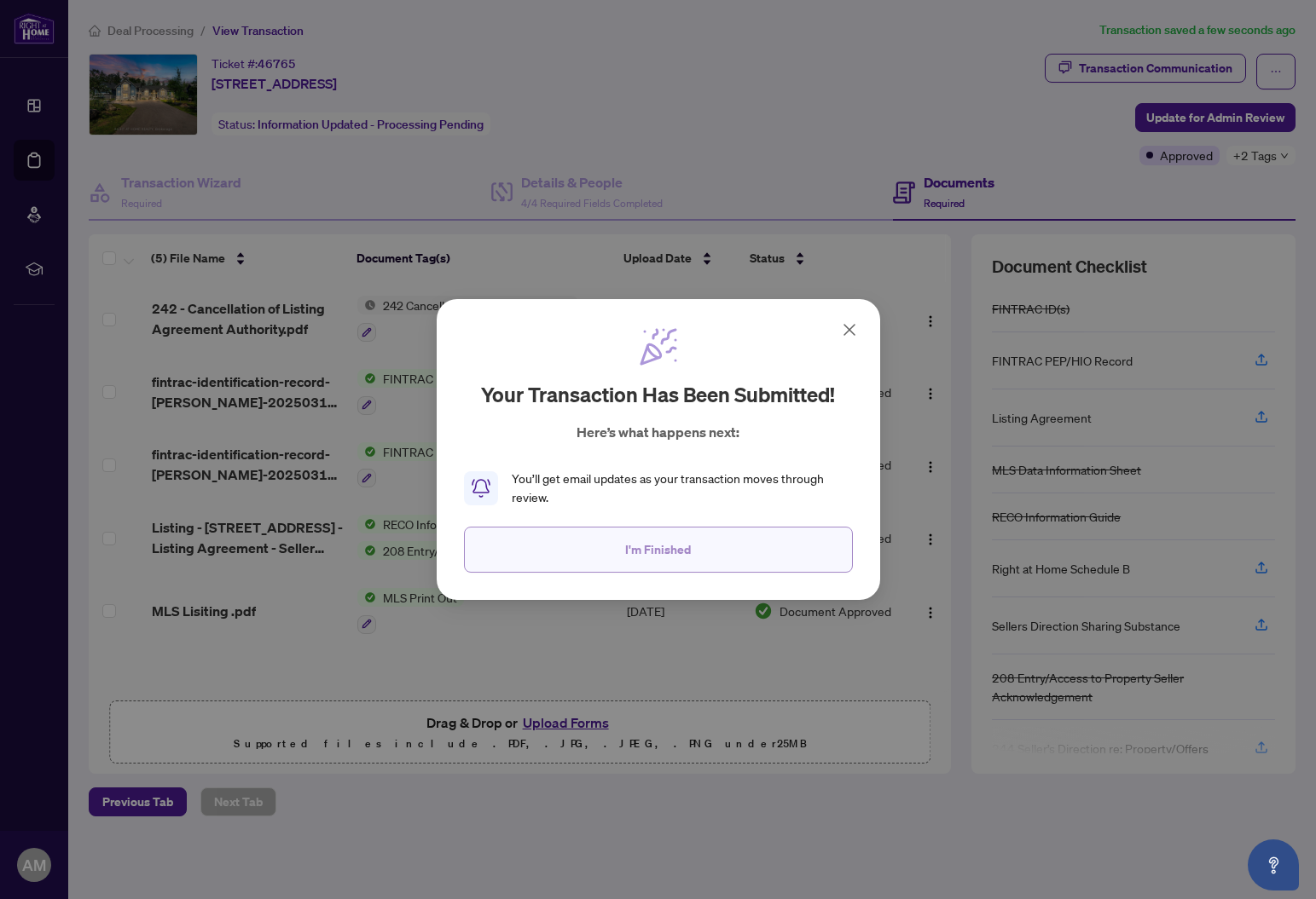
click at [605, 557] on button "I'm Finished" at bounding box center [658, 550] width 389 height 46
